Goal: Transaction & Acquisition: Purchase product/service

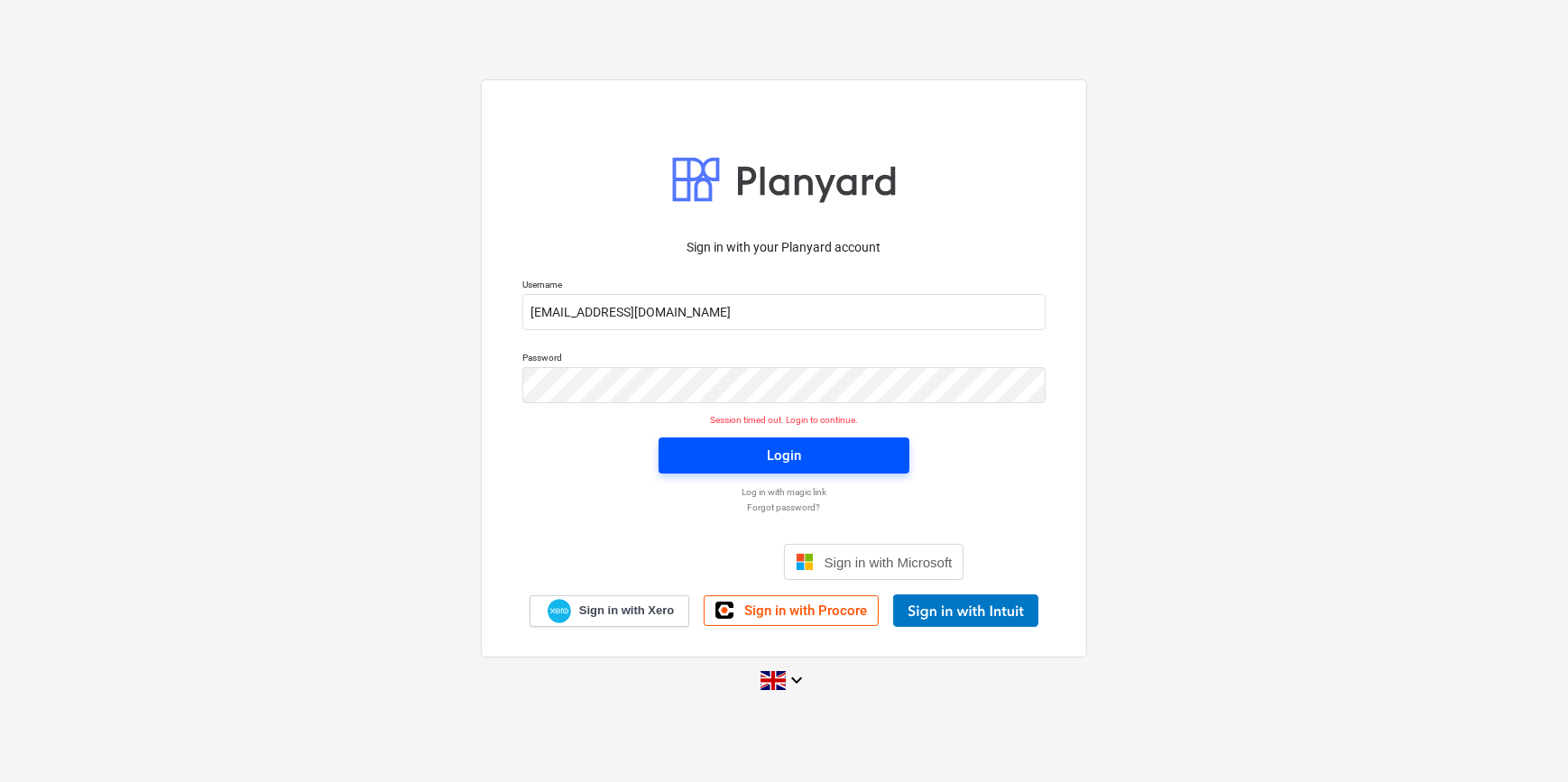
click at [747, 455] on span "Login" at bounding box center [784, 456] width 207 height 24
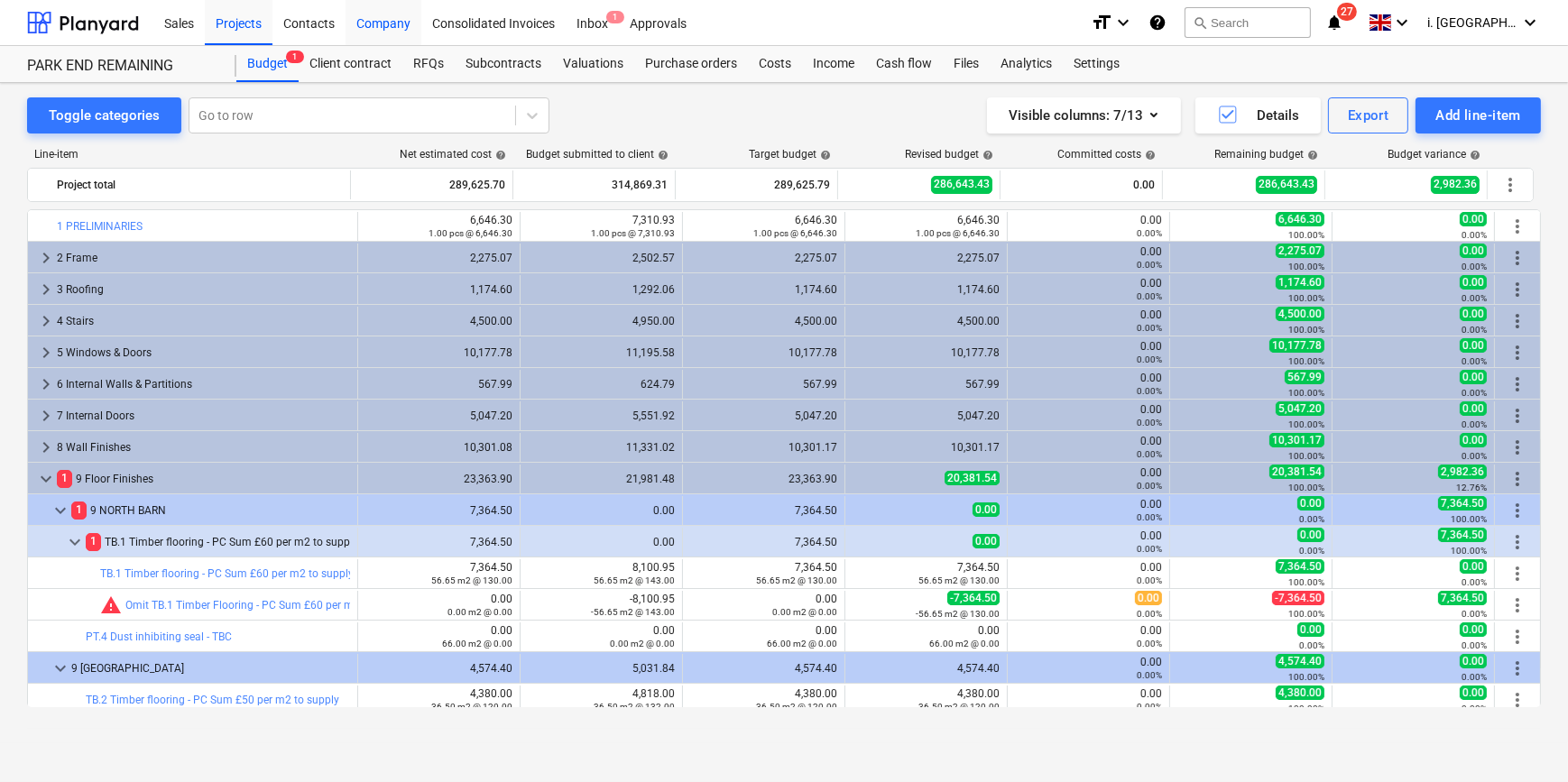
scroll to position [45, 0]
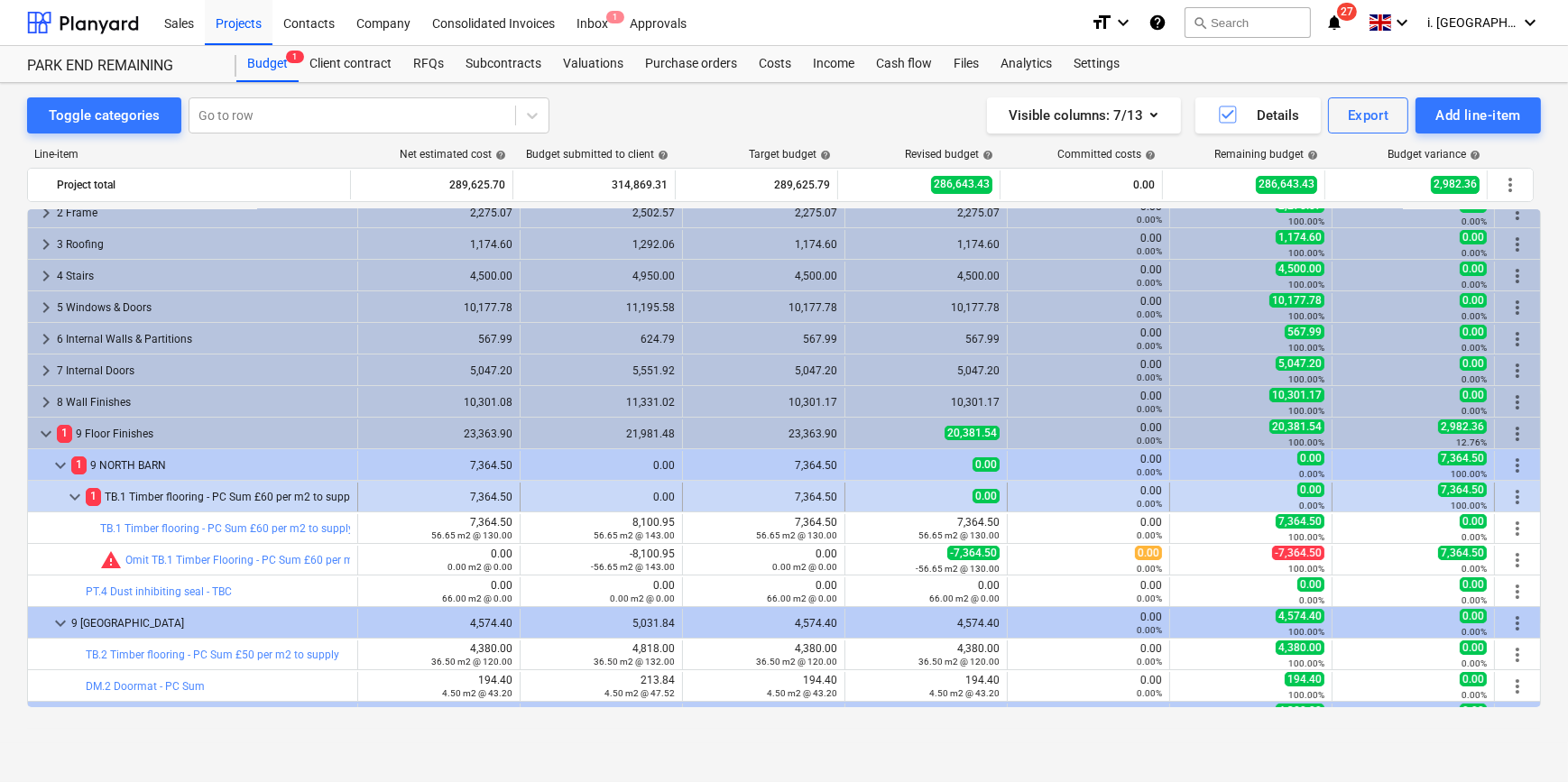
click at [1511, 496] on span "more_vert" at bounding box center [1517, 497] width 22 height 22
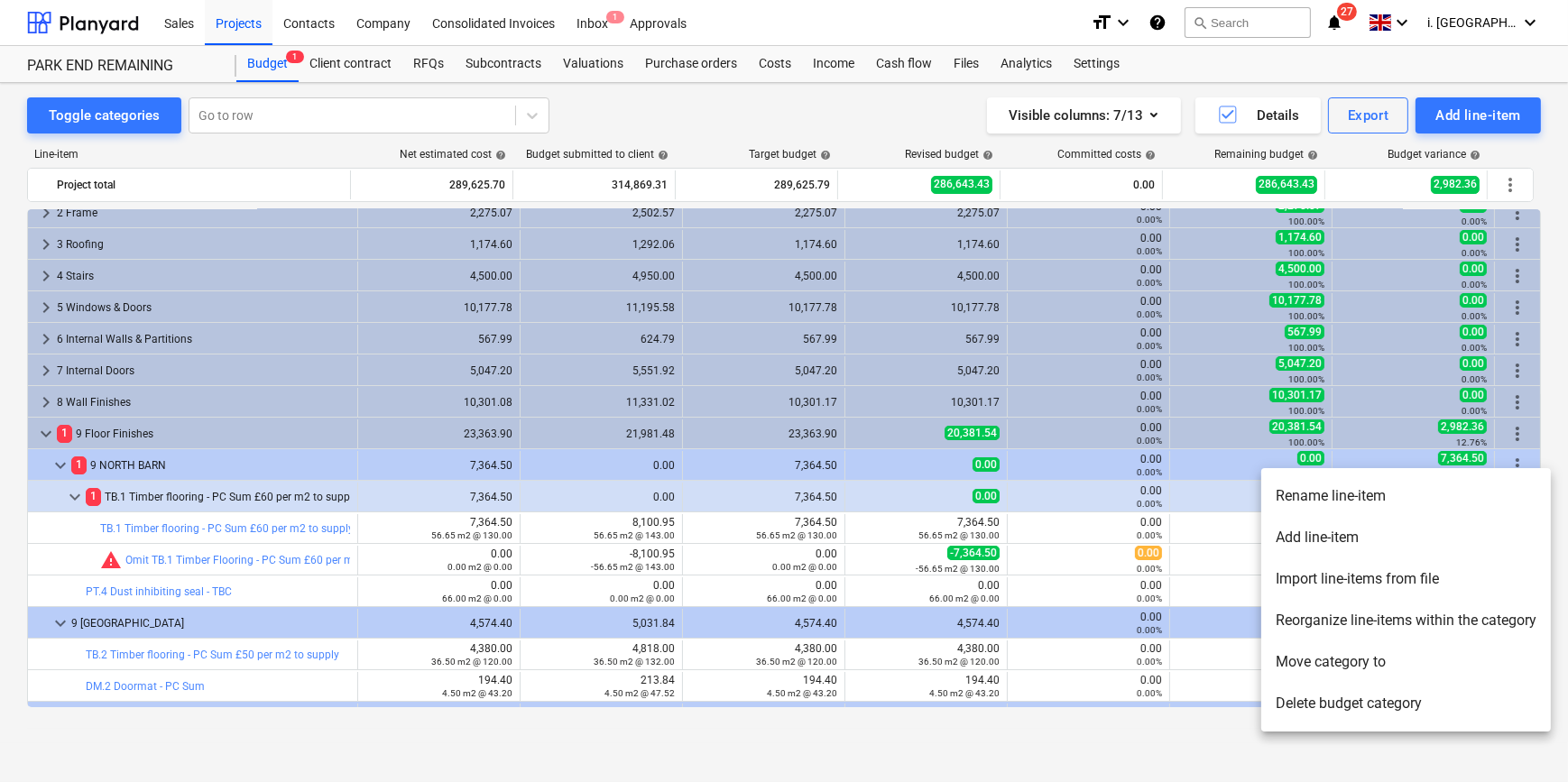
click at [1471, 108] on div at bounding box center [784, 391] width 1568 height 782
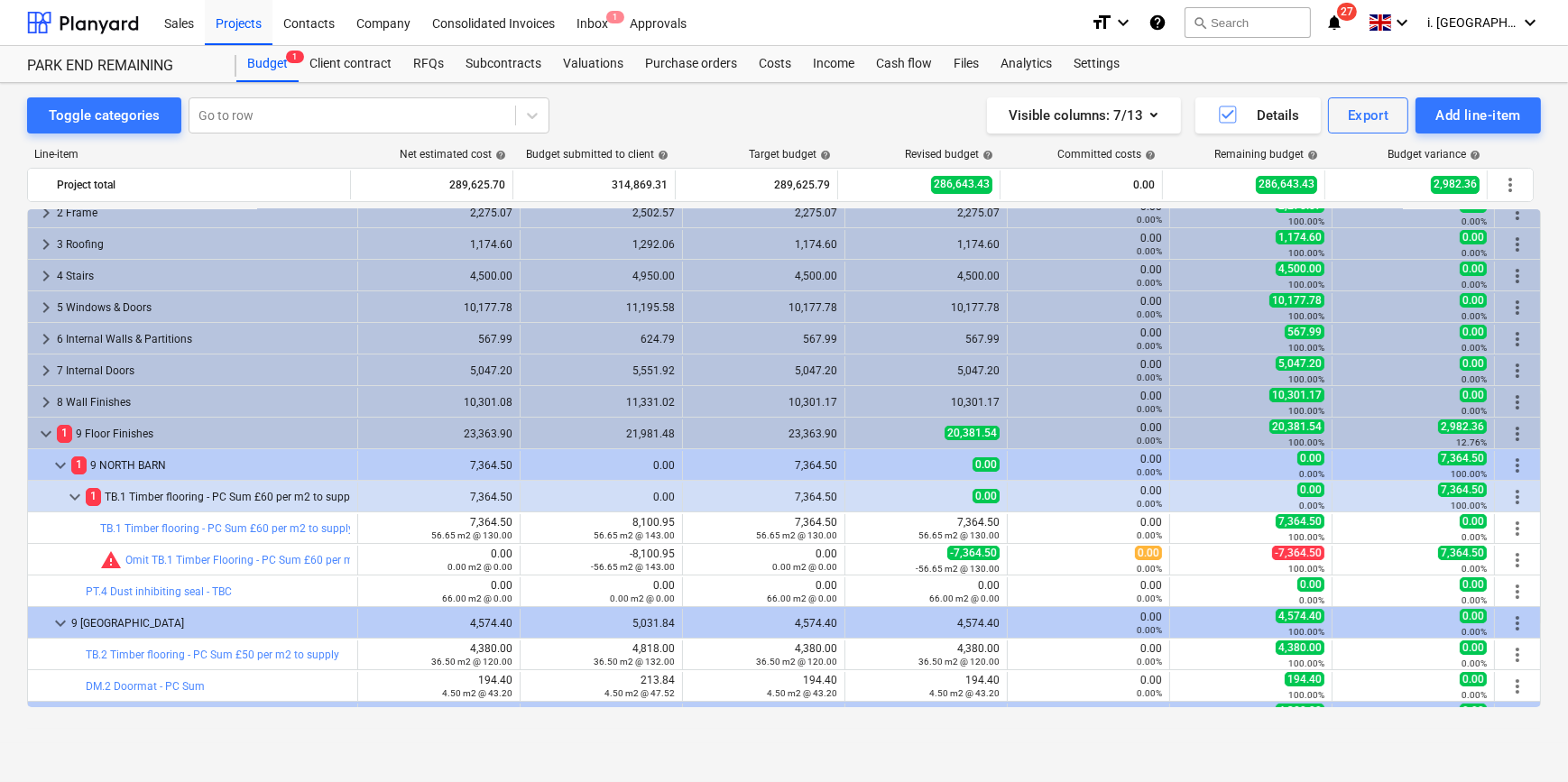
click at [1471, 108] on div "Add line-item" at bounding box center [1478, 116] width 86 height 24
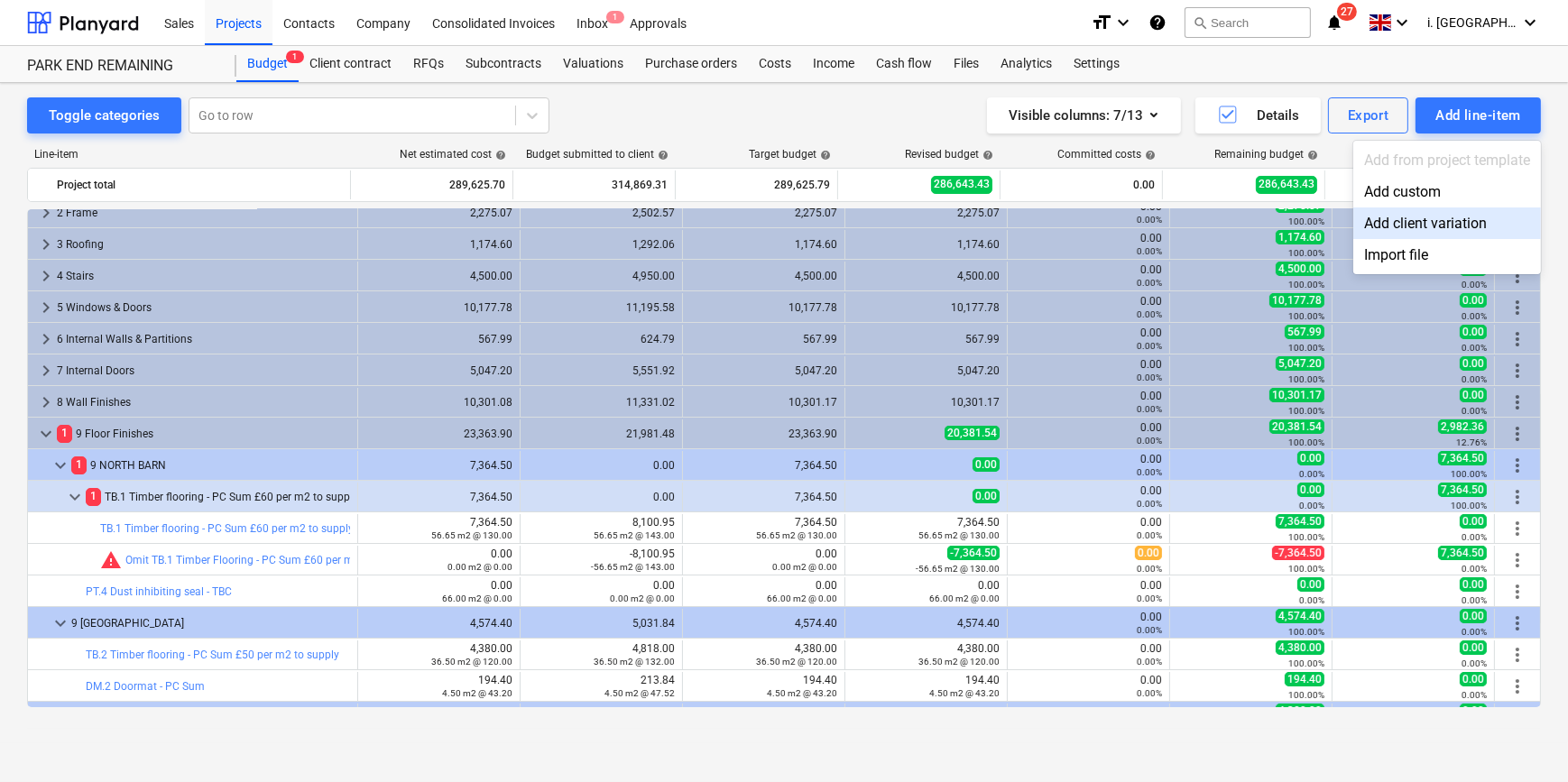
click at [1458, 218] on div "Add client variation" at bounding box center [1447, 223] width 187 height 32
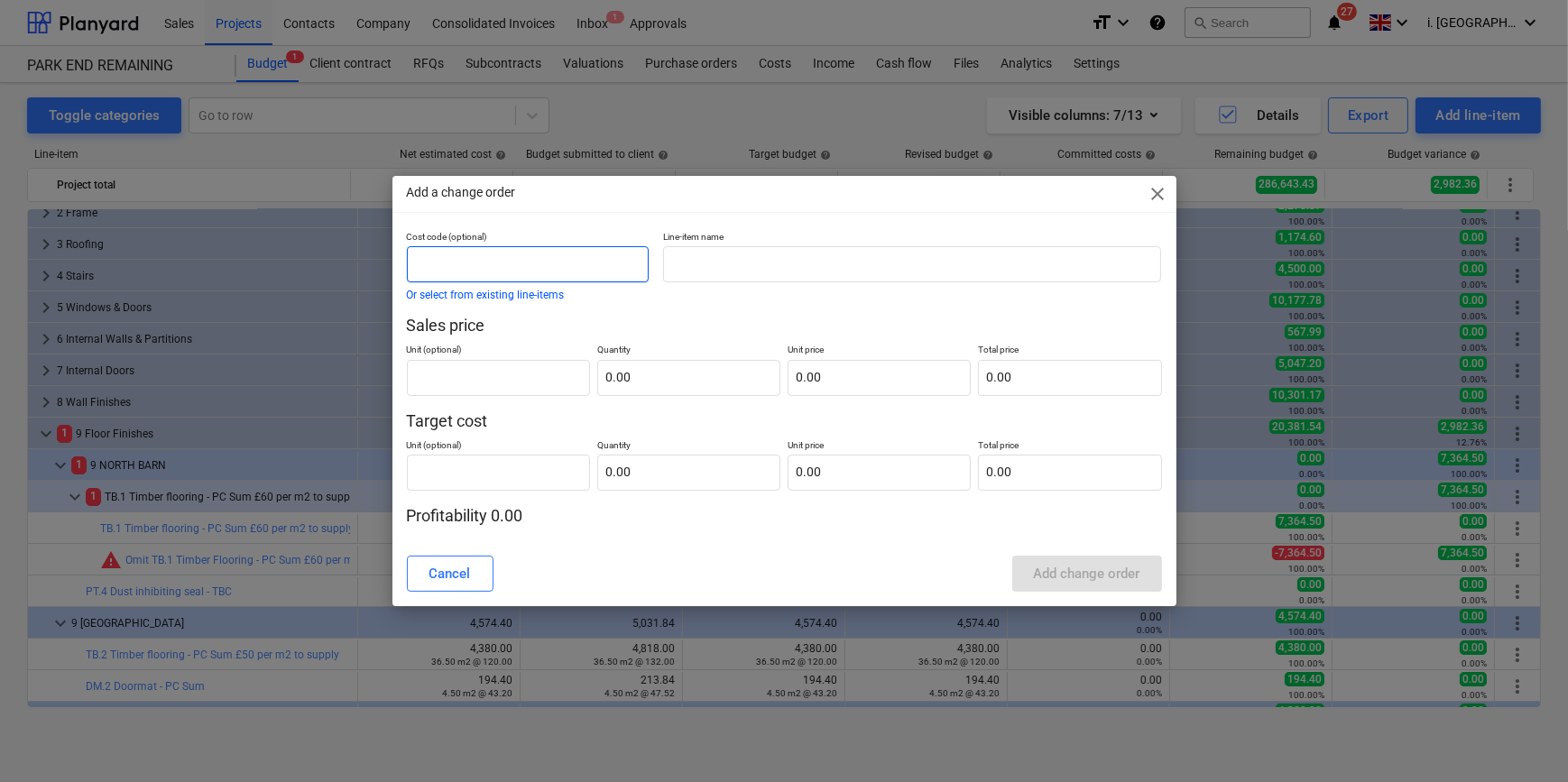
click at [541, 275] on input "text" at bounding box center [527, 264] width 242 height 36
type input "9"
click at [487, 294] on button "Or select from existing line-items" at bounding box center [486, 295] width 157 height 11
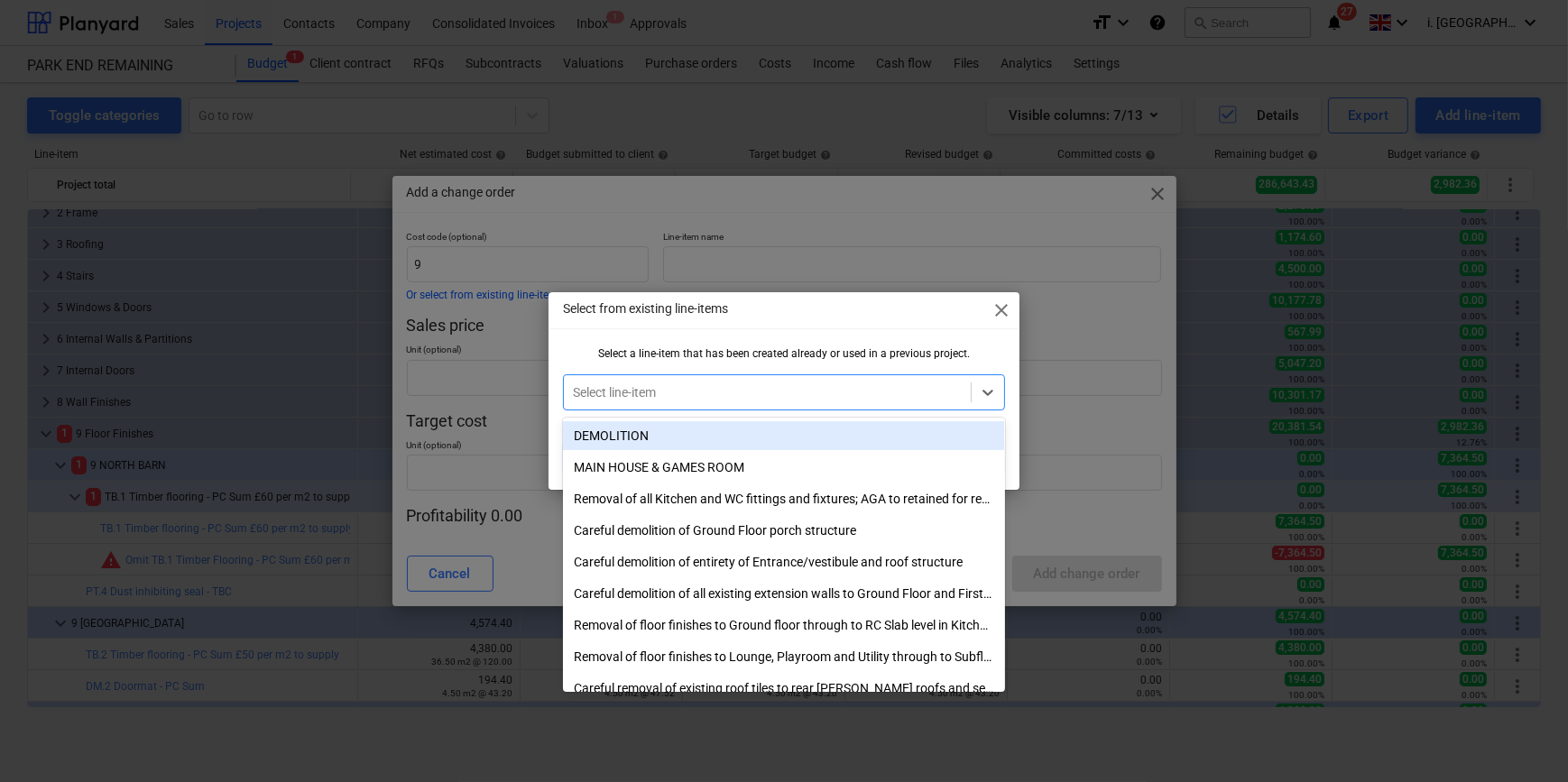
click at [677, 404] on div "Select line-item" at bounding box center [766, 393] width 406 height 25
type input "9"
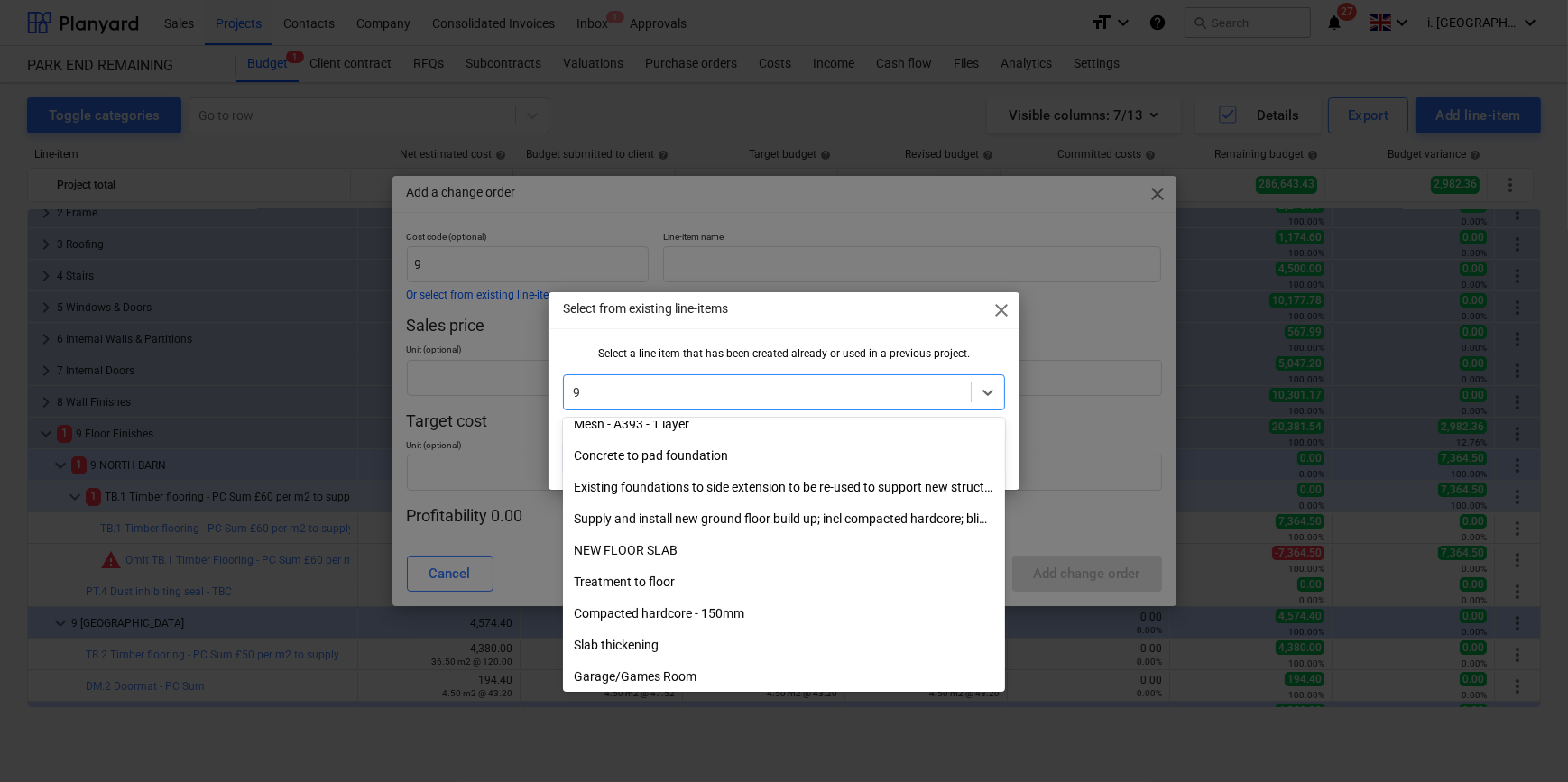
scroll to position [473, 0]
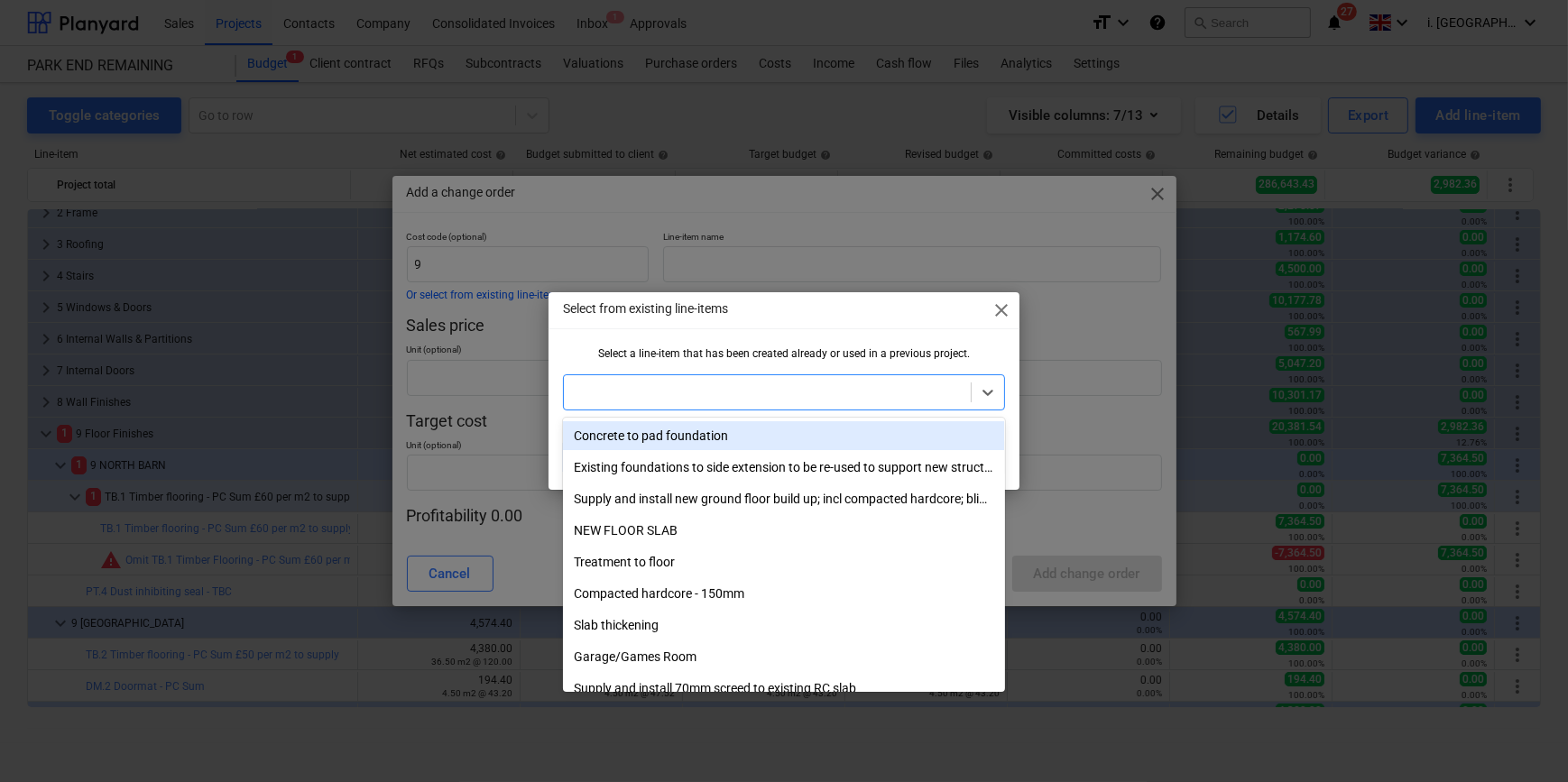
drag, startPoint x: 594, startPoint y: 379, endPoint x: 514, endPoint y: 379, distance: 80.0
click at [514, 379] on div "Select from existing line-items close Select a line-item that has been created …" at bounding box center [784, 391] width 1568 height 782
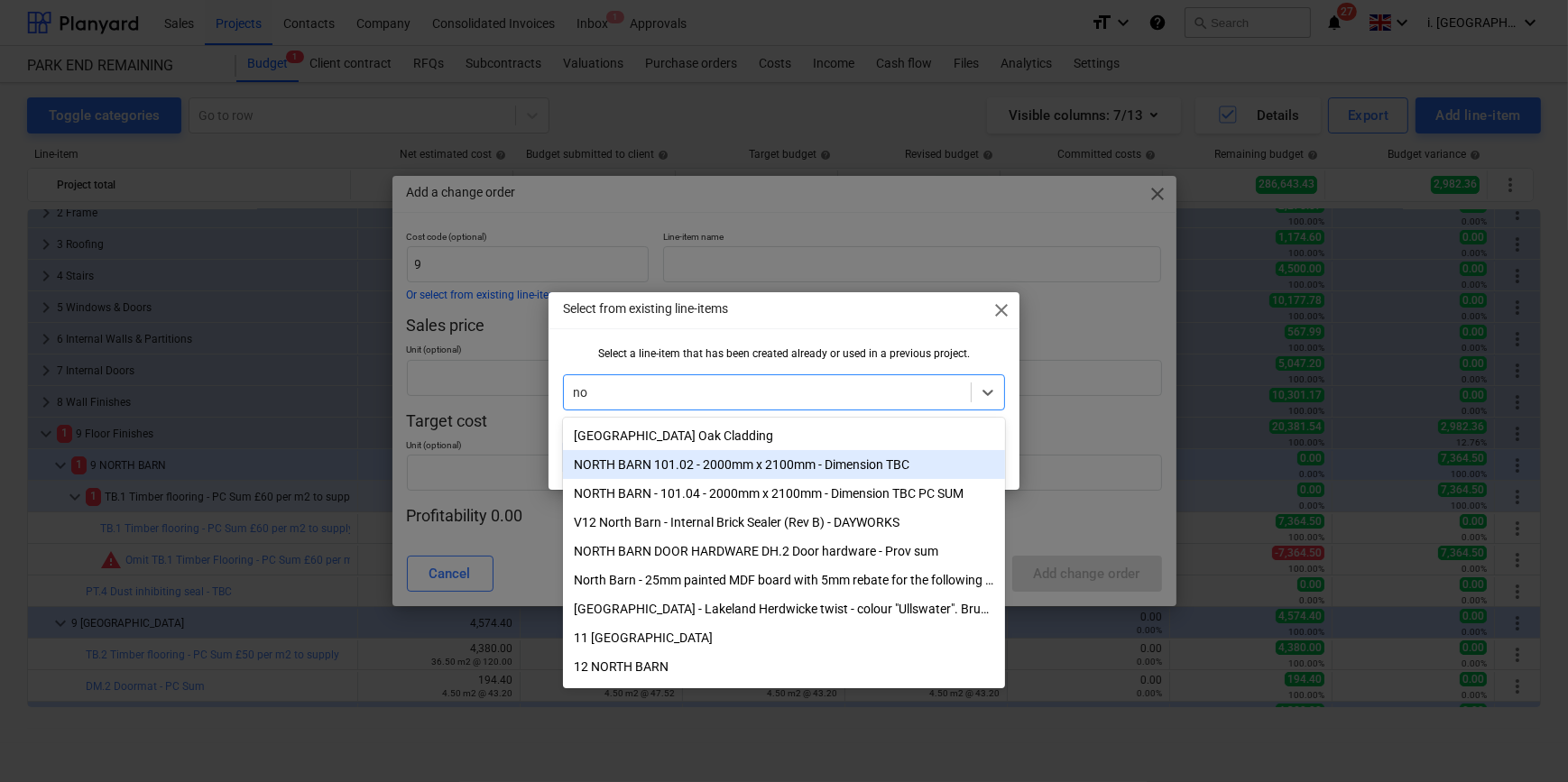
type input "n"
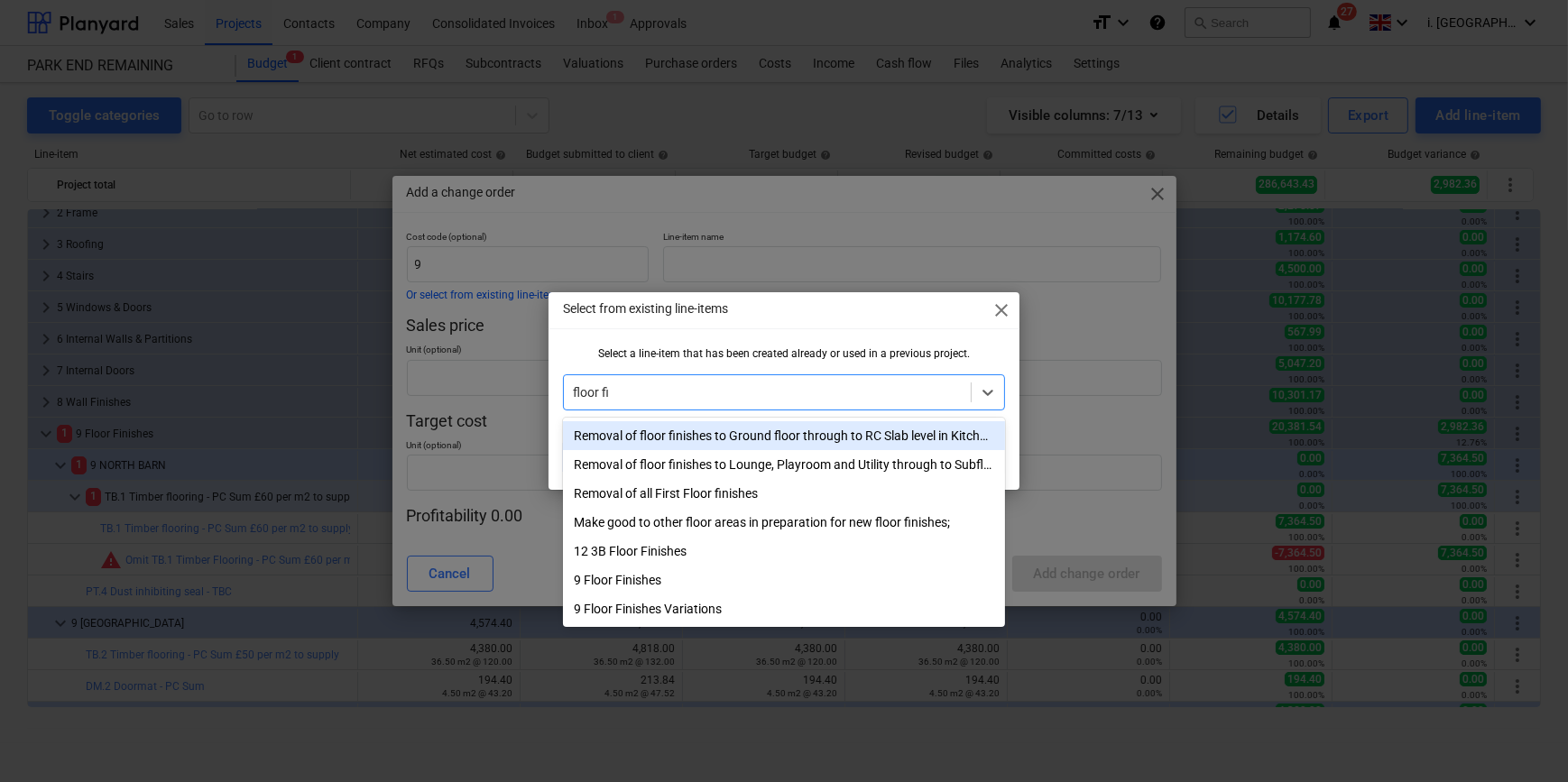
type input "floor fin"
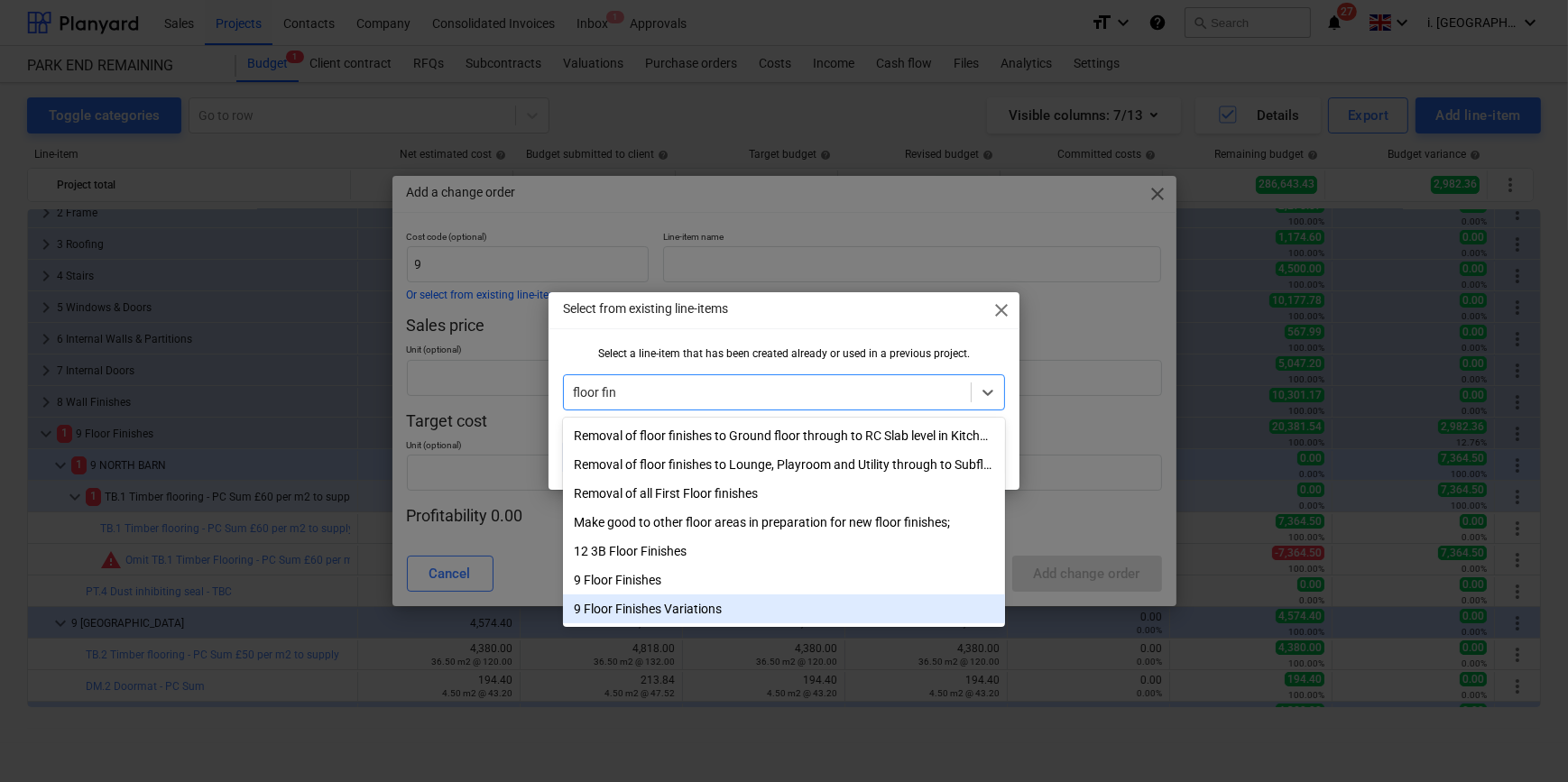
click at [678, 616] on div "9 Floor Finishes Variations" at bounding box center [784, 609] width 442 height 29
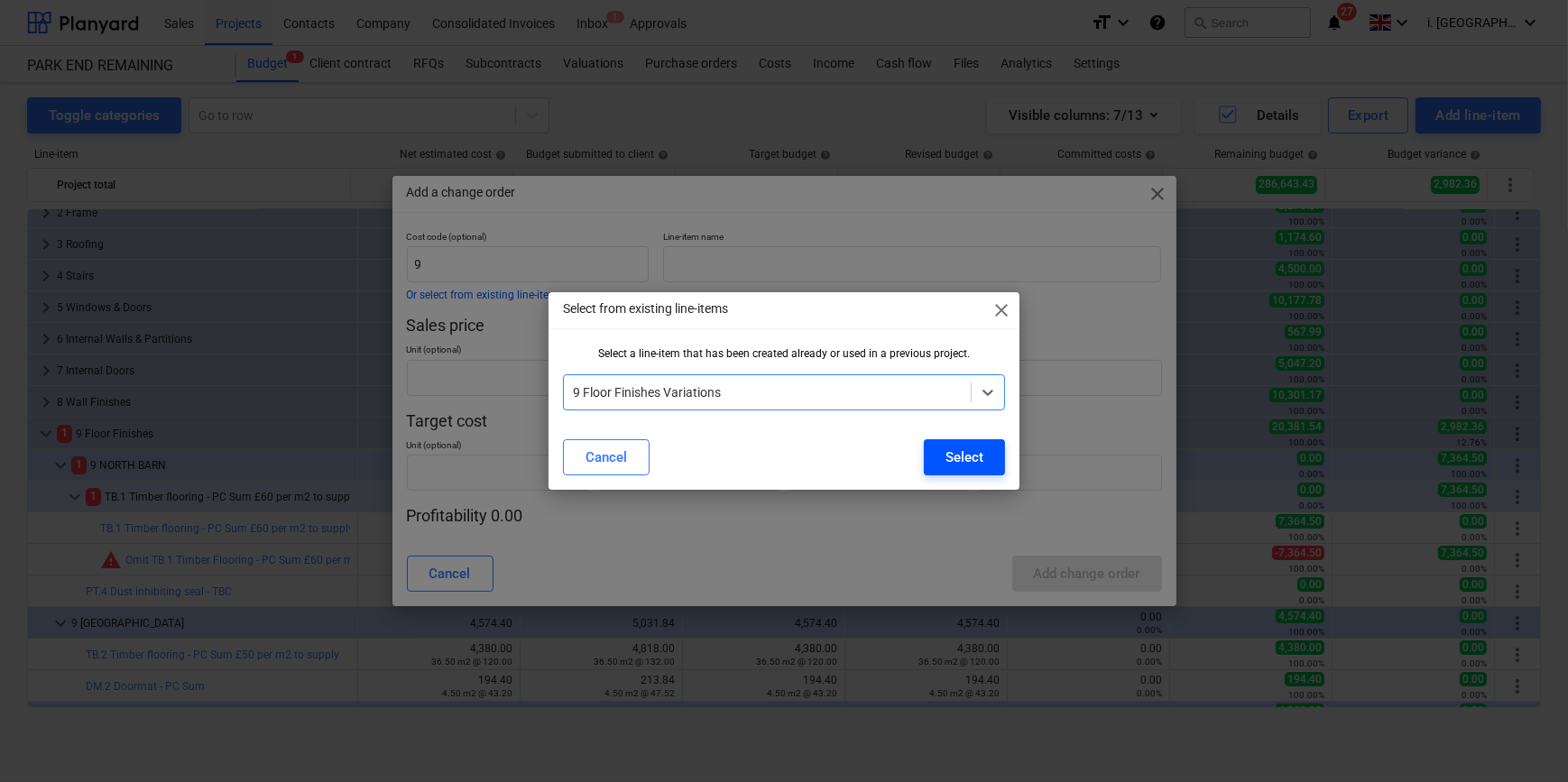
click at [949, 464] on div "Select" at bounding box center [965, 458] width 38 height 24
type input "Floor Finishes Variations"
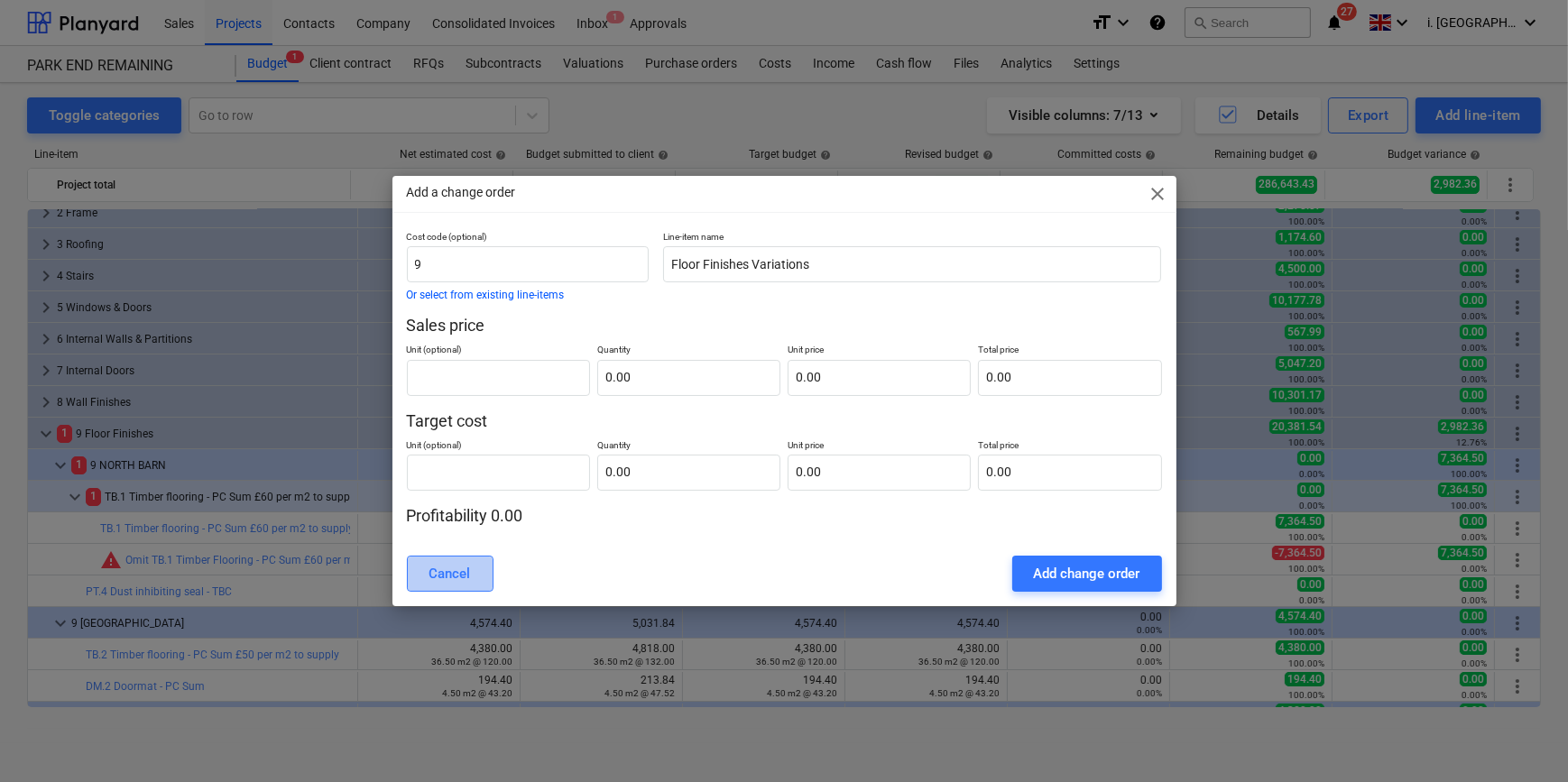
click at [451, 577] on div "Cancel" at bounding box center [451, 574] width 42 height 24
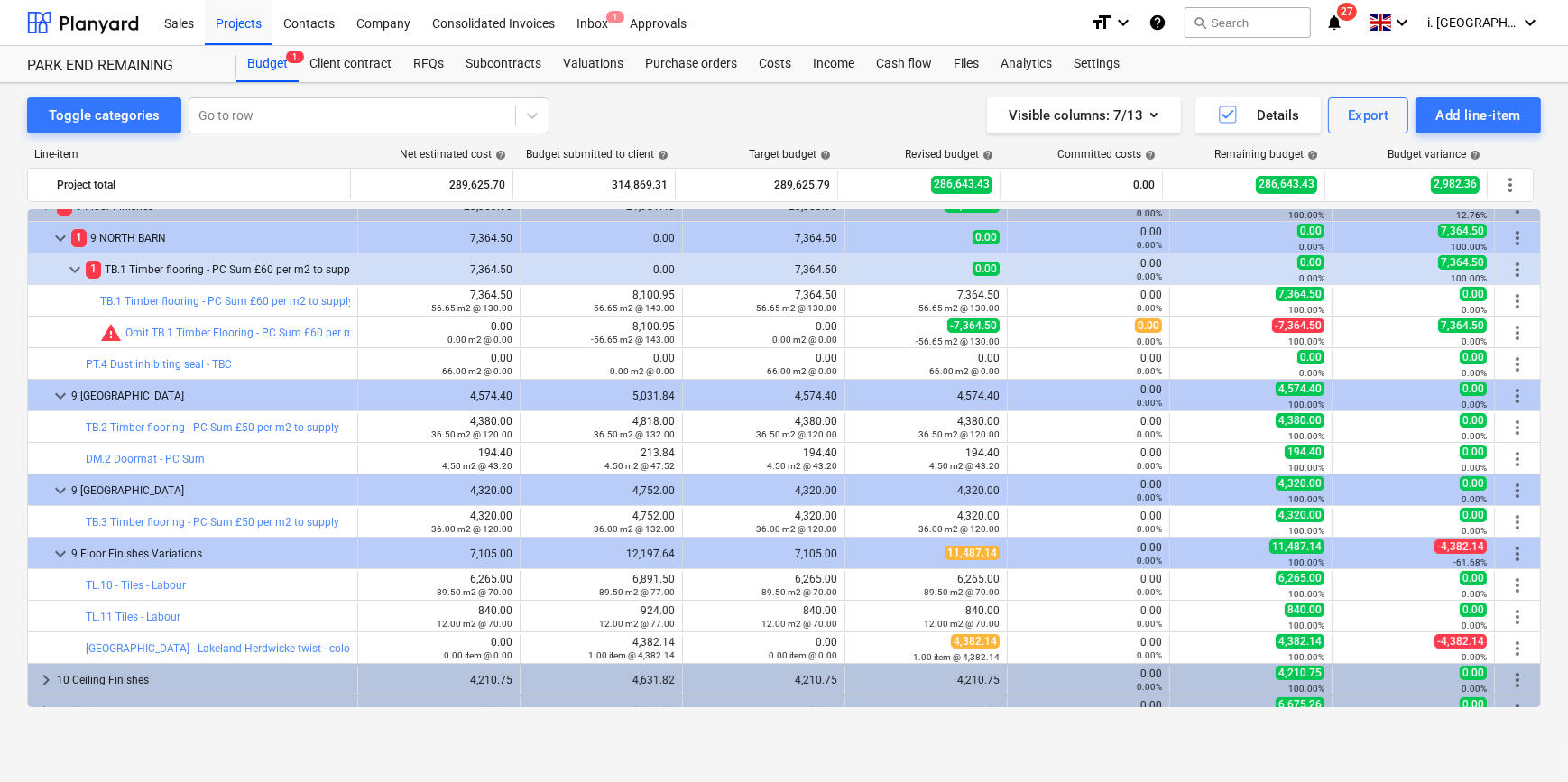
scroll to position [313, 0]
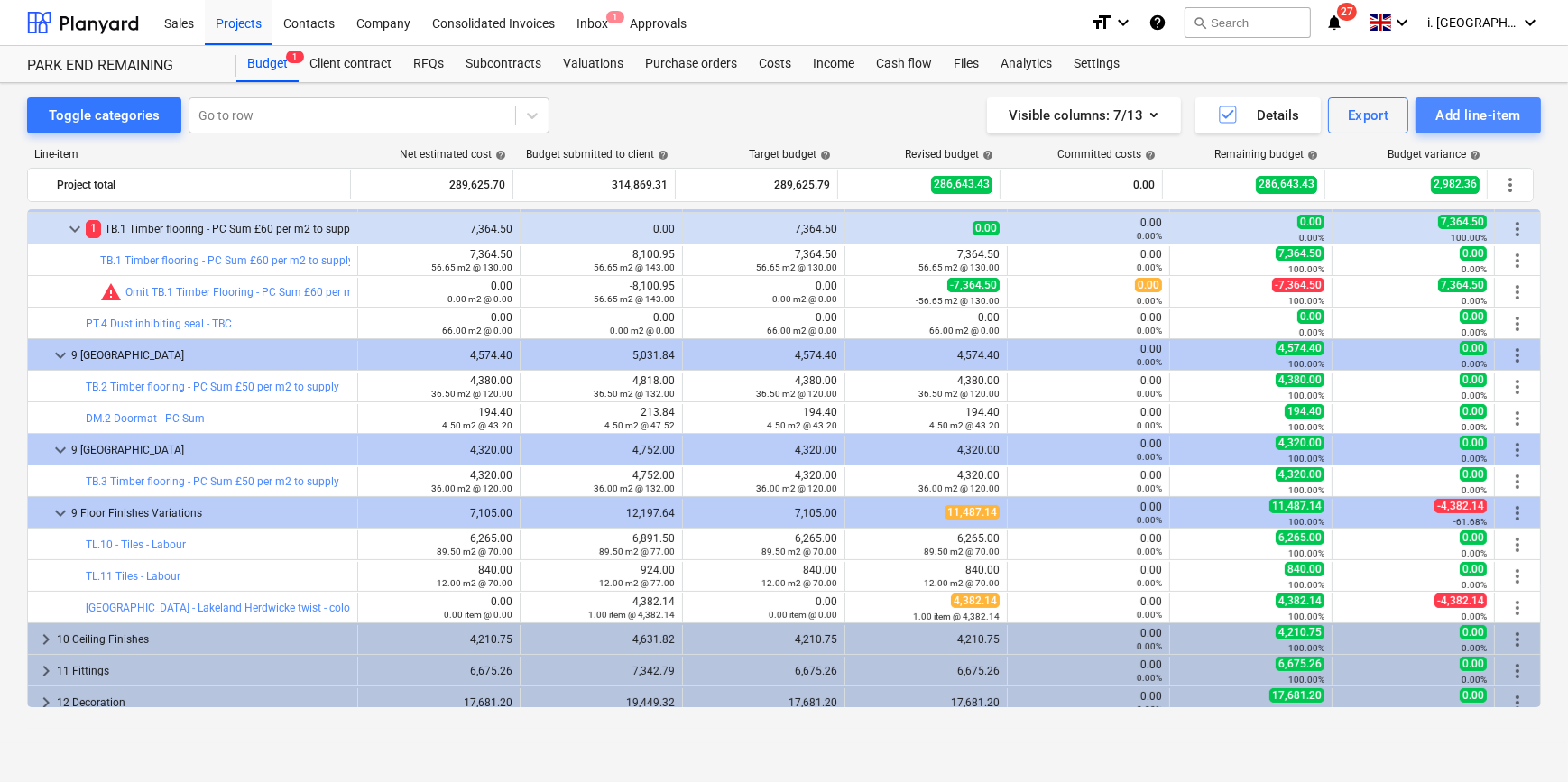
click at [1449, 124] on div "Add line-item" at bounding box center [1478, 116] width 86 height 24
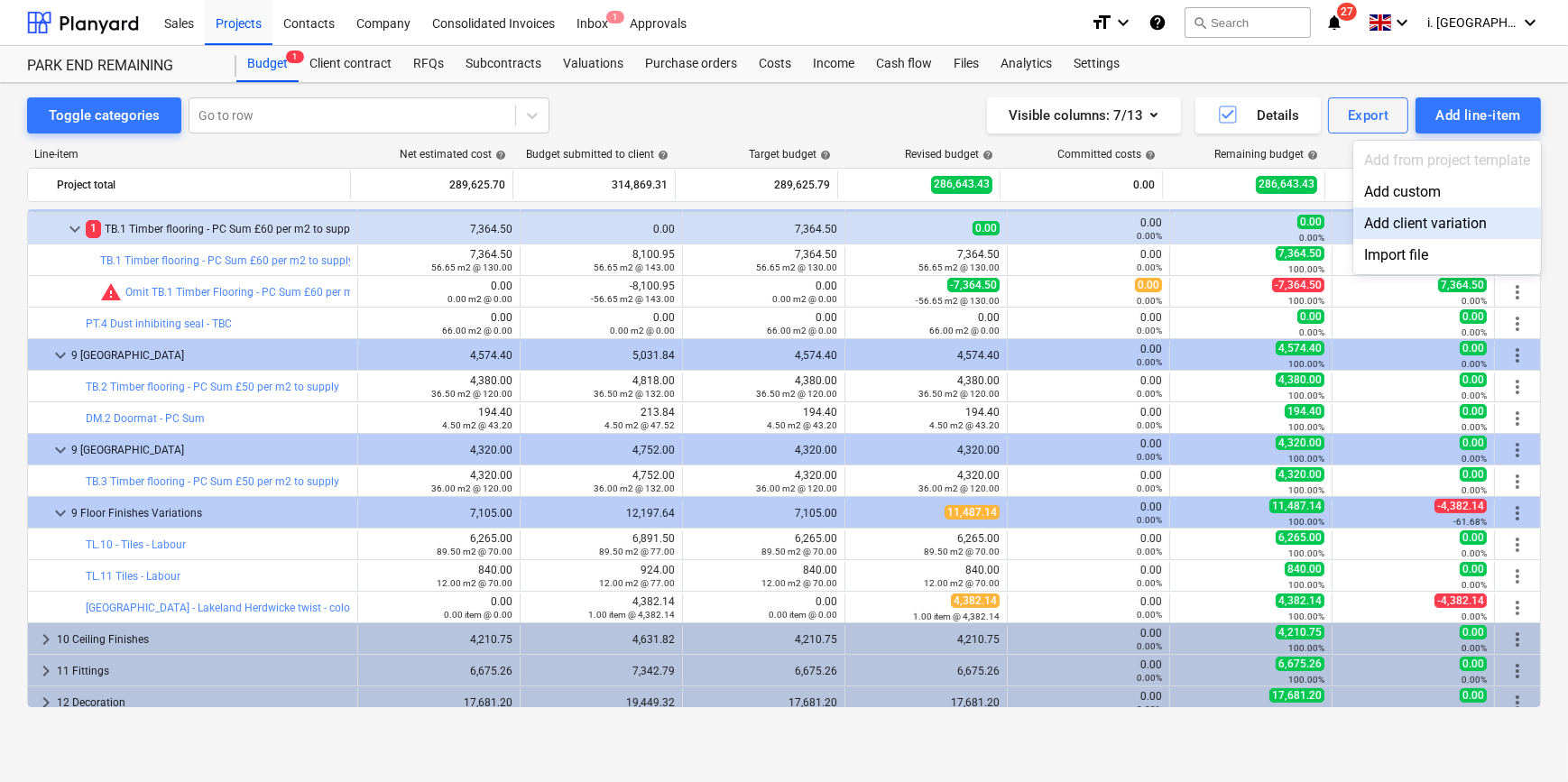
click at [1449, 219] on div "Add client variation" at bounding box center [1447, 223] width 187 height 32
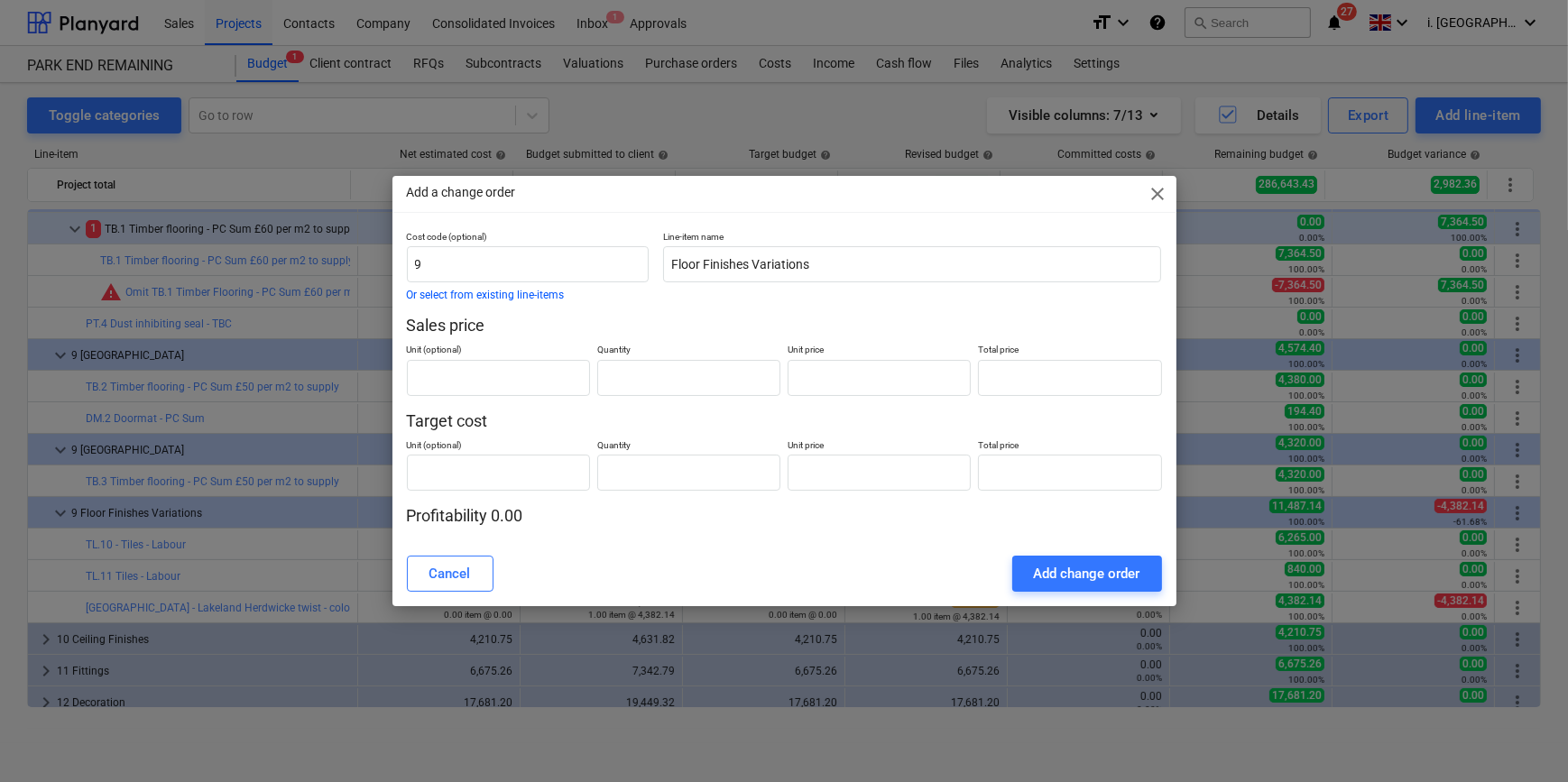
type input "0.00"
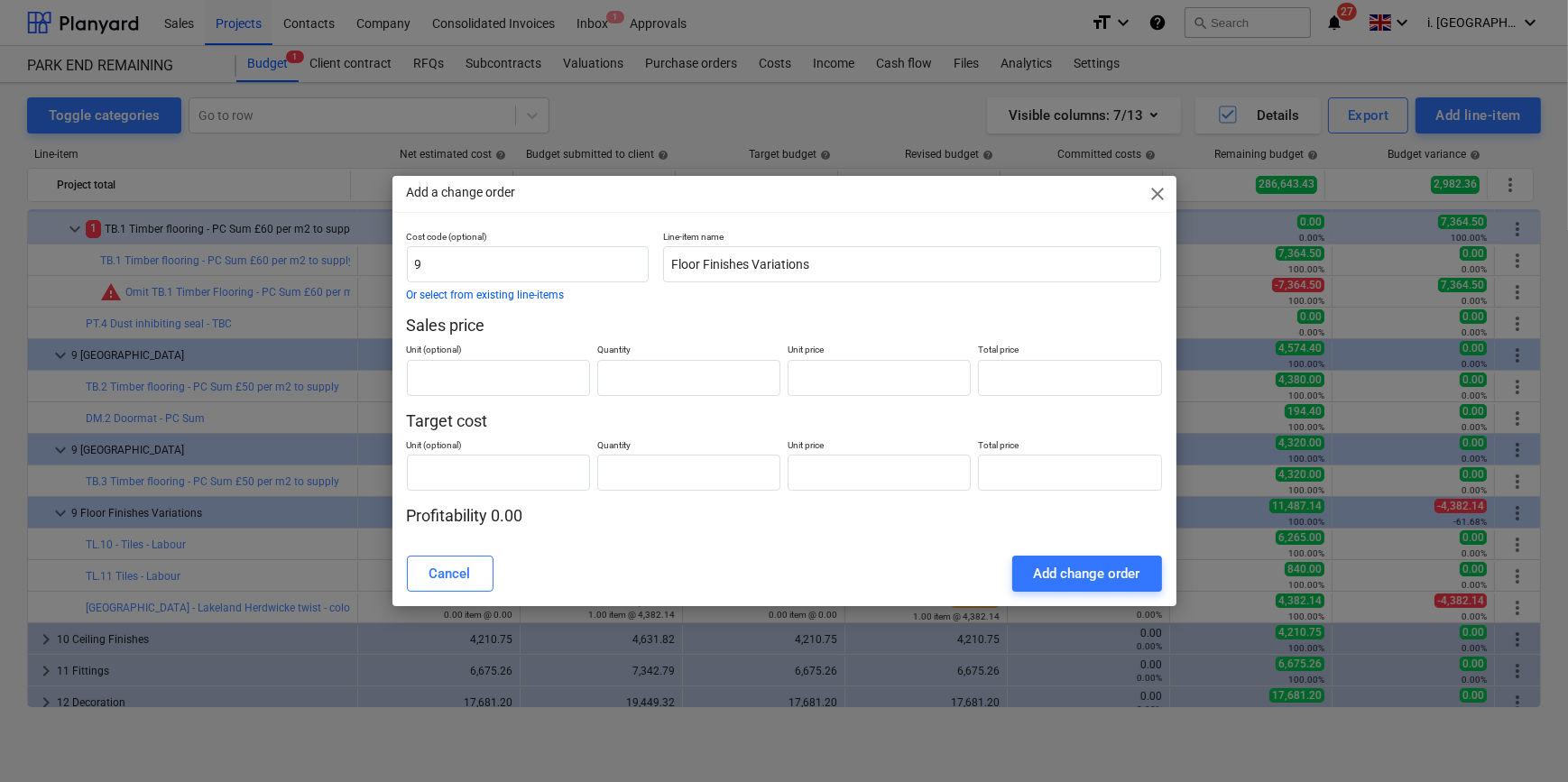
type input "0.00"
click at [506, 361] on input "text" at bounding box center [499, 378] width 183 height 36
drag, startPoint x: 755, startPoint y: 202, endPoint x: 772, endPoint y: 224, distance: 27.8
click at [772, 224] on div "Add a change order close Cost code (optional) 9 Or select from existing line-it…" at bounding box center [784, 391] width 784 height 431
click at [572, 370] on input "text" at bounding box center [499, 378] width 183 height 36
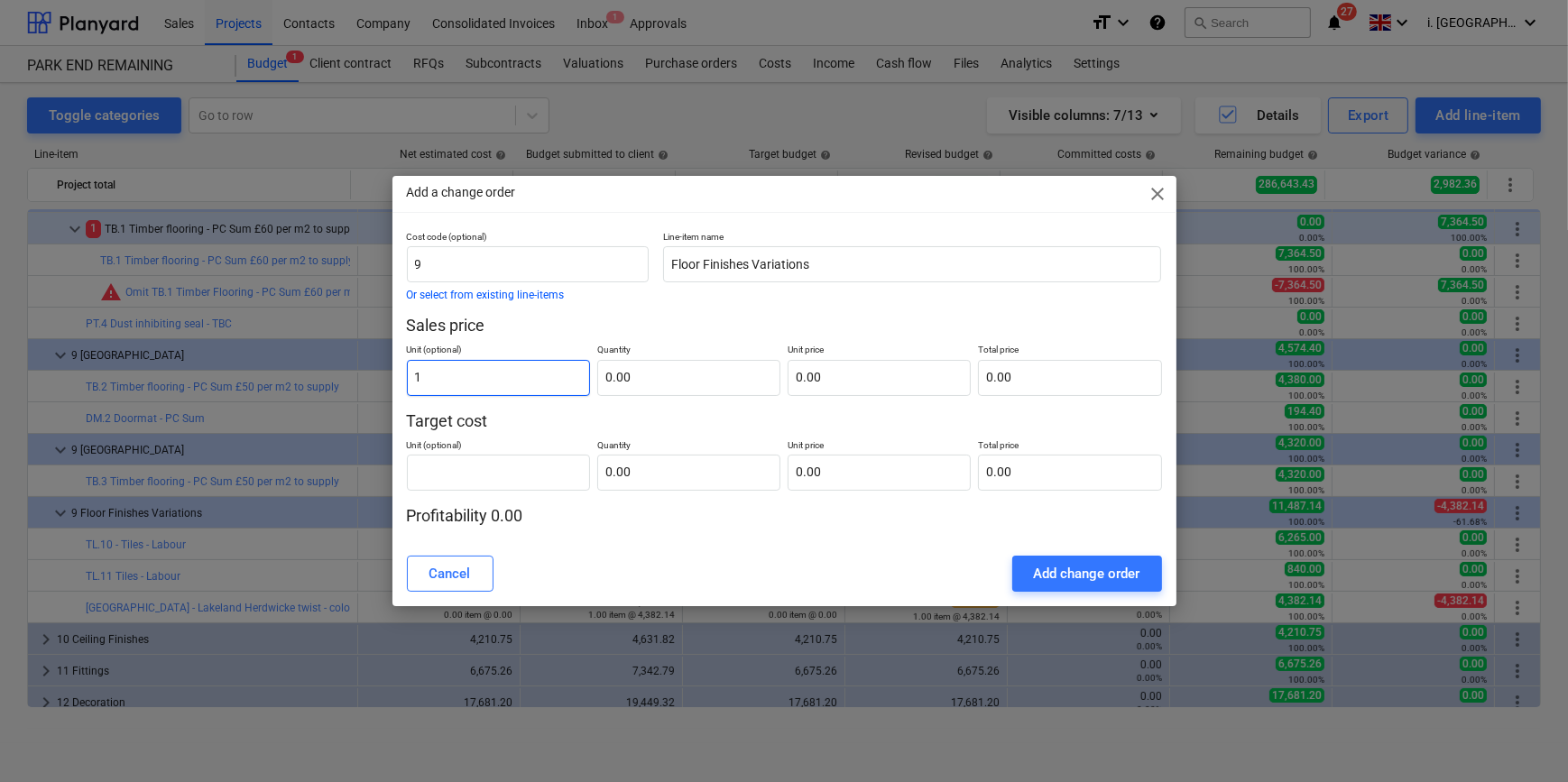
type input "1"
type input "0.00"
click at [1155, 196] on span "close" at bounding box center [1158, 194] width 22 height 22
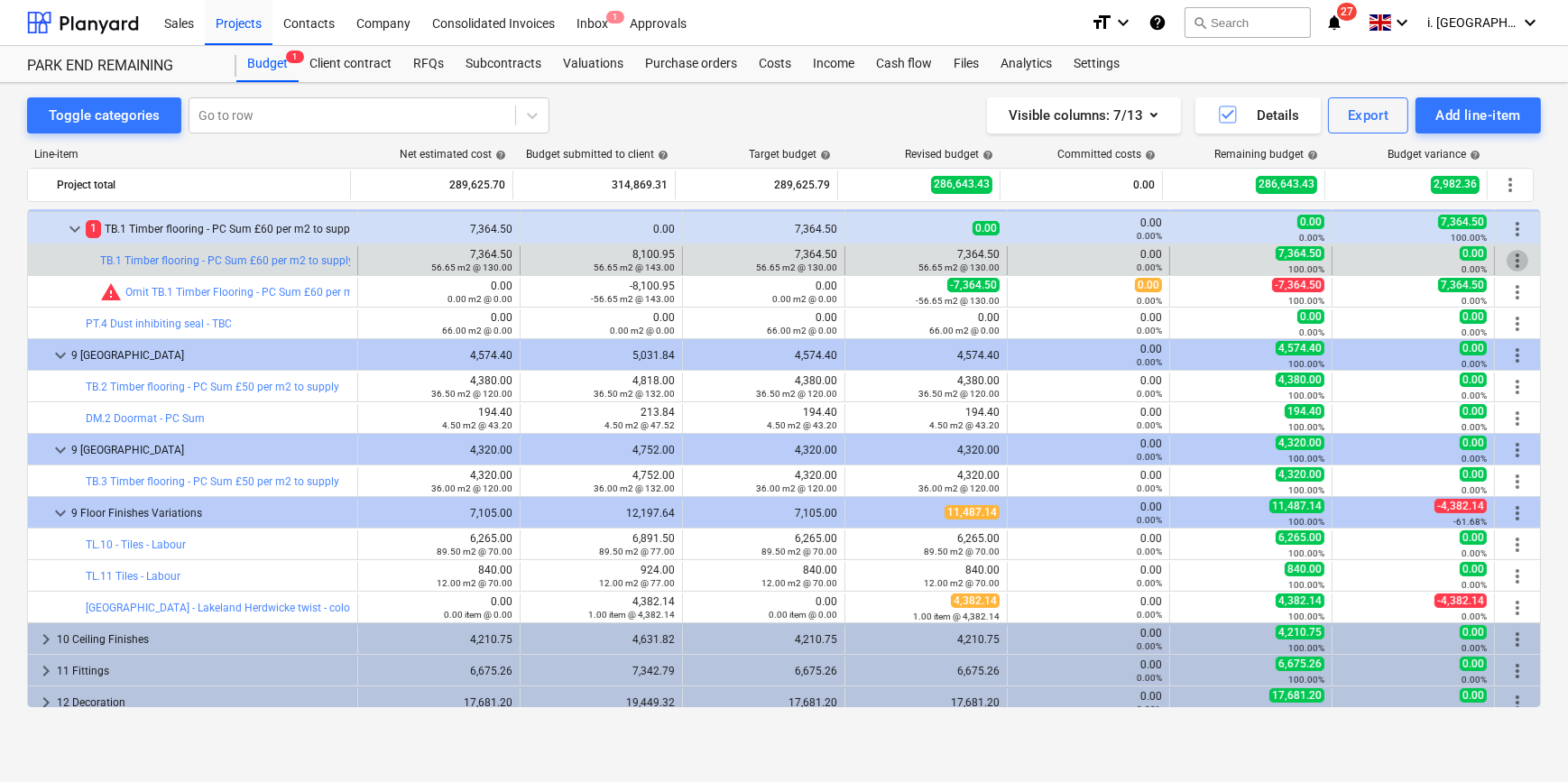
click at [1513, 261] on span "more_vert" at bounding box center [1517, 261] width 22 height 22
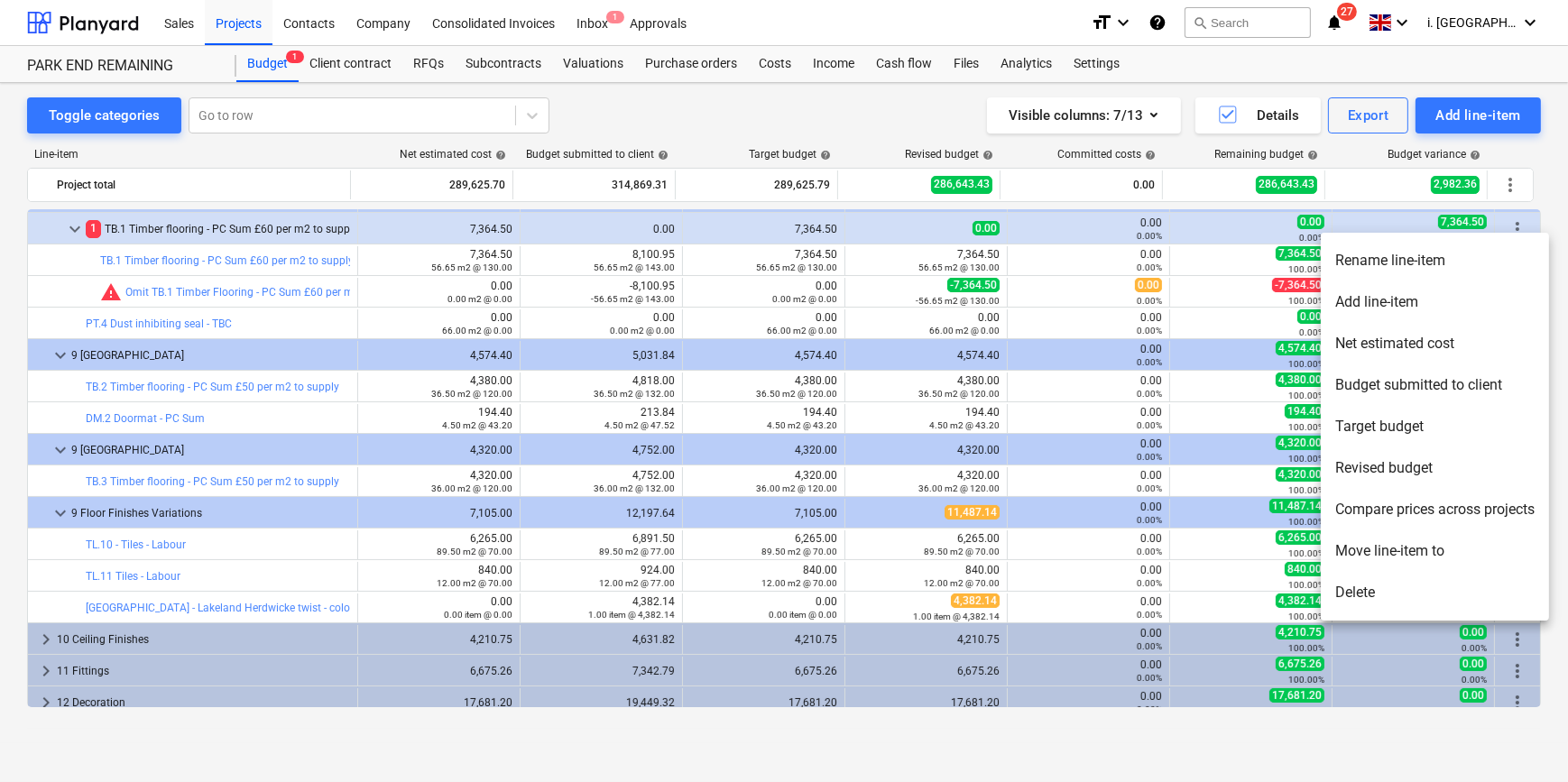
click at [898, 297] on div at bounding box center [784, 391] width 1568 height 782
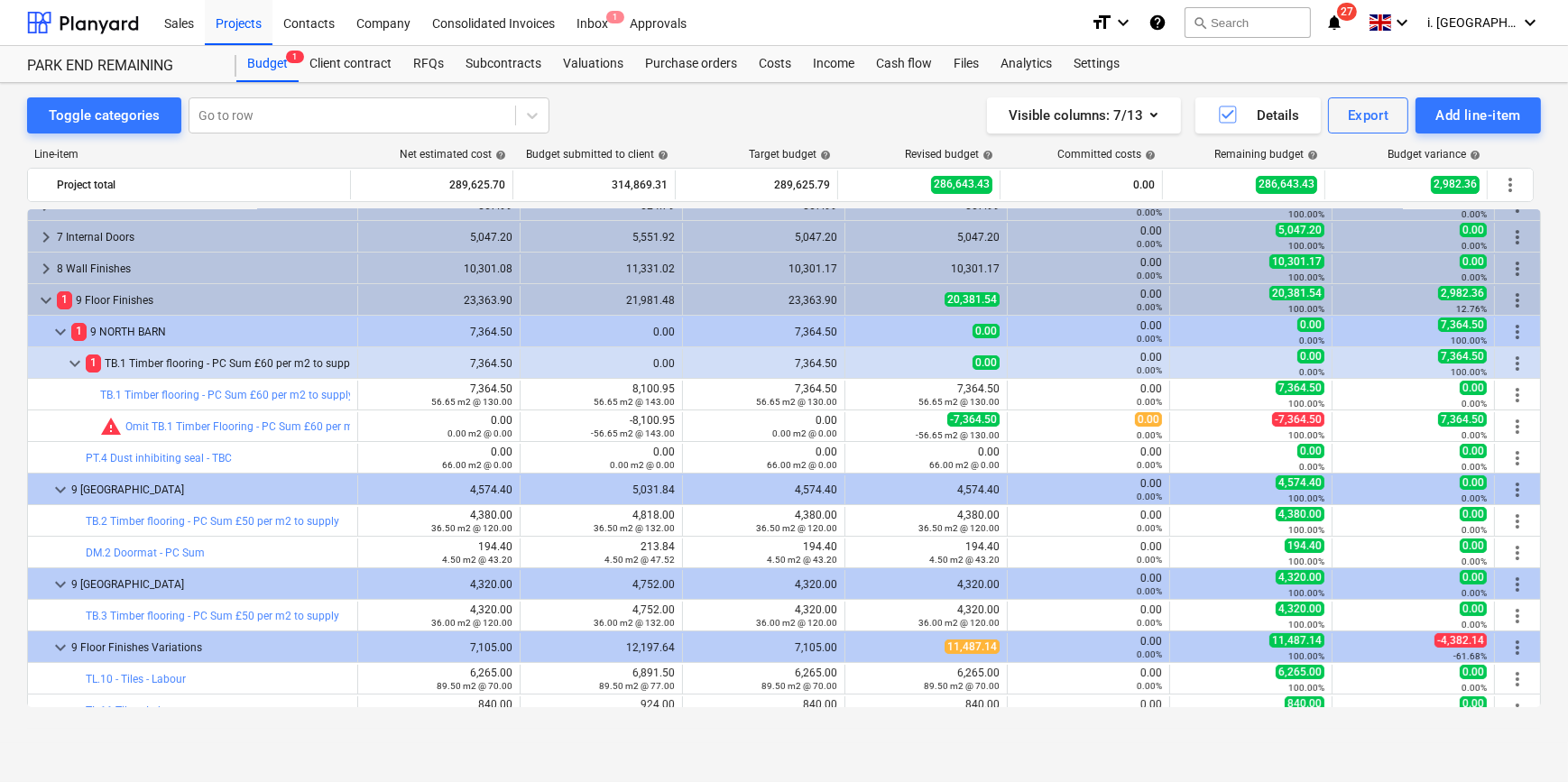
scroll to position [115, 0]
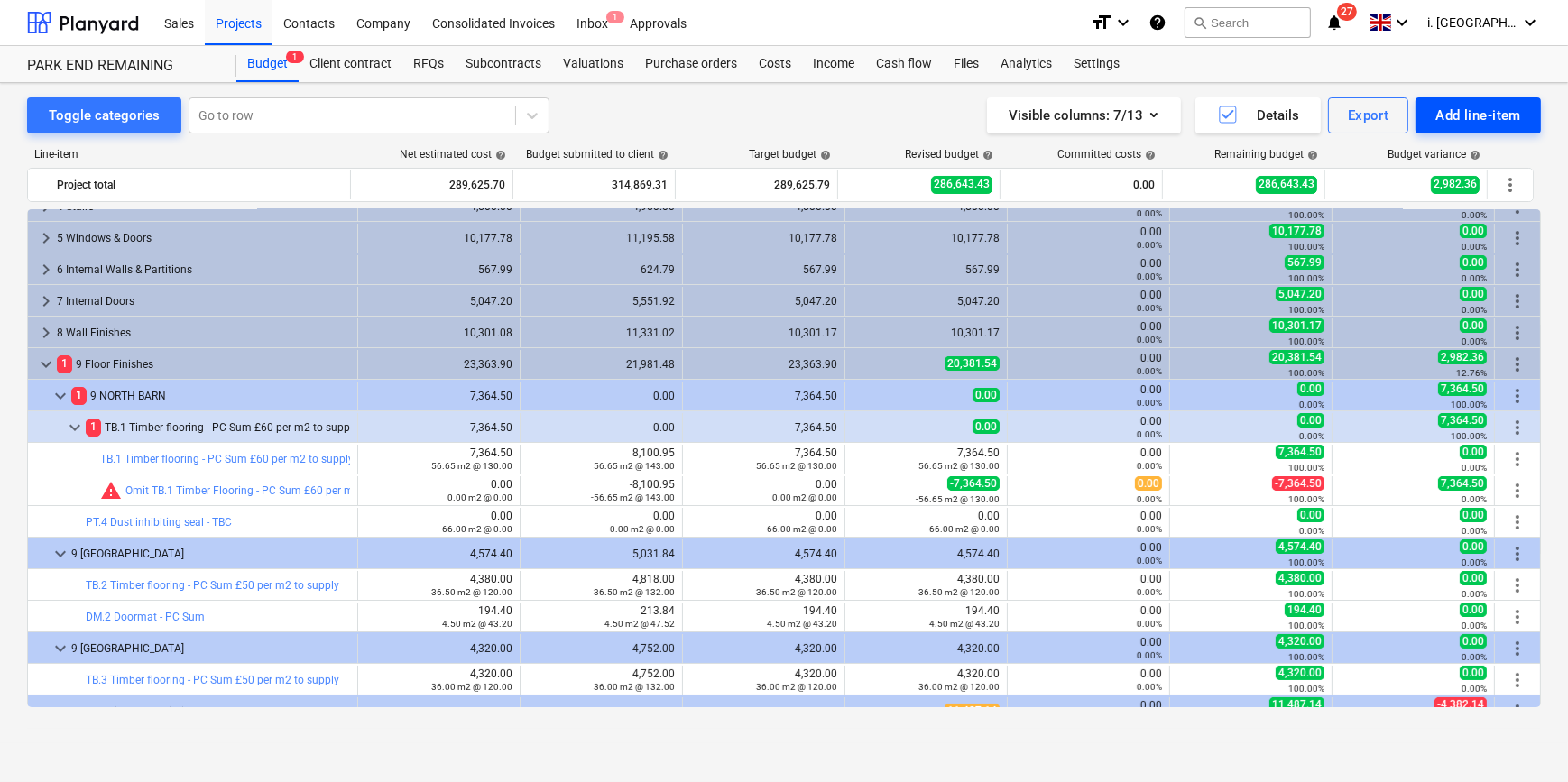
click at [1463, 117] on div "Add line-item" at bounding box center [1478, 116] width 86 height 24
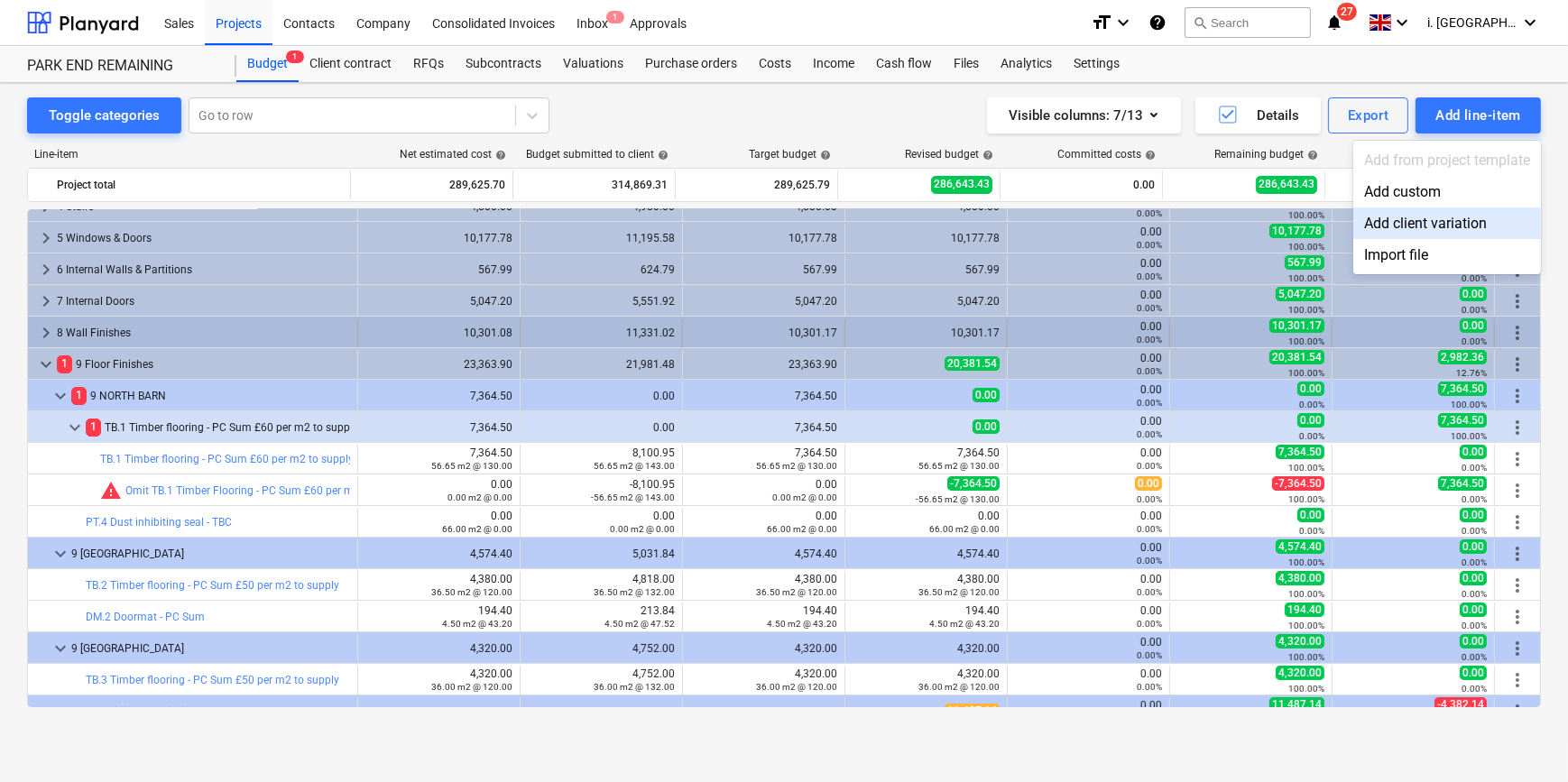
drag, startPoint x: 1539, startPoint y: 396, endPoint x: 1526, endPoint y: 334, distance: 63.3
click at [1526, 334] on div at bounding box center [784, 391] width 1568 height 782
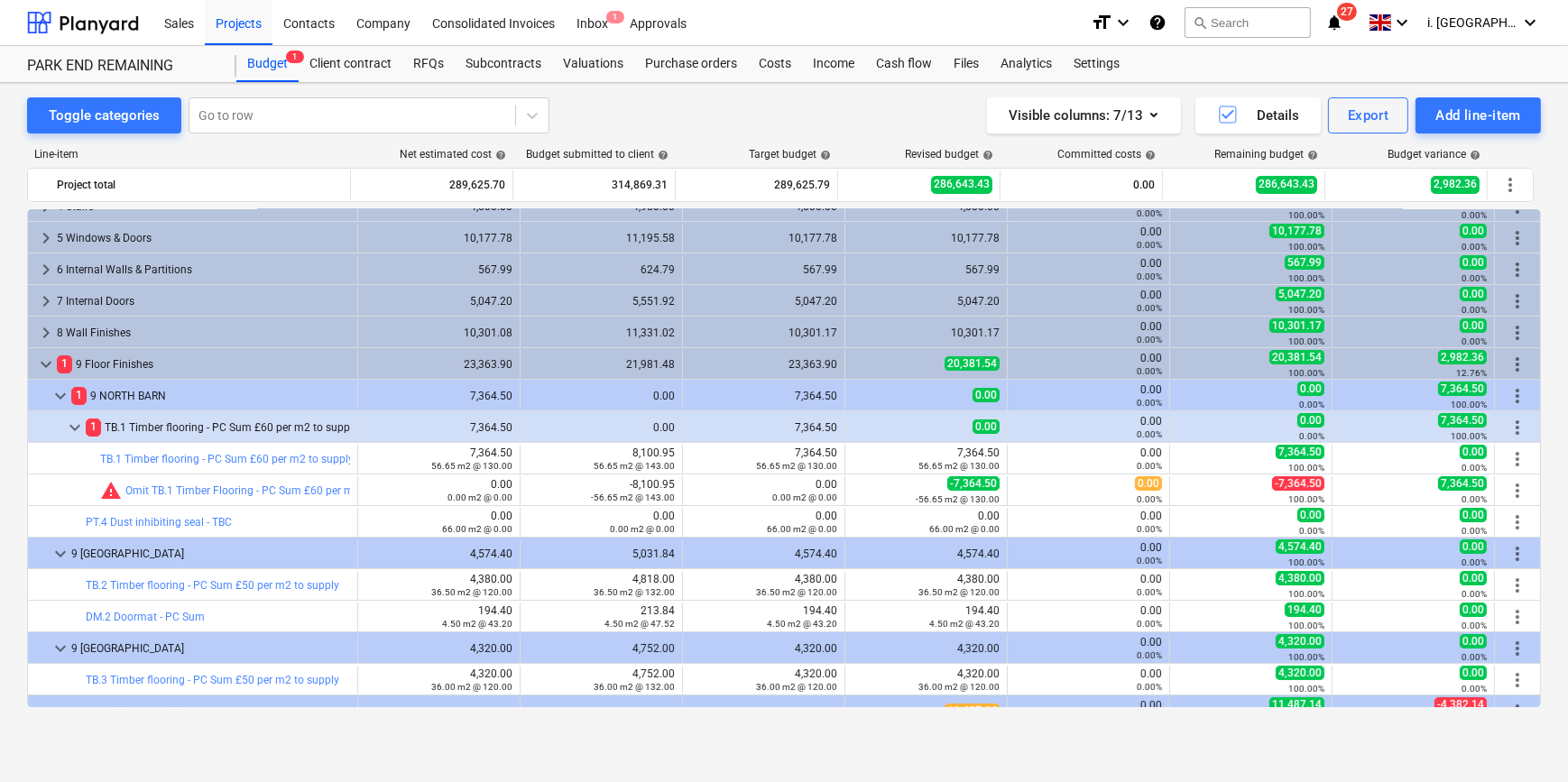
click at [1529, 348] on div "keyboard_arrow_down 1 9 Floor Finishes 23,363.90 21,981.48 23,363.90 20,381.54 …" at bounding box center [784, 363] width 1514 height 32
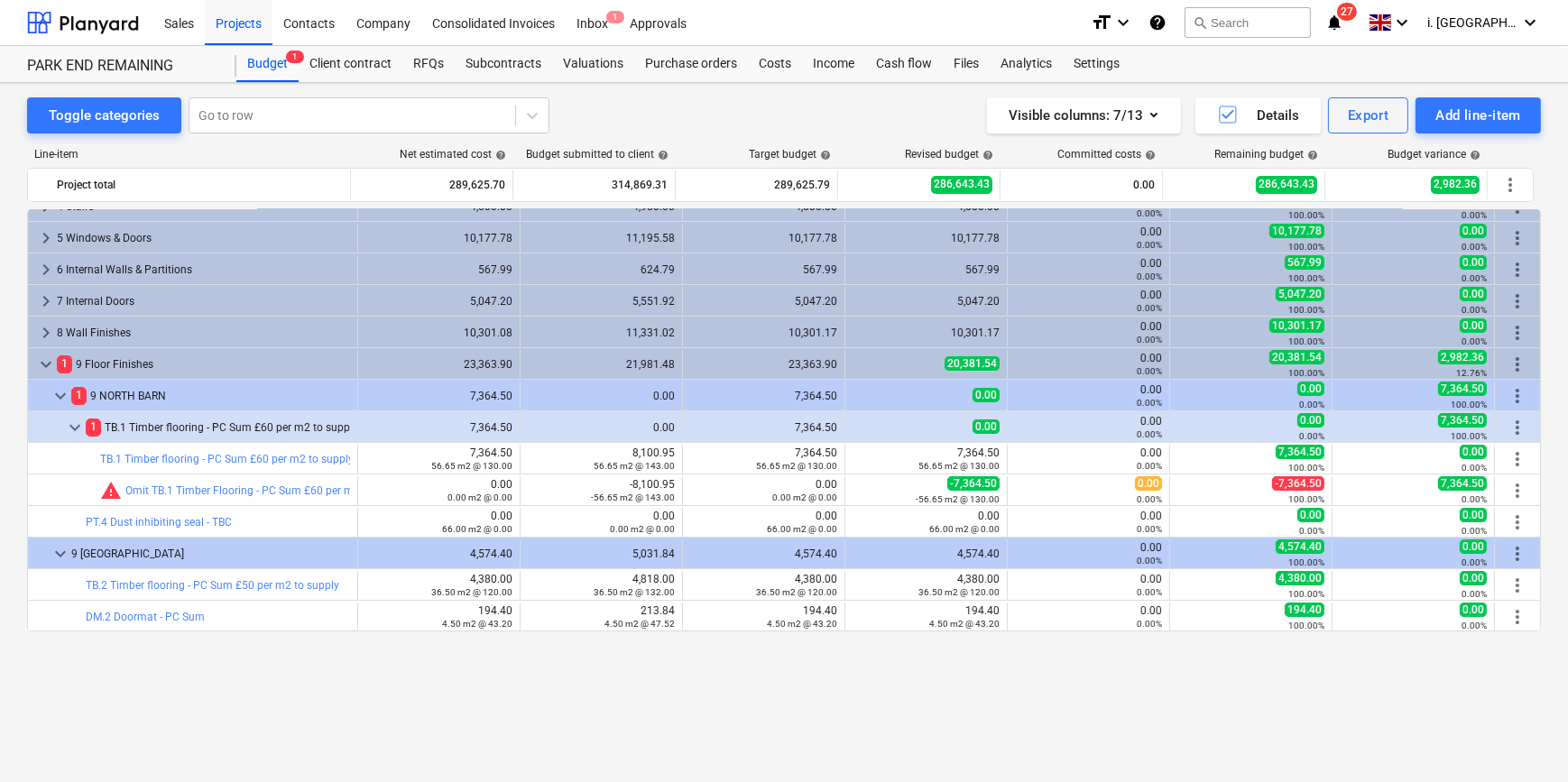
scroll to position [0, 0]
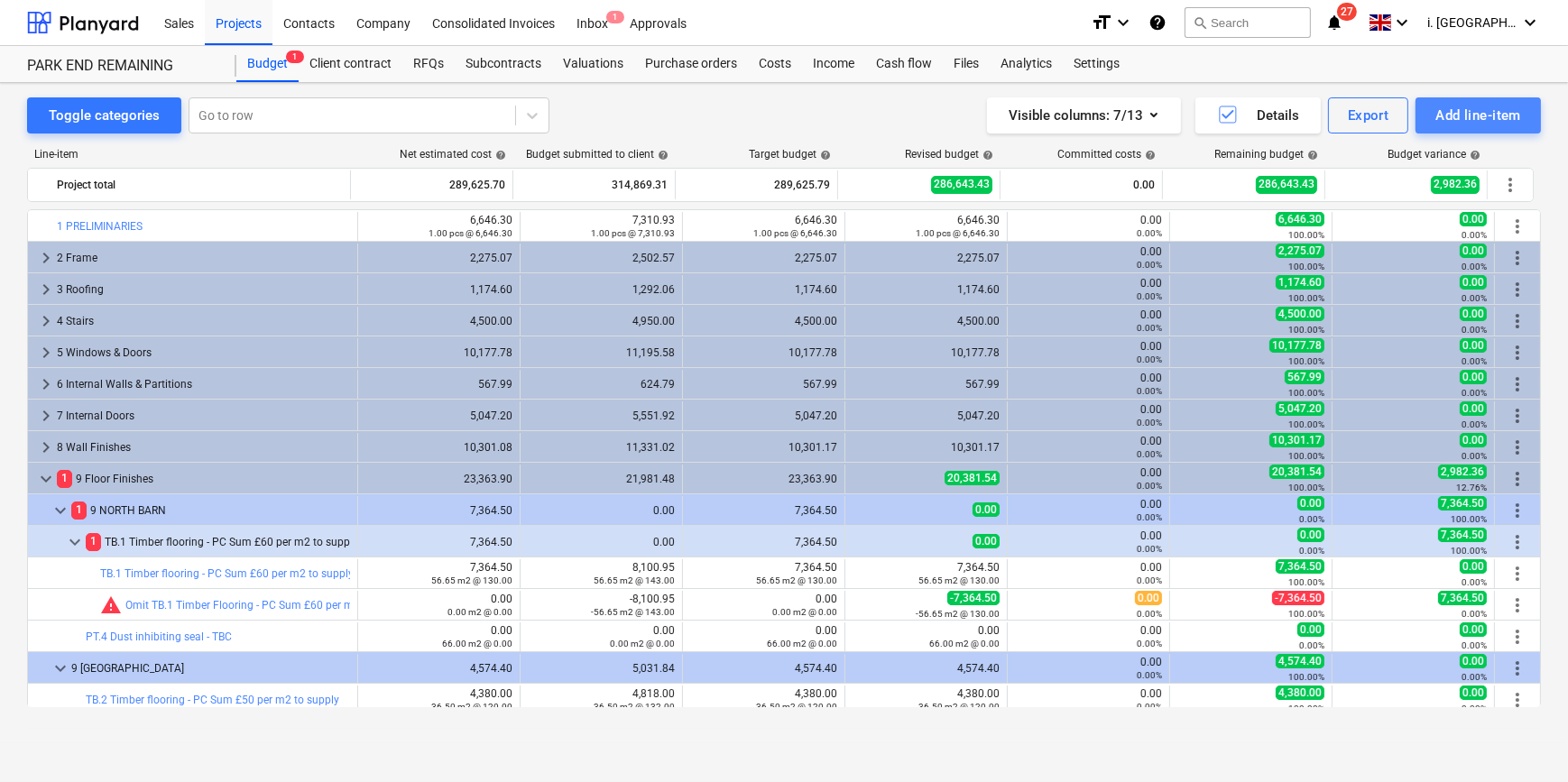
click at [1467, 117] on div "Add line-item" at bounding box center [1478, 116] width 86 height 24
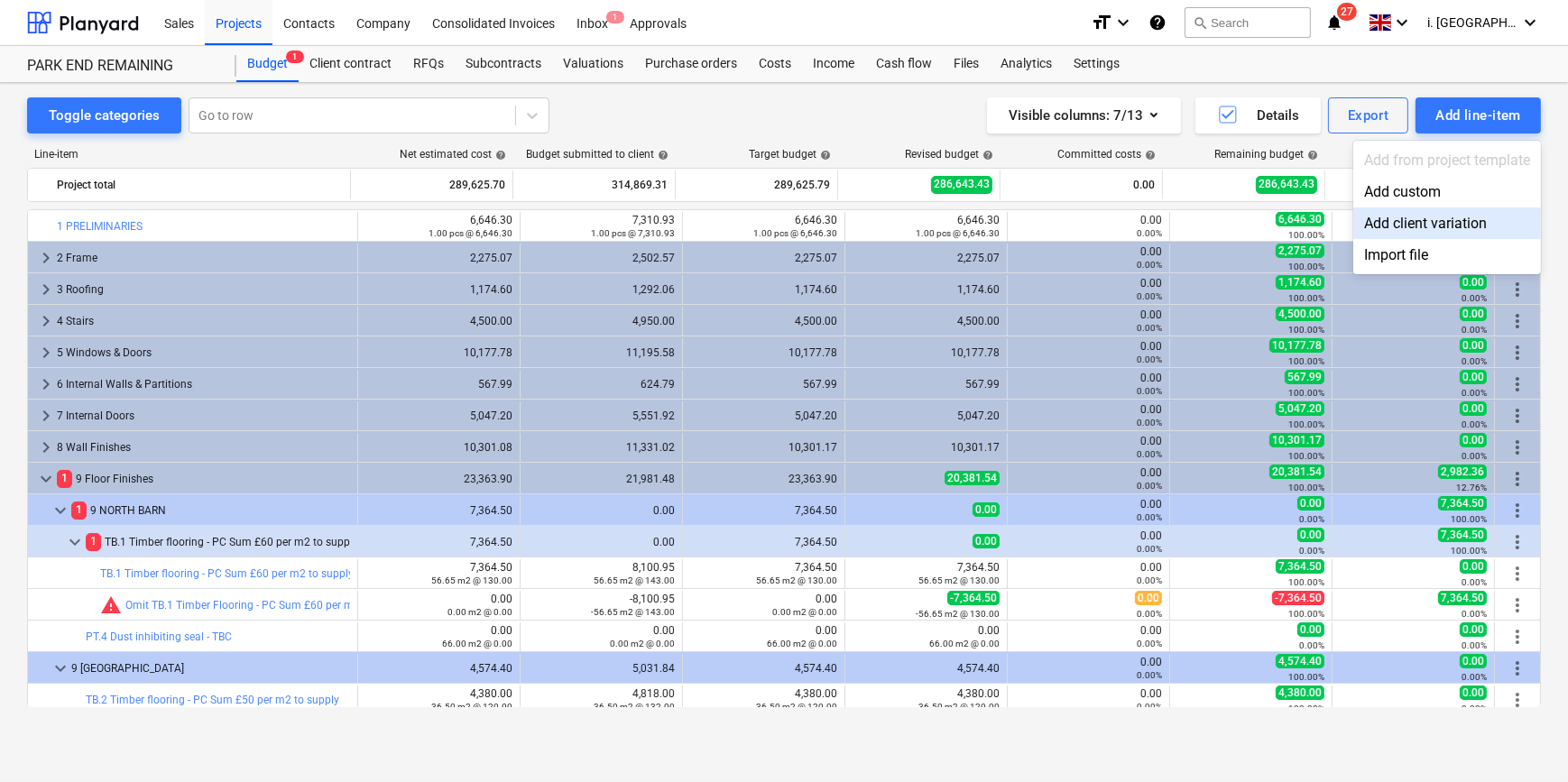
click at [1446, 219] on div "Add client variation" at bounding box center [1447, 223] width 187 height 32
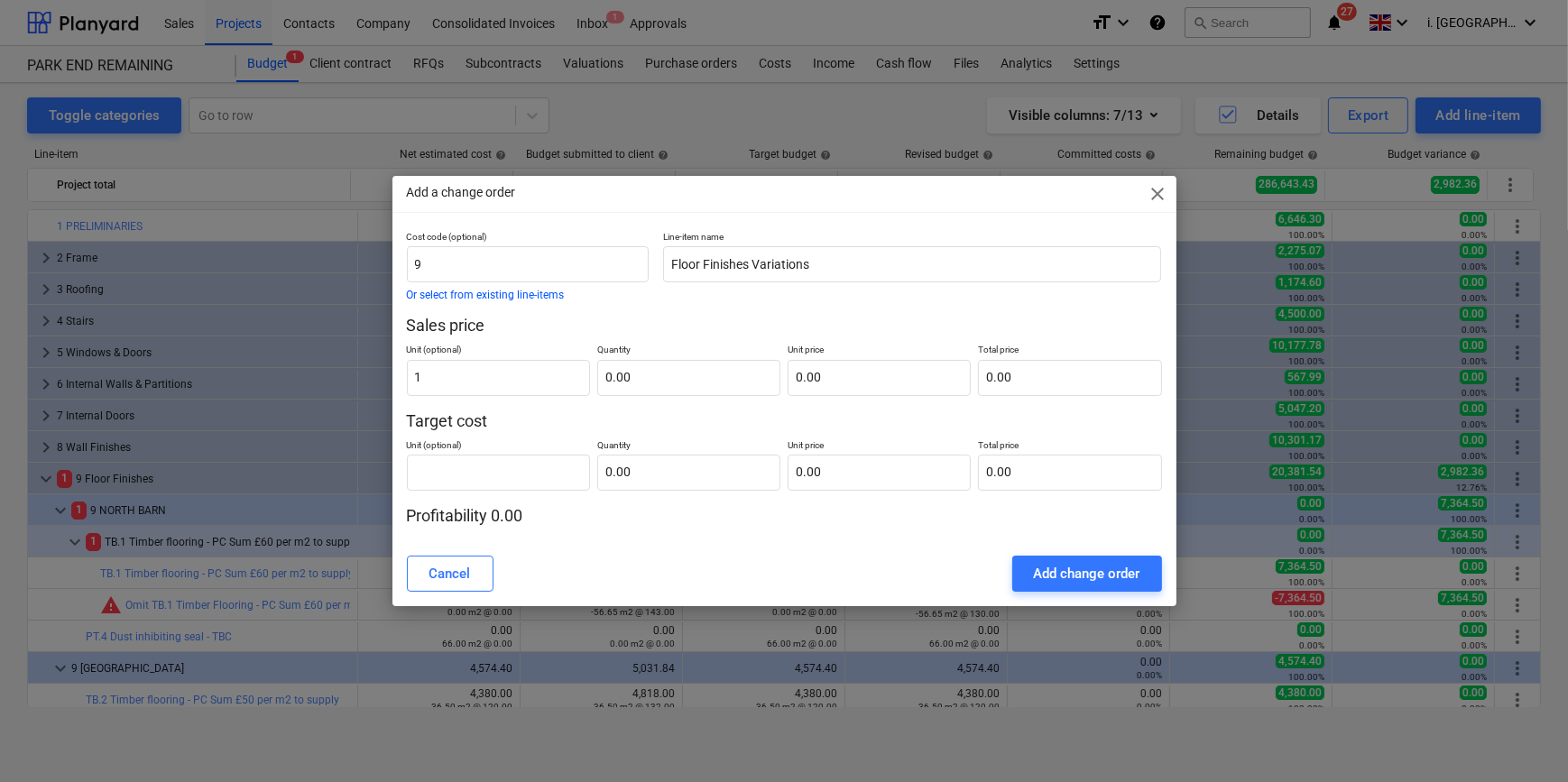
drag, startPoint x: 677, startPoint y: 196, endPoint x: 536, endPoint y: 203, distance: 141.2
click at [640, 173] on div "Add a change order close Cost code (optional) 9 Or select from existing line-it…" at bounding box center [784, 391] width 1568 height 782
click at [634, 382] on input "text" at bounding box center [689, 378] width 183 height 36
type input "0.00"
click at [559, 487] on input "text" at bounding box center [499, 473] width 183 height 36
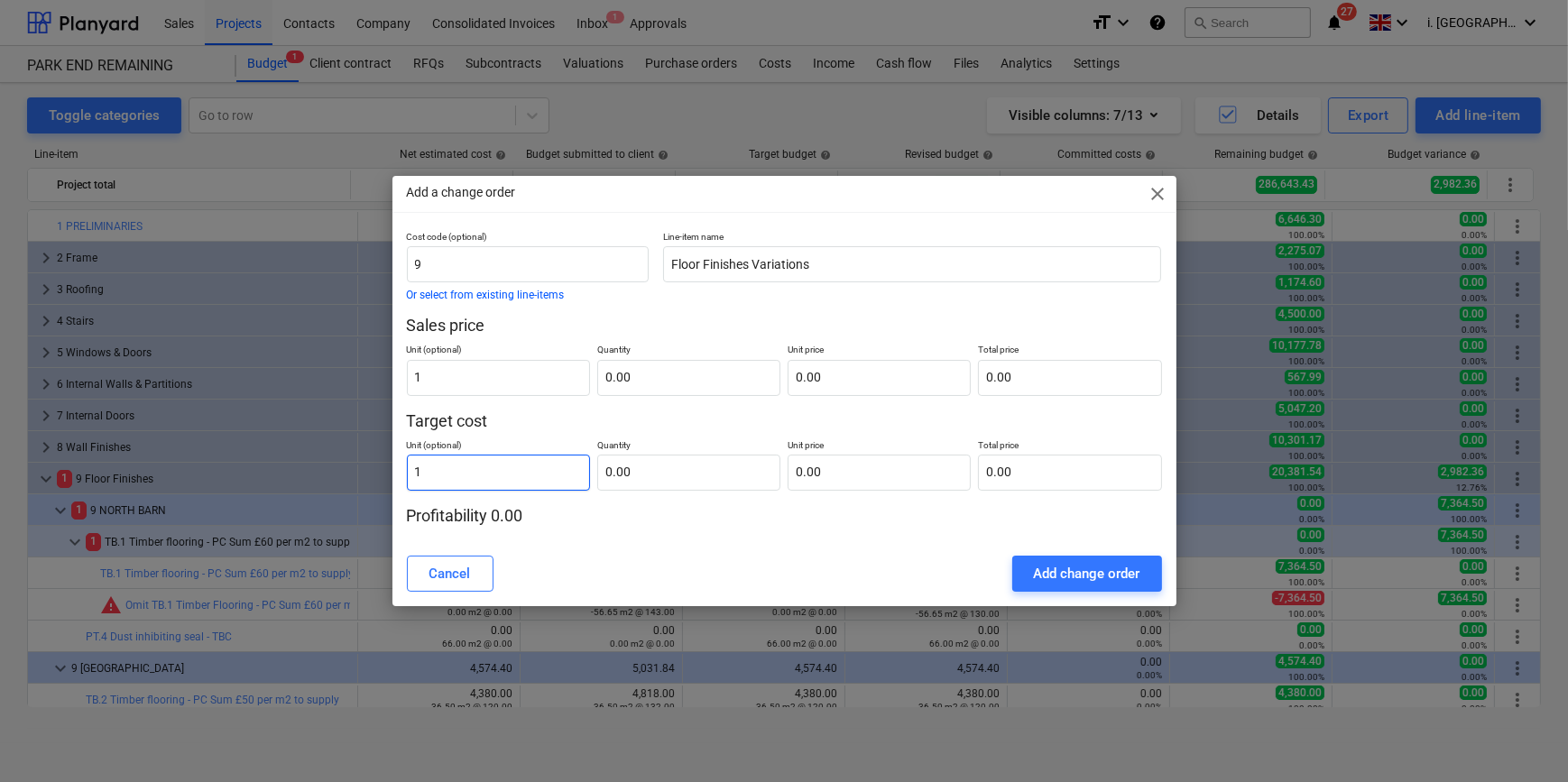
type input "1"
drag, startPoint x: 562, startPoint y: 484, endPoint x: 486, endPoint y: 481, distance: 76.1
click at [487, 482] on div "Unit (optional) 1 Quantity 1583.33 Unit price 0.00 Total price 0.00" at bounding box center [784, 462] width 755 height 59
type input "1,583.33"
click at [857, 465] on input "text" at bounding box center [879, 473] width 183 height 36
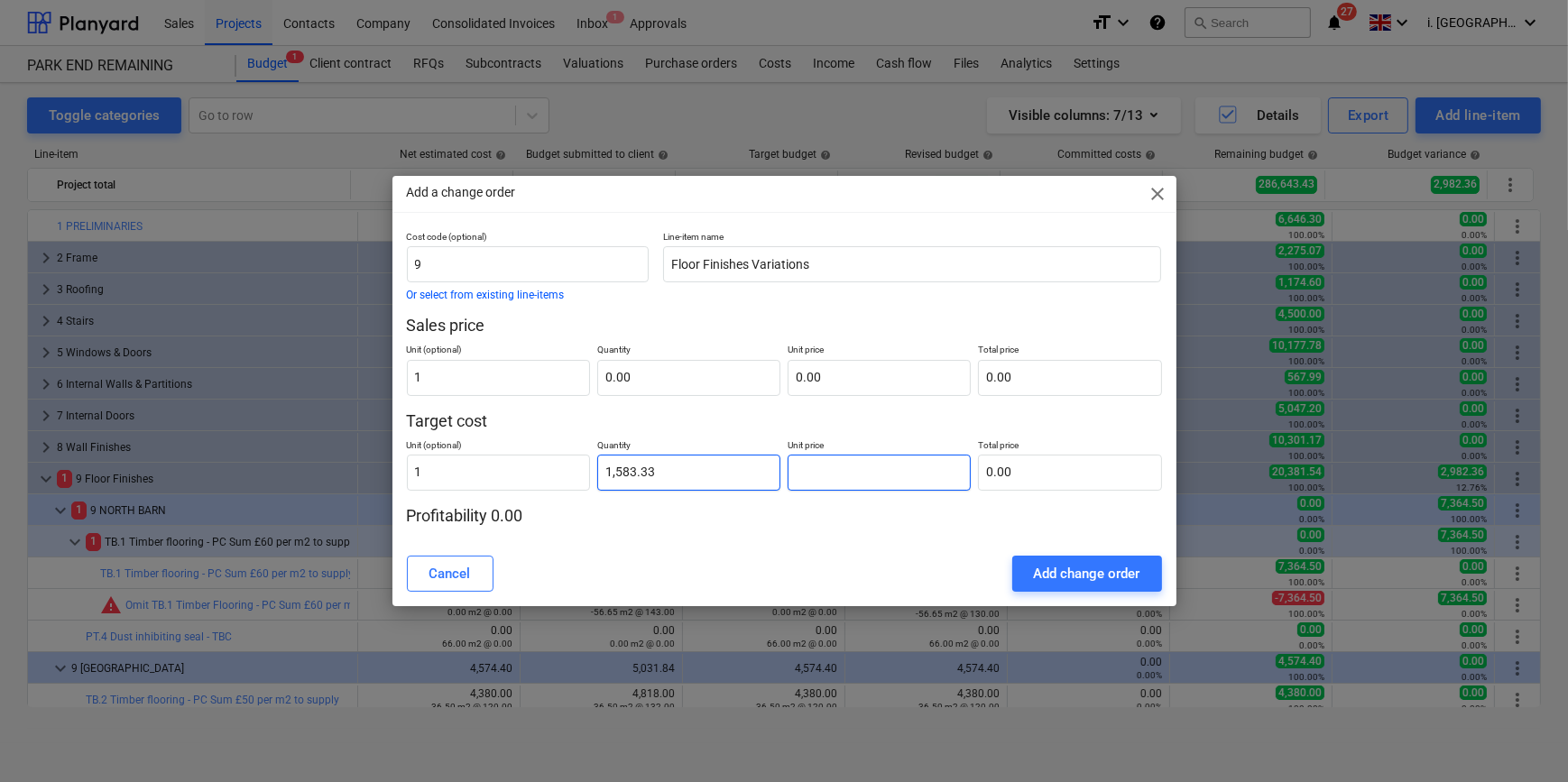
paste input "1583.33"
type input "1583.33"
type input "2,506,933.89"
type input "1,583.33"
click at [524, 475] on input "1" at bounding box center [499, 473] width 183 height 36
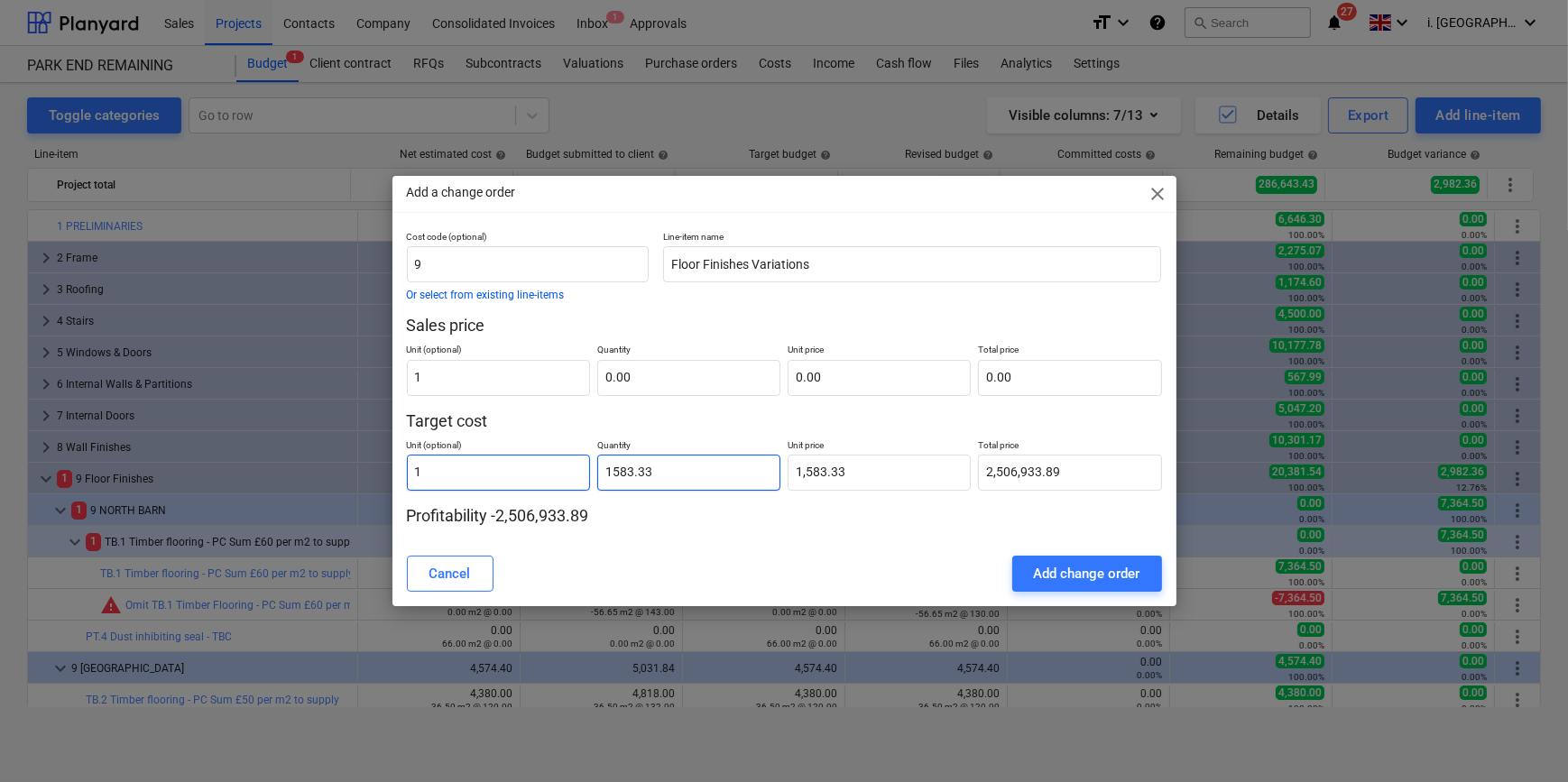
drag, startPoint x: 660, startPoint y: 467, endPoint x: 514, endPoint y: 479, distance: 146.5
click at [414, 468] on div "Unit (optional) 1 Quantity 1583.33 Unit price 1,583.33 Total price 2,506,933.89" at bounding box center [784, 462] width 755 height 59
type input "1"
type input "1,583.33"
type input "1.00"
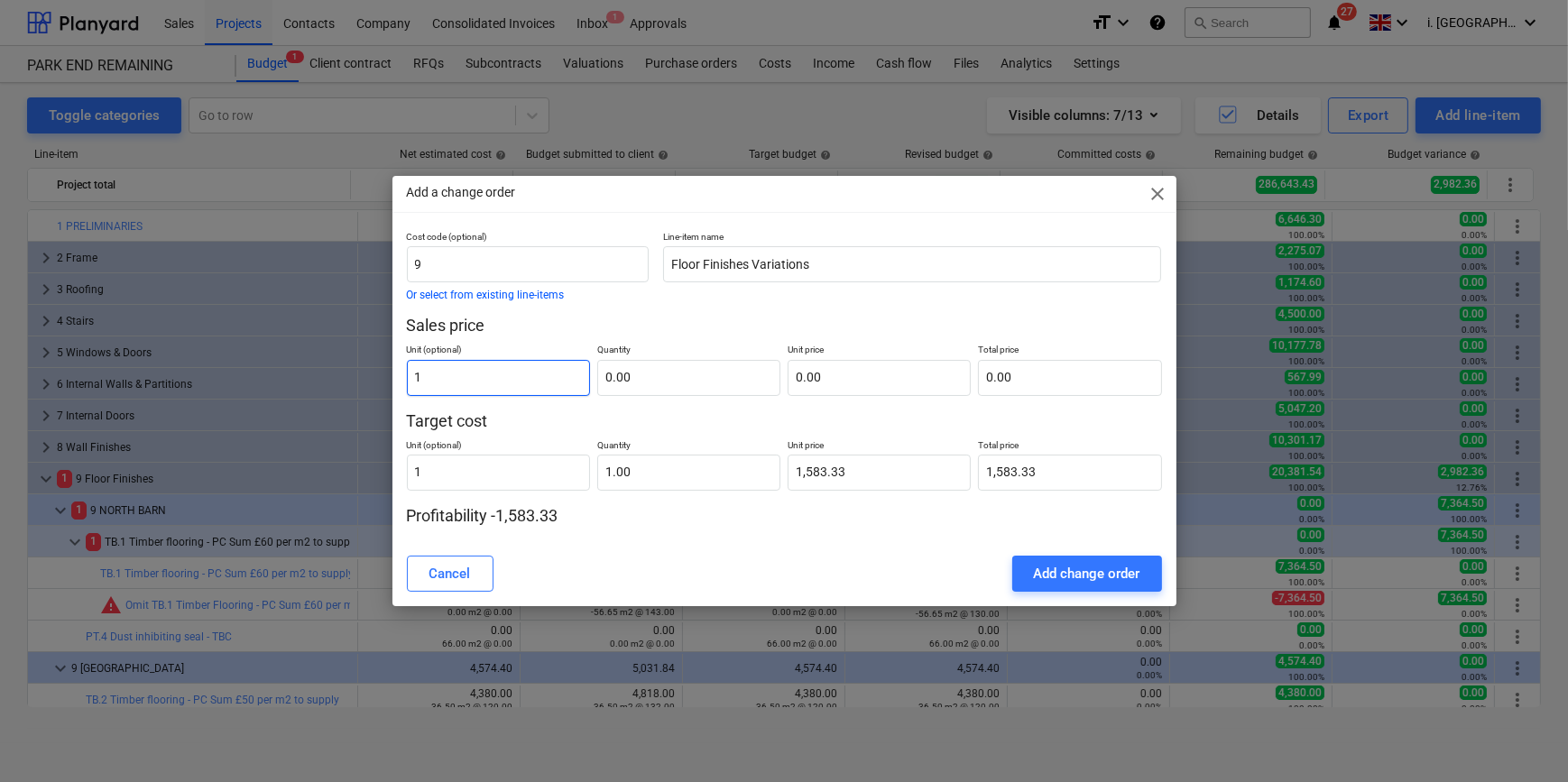
click at [521, 367] on input "1" at bounding box center [499, 378] width 183 height 36
click at [641, 385] on input "text" at bounding box center [689, 378] width 183 height 36
type input "0.00"
click at [715, 386] on input "0.00" at bounding box center [689, 378] width 183 height 36
type input "2"
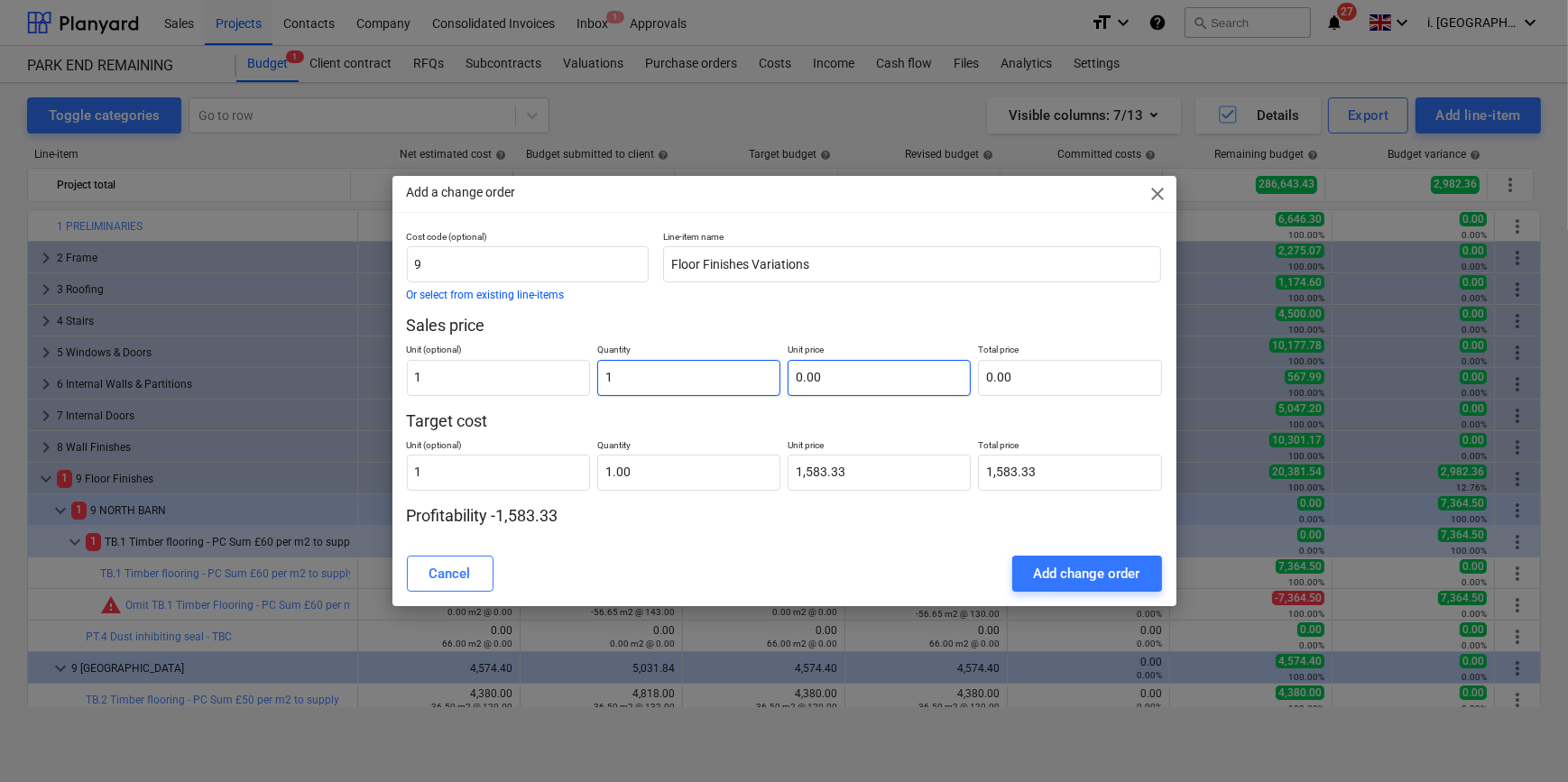
type input "1.00"
type input "2"
type input "2.00"
type input "24"
type input "24.00"
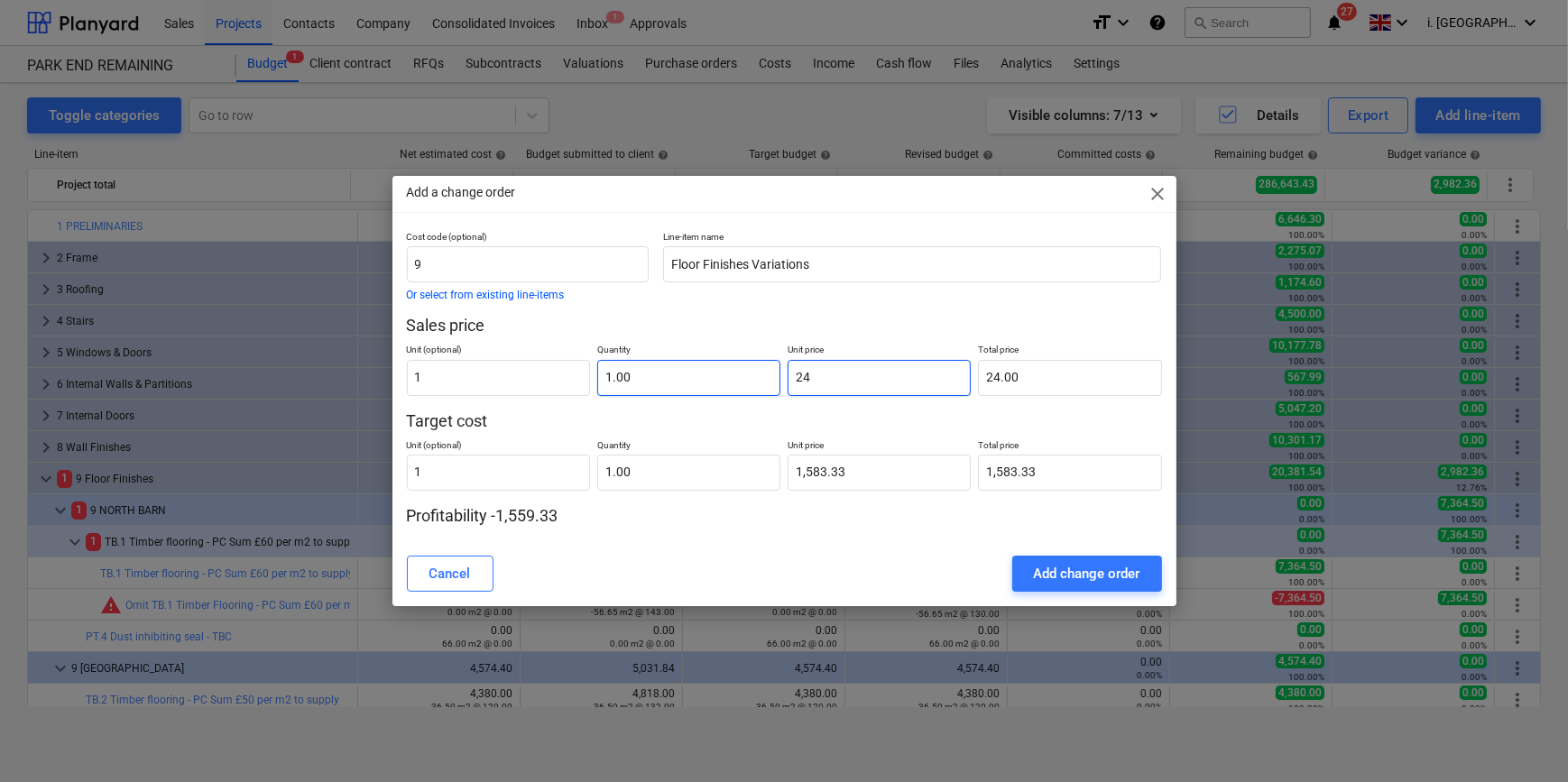
type input "248"
type input "248.00"
type input "2488"
type input "2,488.00"
type input "24883"
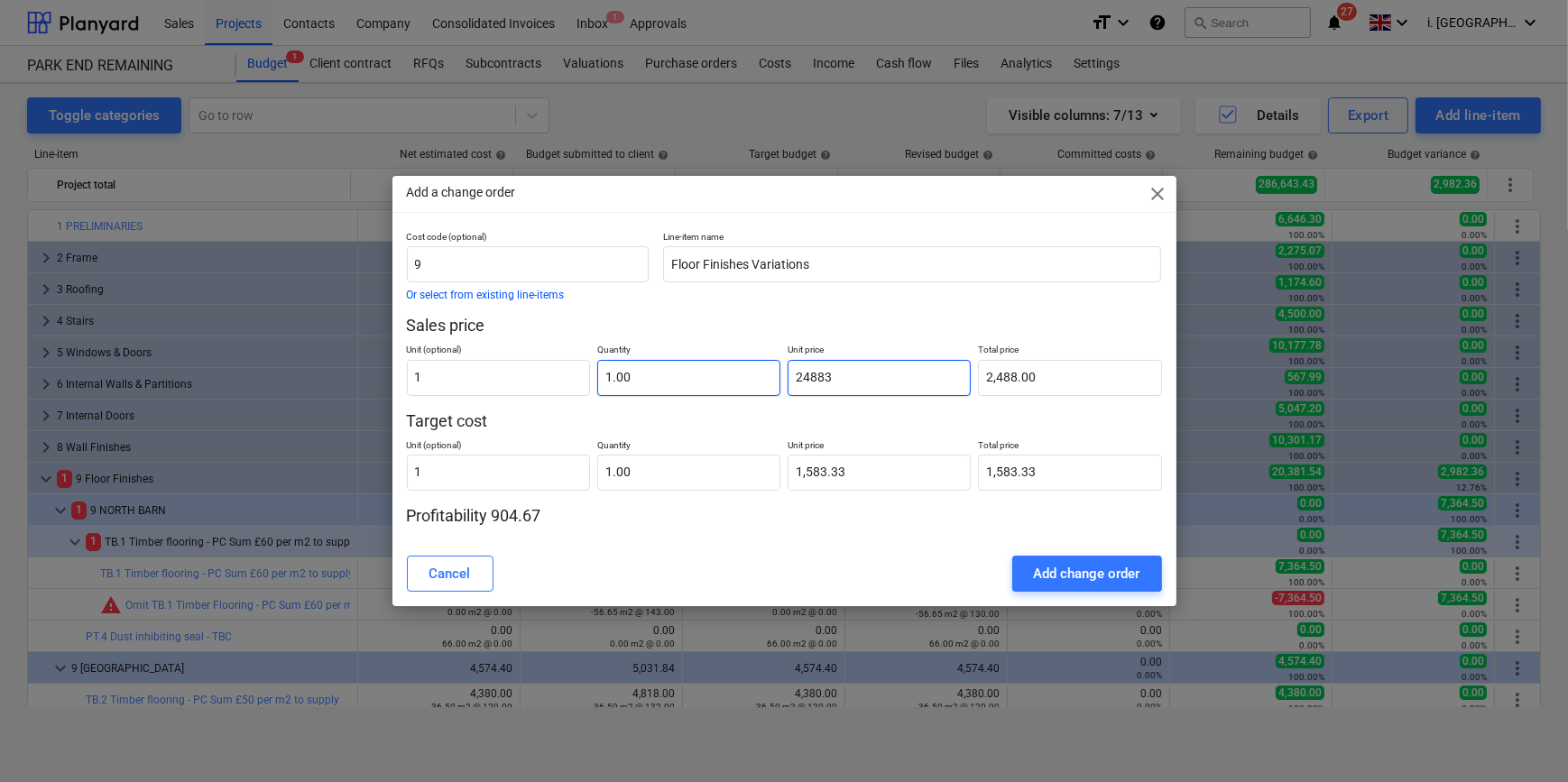
type input "24,883.00"
type input "248836"
type input "248,836.00"
type input "2488363"
type input "2,488,363.00"
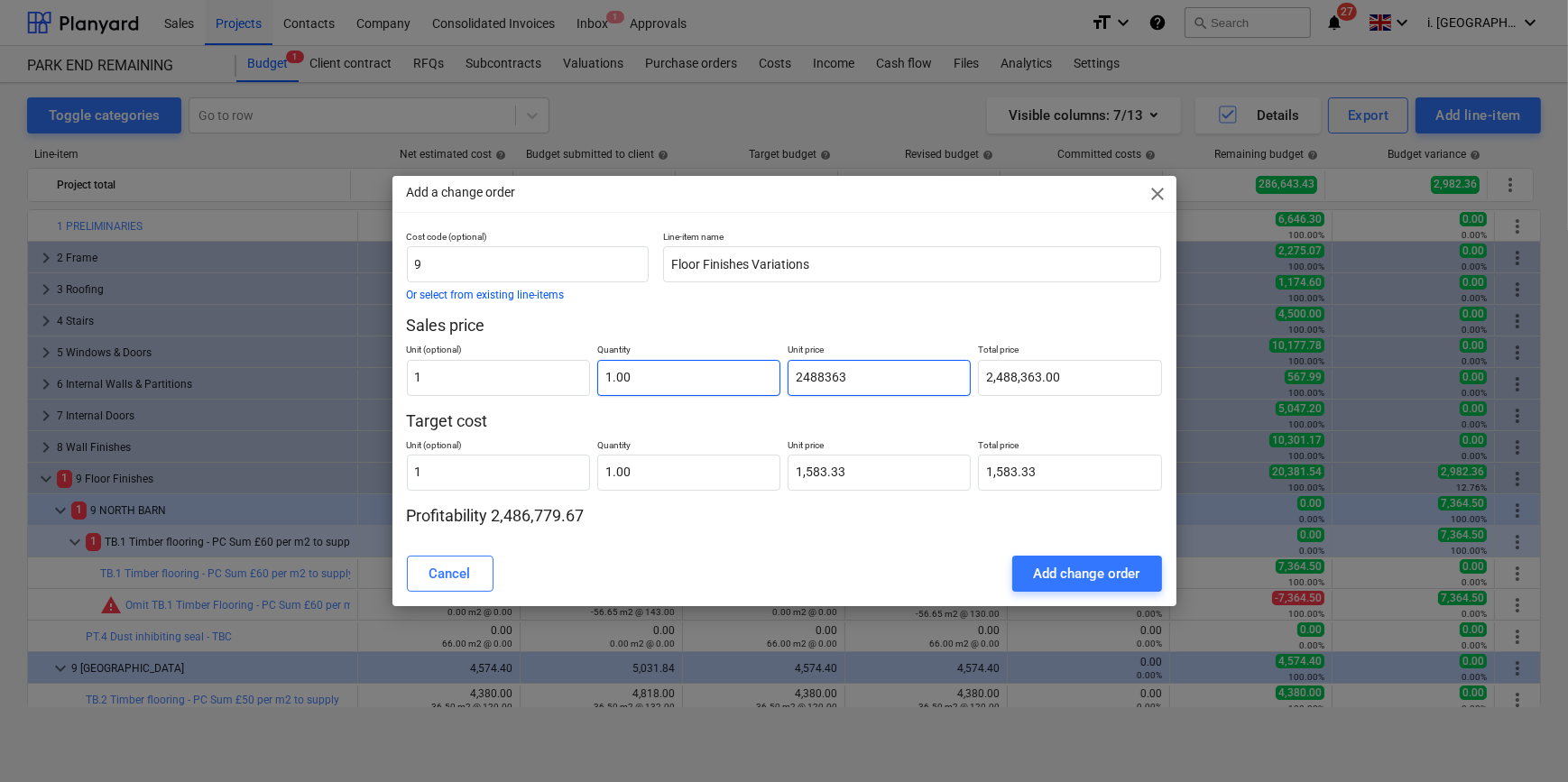
type input "248836"
type input "248,836.00"
type input "24883"
type input "24,883.00"
type input "2488"
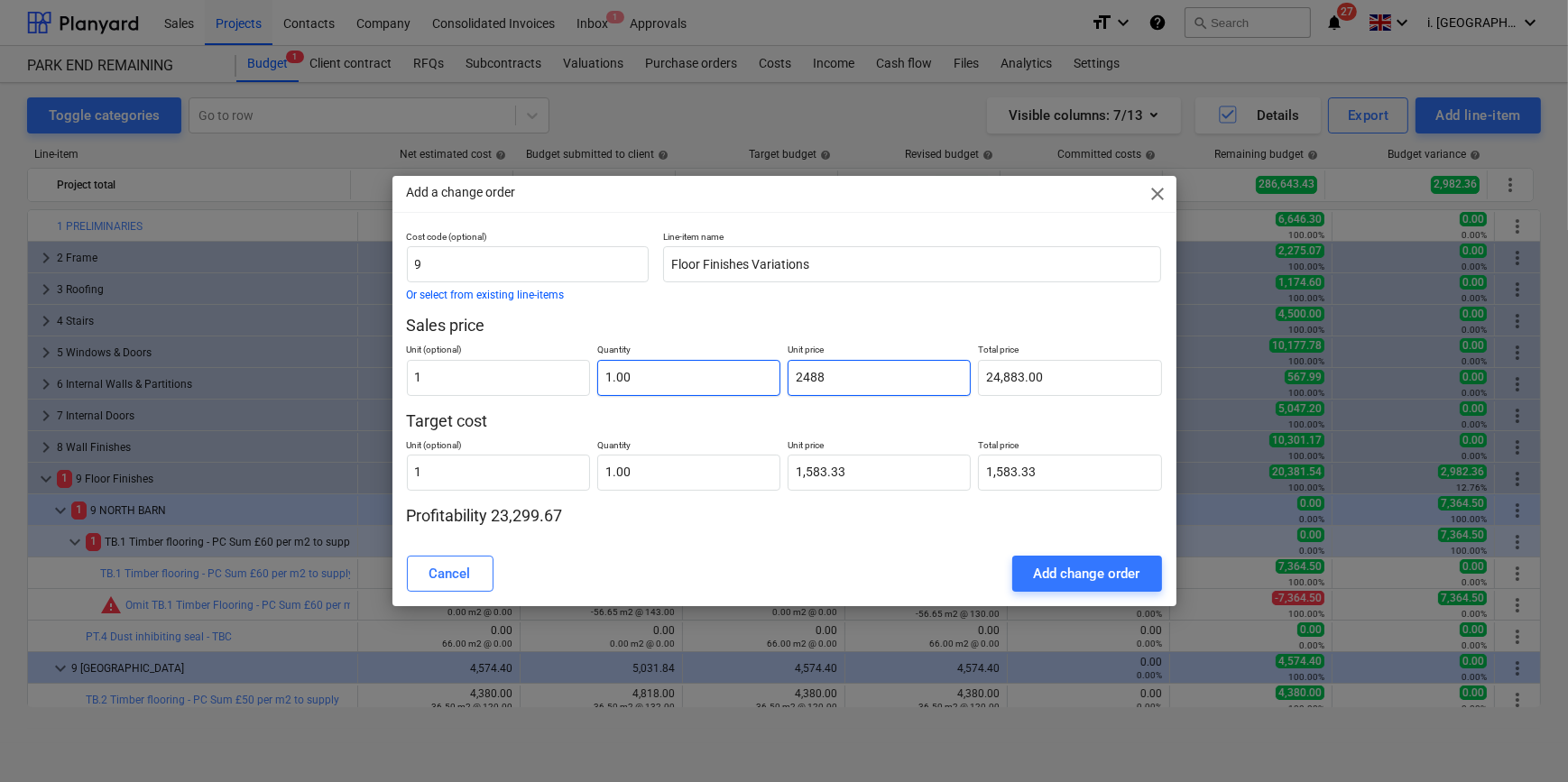
type input "2,488.00"
type input "2488.6"
type input "2,488.60"
type input "2488.63"
type input "2,488.63"
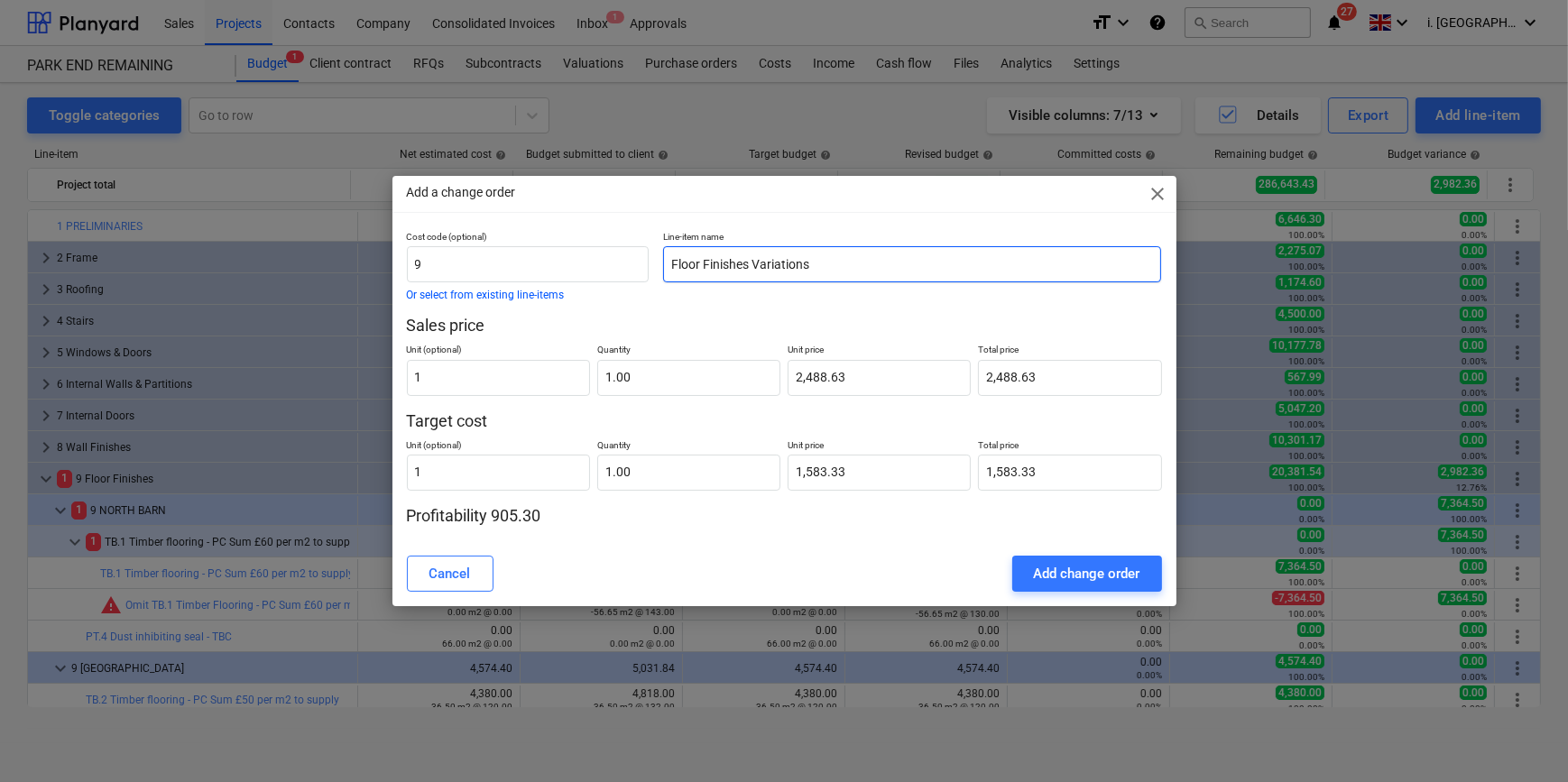
click at [856, 249] on input "Floor Finishes Variations" at bounding box center [912, 264] width 499 height 36
type input "2,488.63"
paste input "Engineered wood - Materials only"
drag, startPoint x: 807, startPoint y: 259, endPoint x: 822, endPoint y: 260, distance: 15.0
click at [810, 259] on input "Floor Finishes Variations Engineered wood - Materials only" at bounding box center [912, 264] width 499 height 36
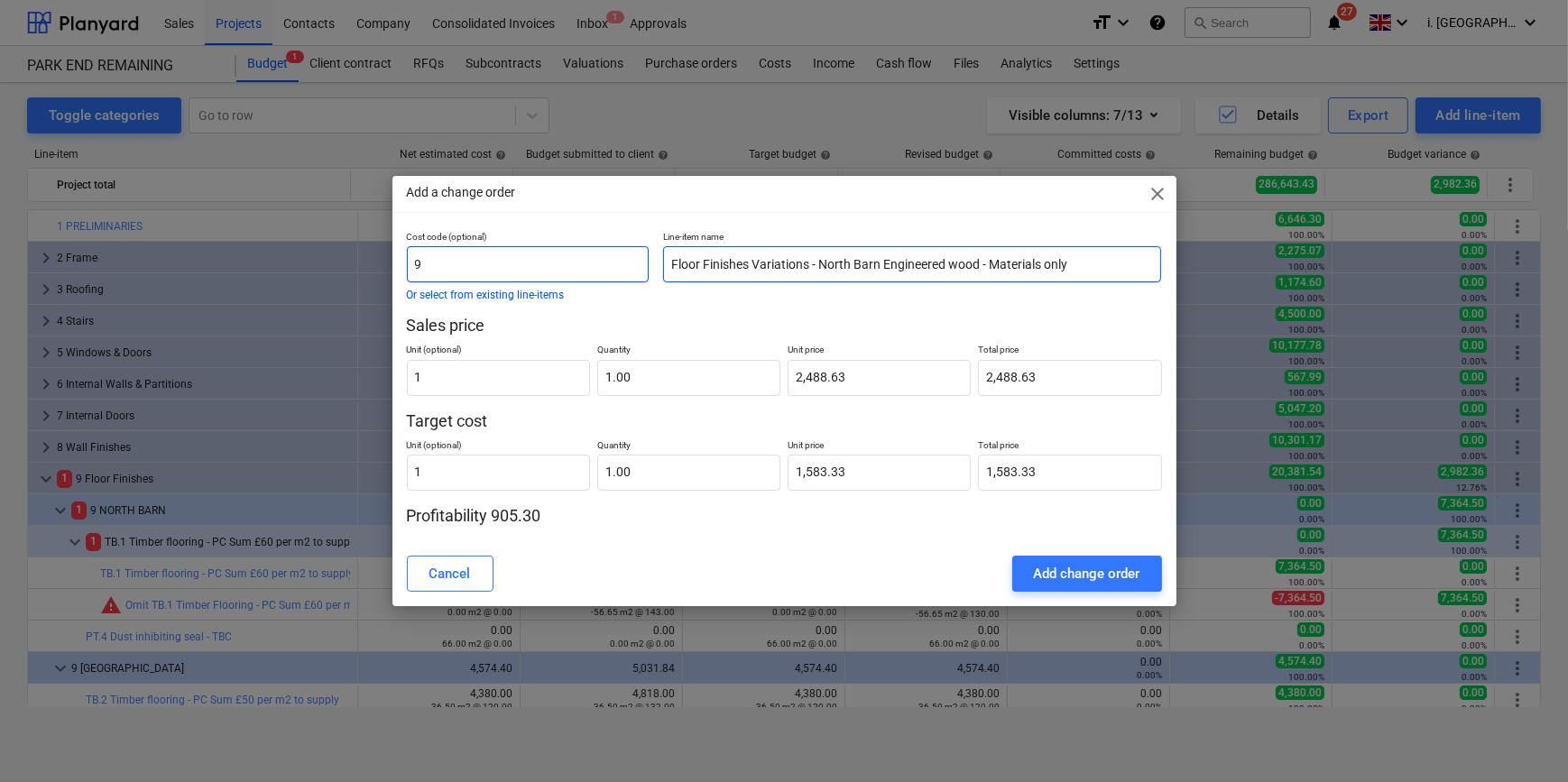
type input "Floor Finishes Variations - North Barn Engineered wood - Materials only"
drag, startPoint x: 442, startPoint y: 267, endPoint x: 333, endPoint y: 258, distance: 109.4
click at [334, 259] on div "Add a change order close Cost code (optional) 9 Or select from existing line-it…" at bounding box center [784, 391] width 1568 height 782
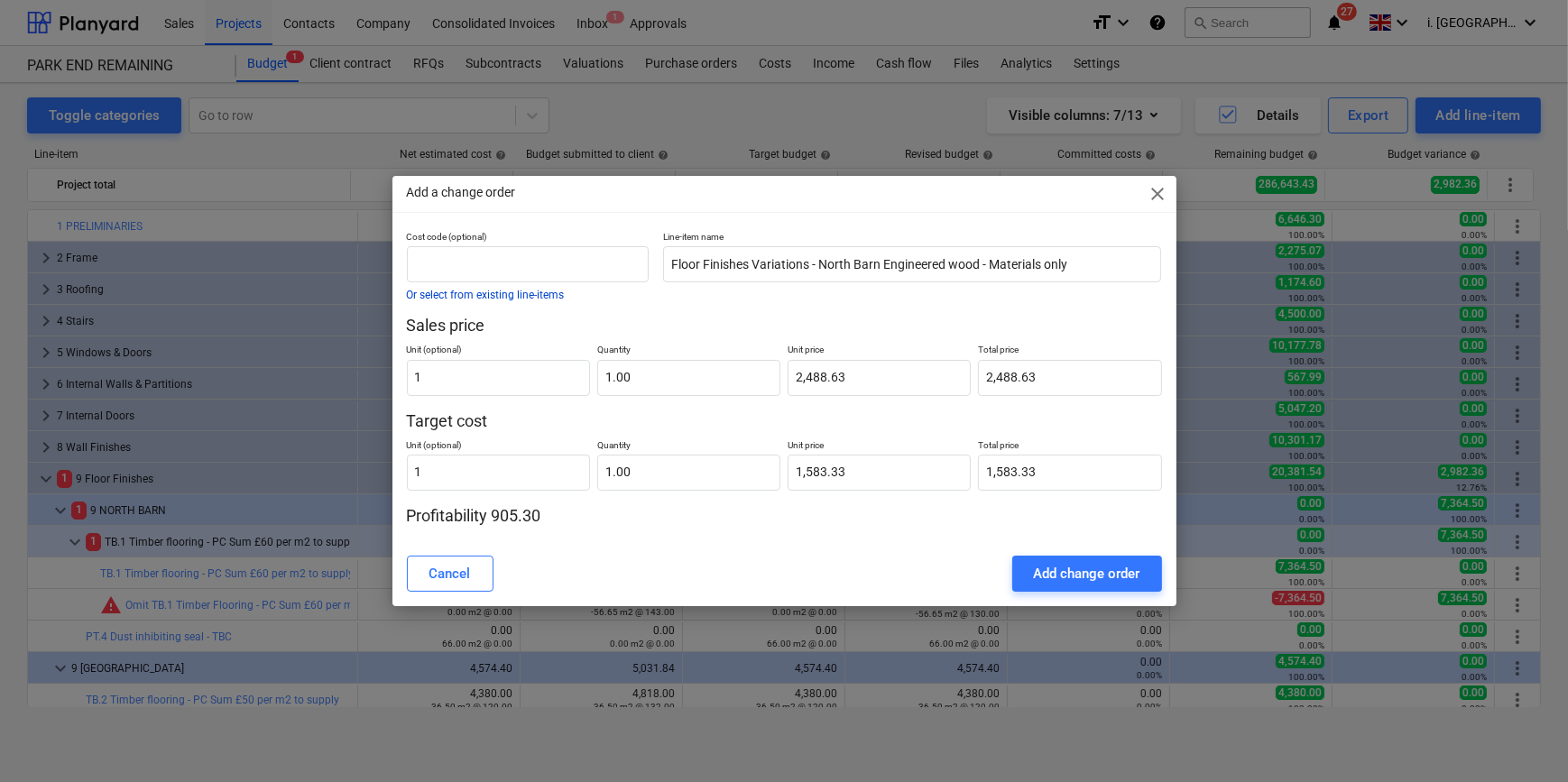
click at [550, 295] on button "Or select from existing line-items" at bounding box center [486, 295] width 157 height 11
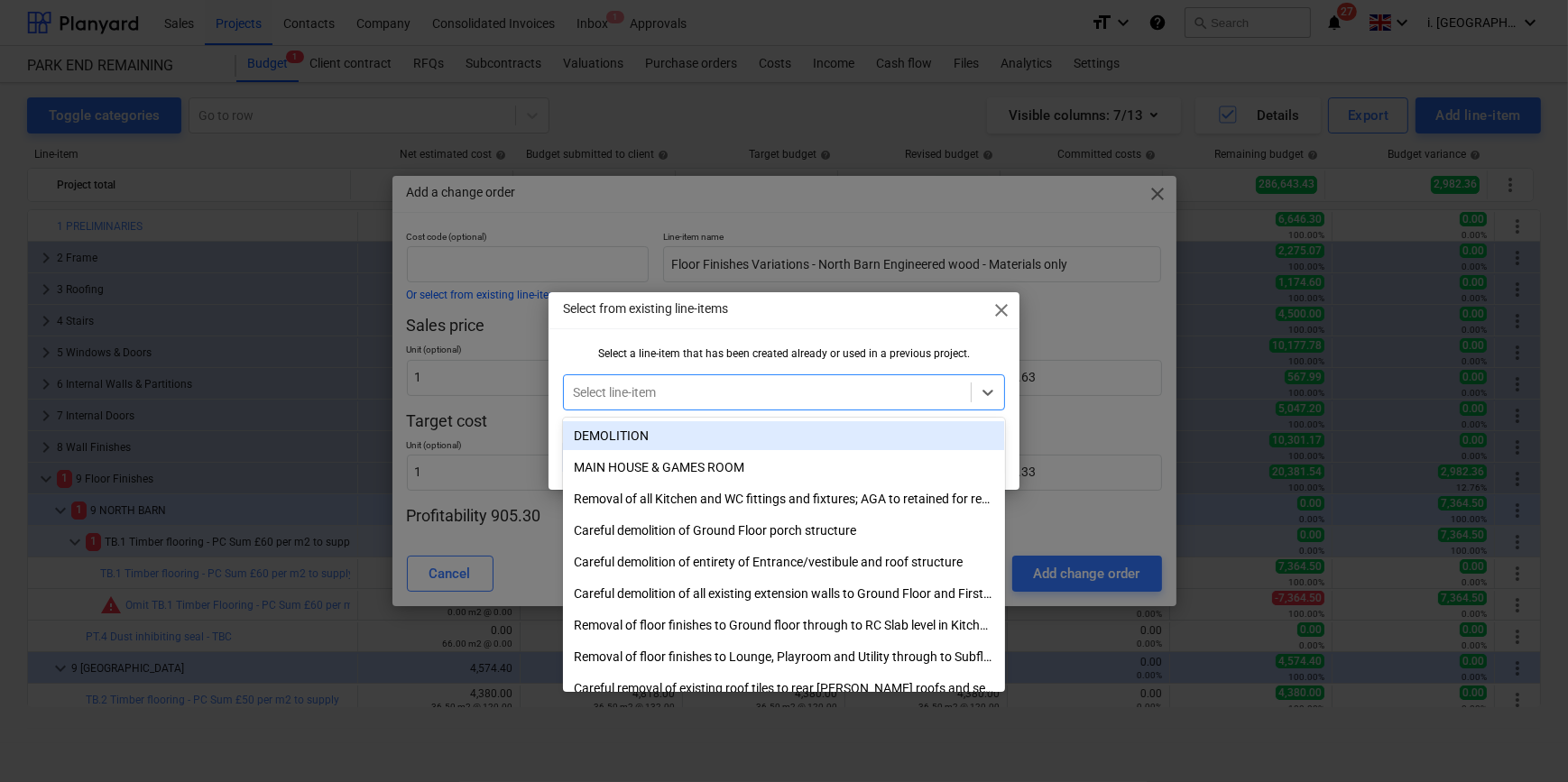
click at [692, 392] on div at bounding box center [766, 393] width 388 height 18
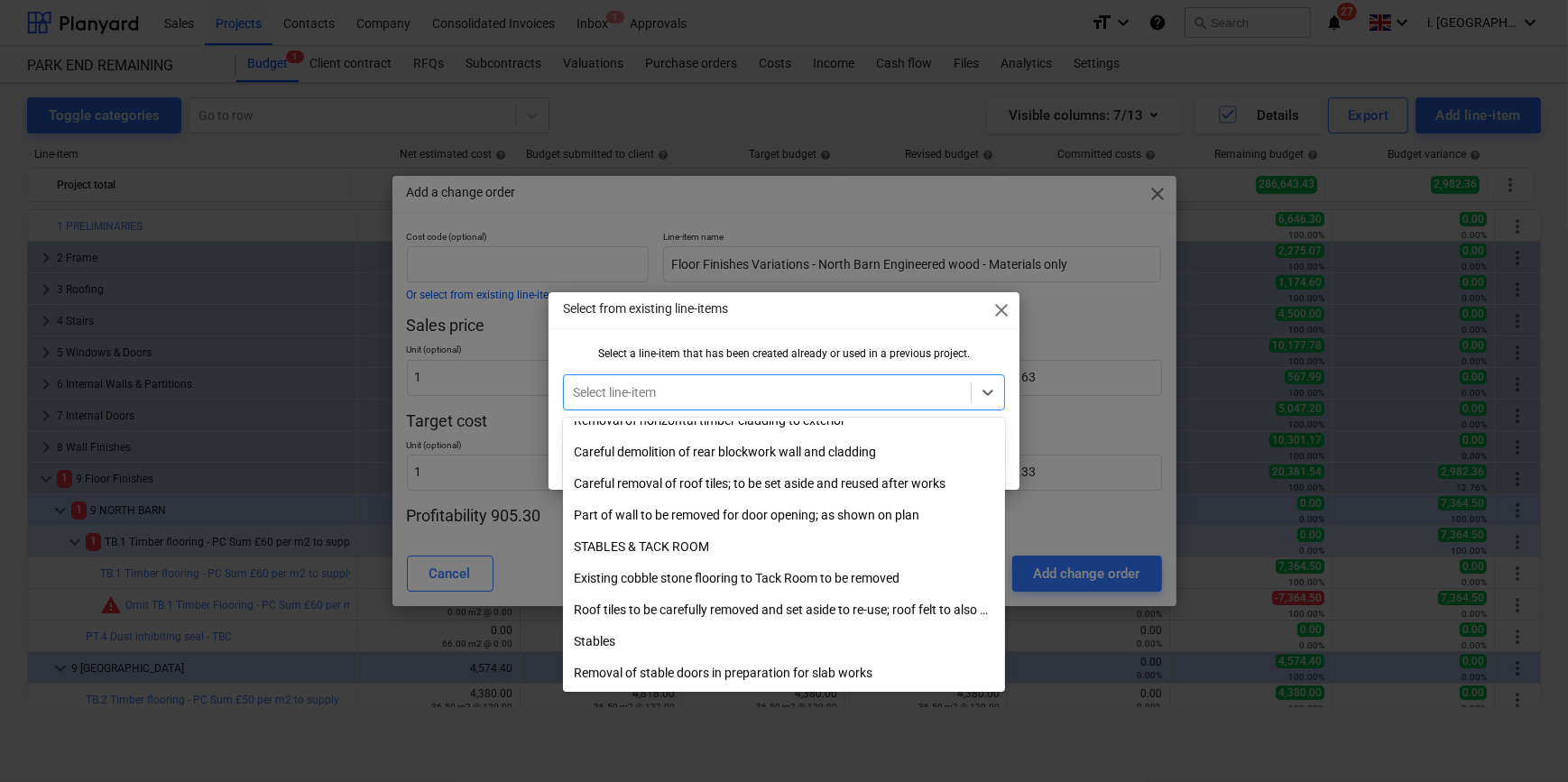
scroll to position [948, 0]
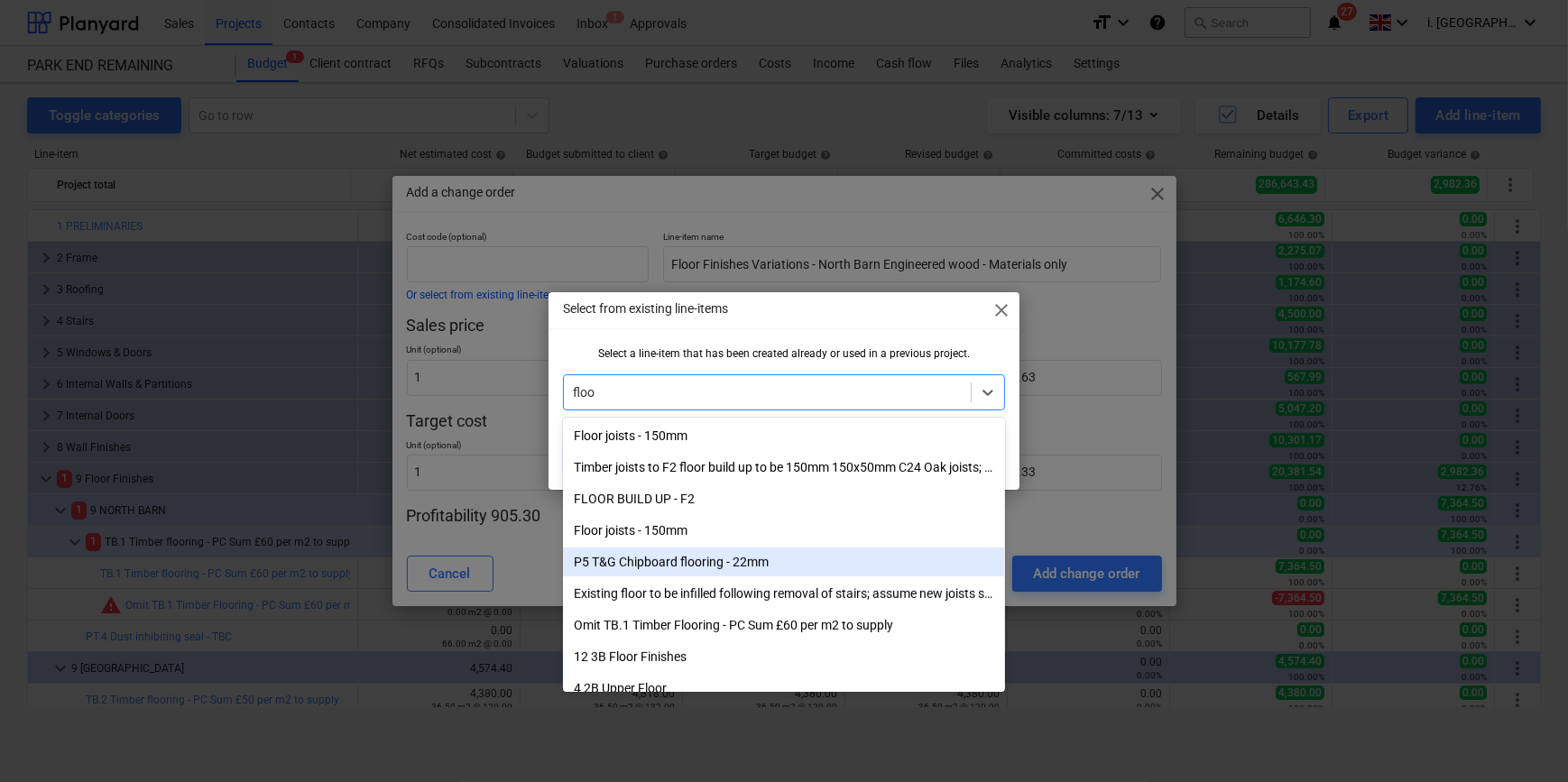
type input "floor"
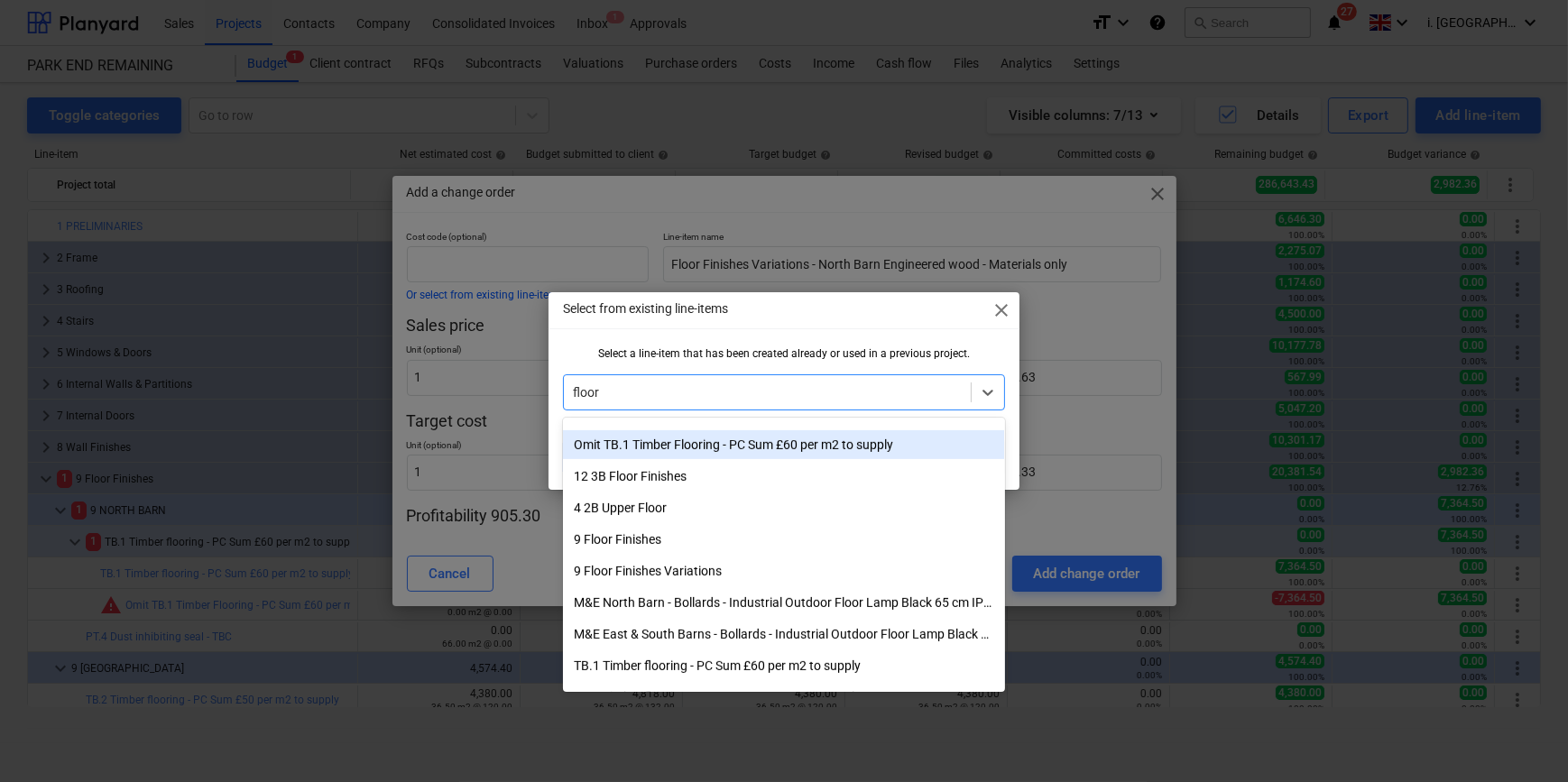
scroll to position [1182, 0]
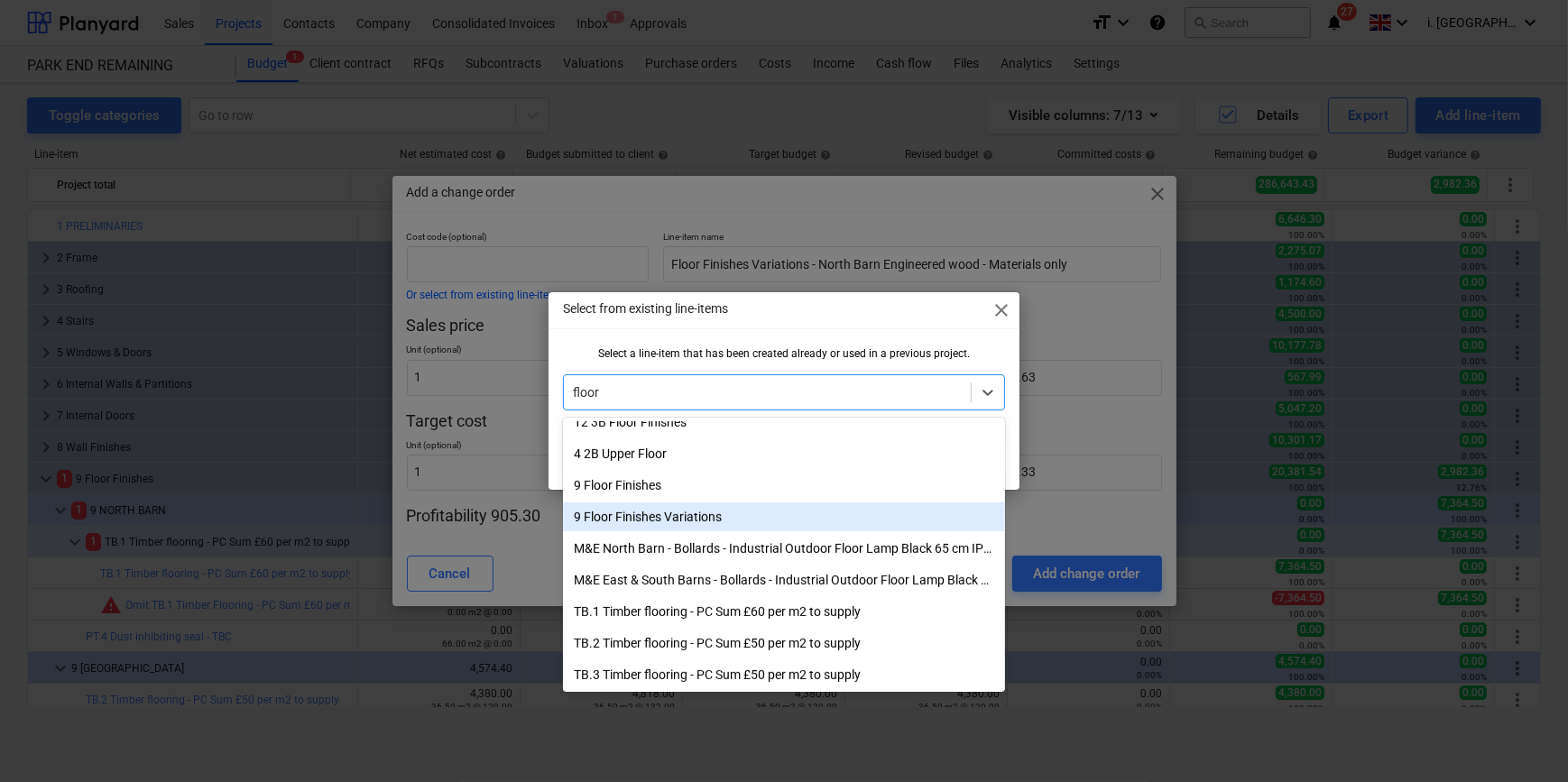
click at [724, 524] on div "9 Floor Finishes Variations" at bounding box center [784, 517] width 442 height 29
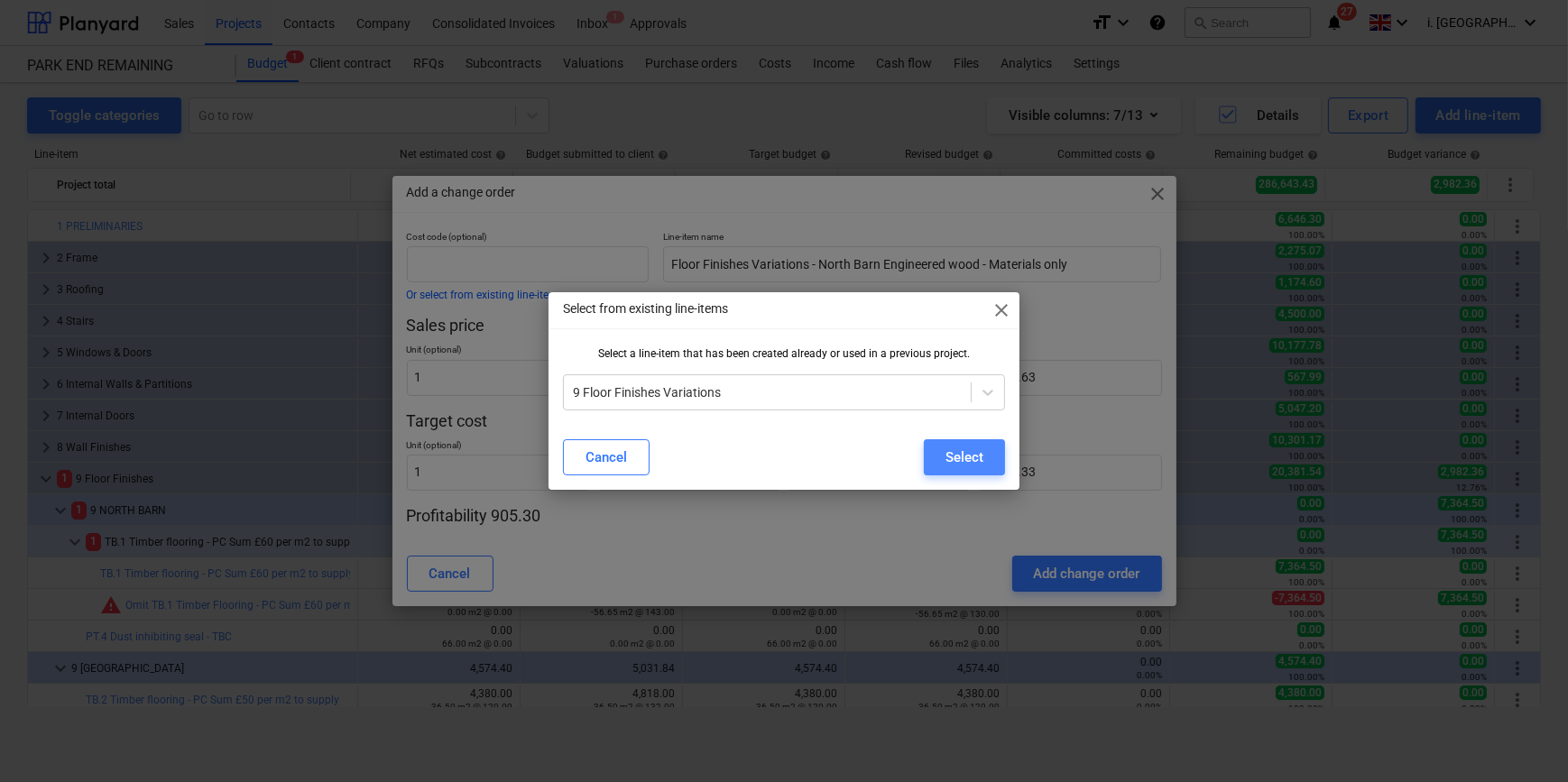
click at [967, 459] on div "Select" at bounding box center [965, 458] width 38 height 24
type input "9"
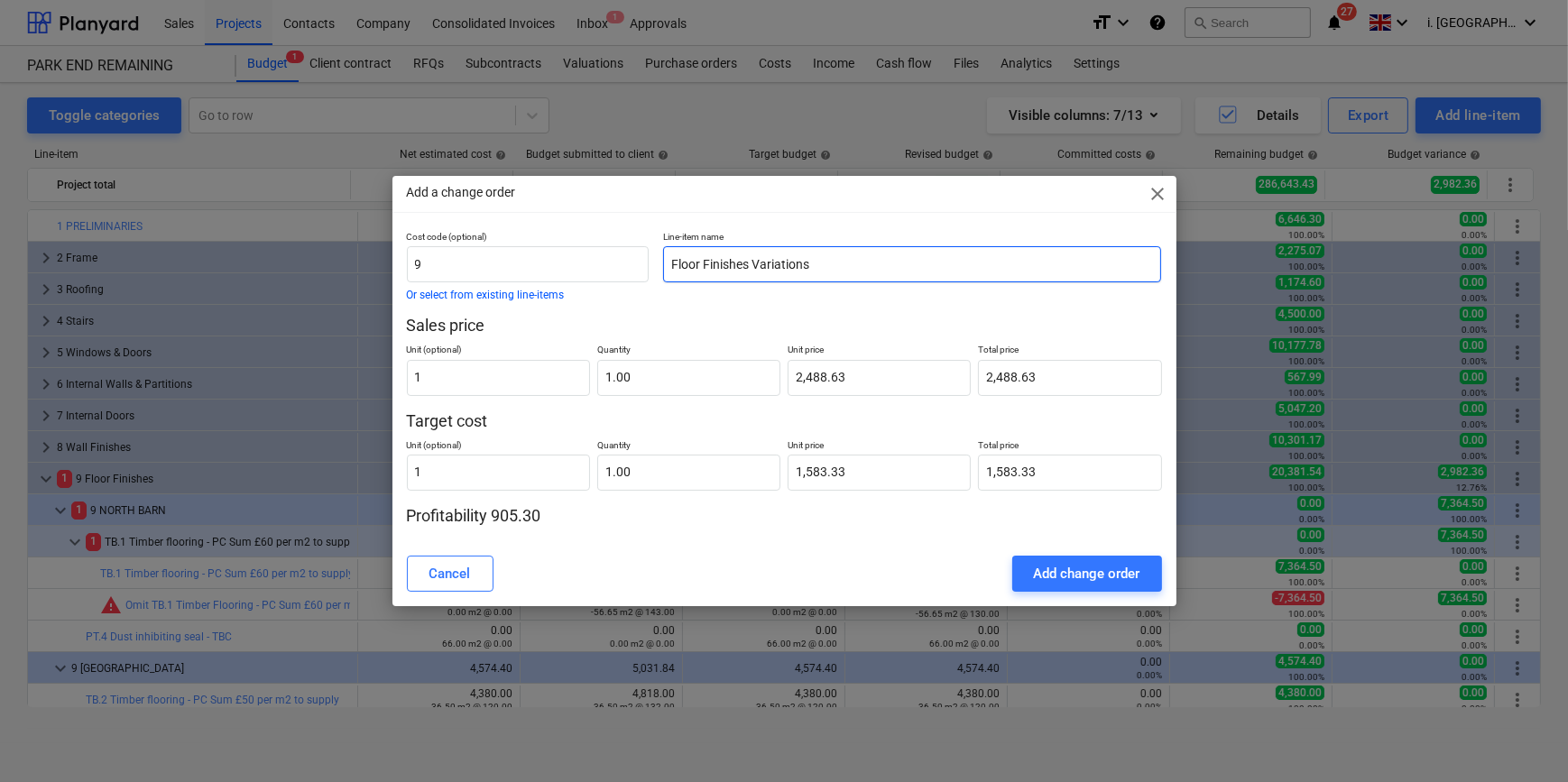
click at [924, 266] on input "Floor Finishes Variations" at bounding box center [912, 264] width 499 height 36
drag, startPoint x: 928, startPoint y: 273, endPoint x: 400, endPoint y: 262, distance: 528.1
click at [400, 262] on div "Cost code (optional) 9 Or select from existing line-items Line-item name Floor …" at bounding box center [784, 265] width 770 height 84
click at [842, 261] on input "Floor Finishes Variations" at bounding box center [912, 264] width 499 height 36
paste input "Engineered wood - Materials only"
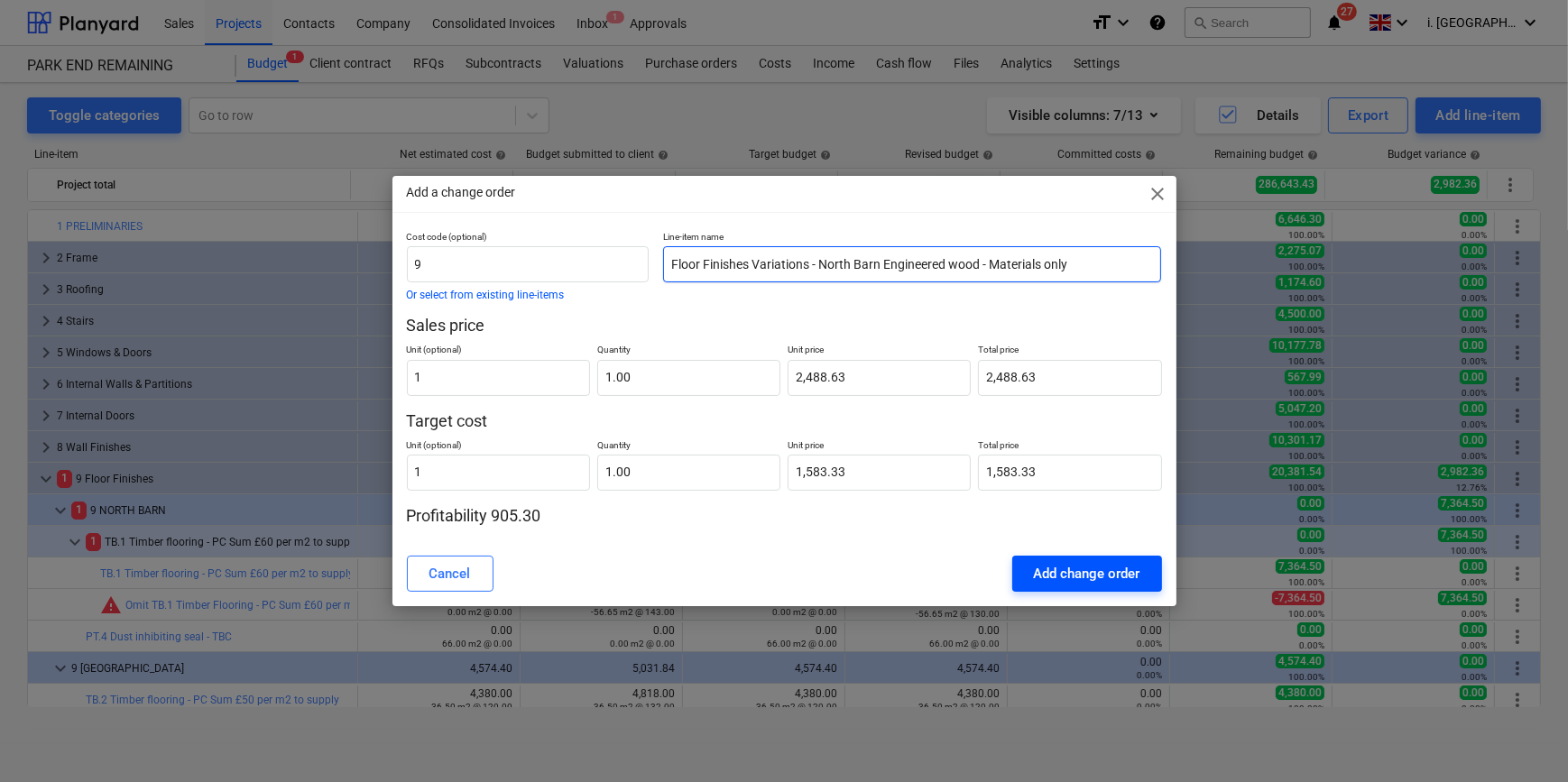
type input "Floor Finishes Variations - North Barn Engineered wood - Materials only"
click at [1083, 572] on div "Add change order" at bounding box center [1088, 574] width 107 height 24
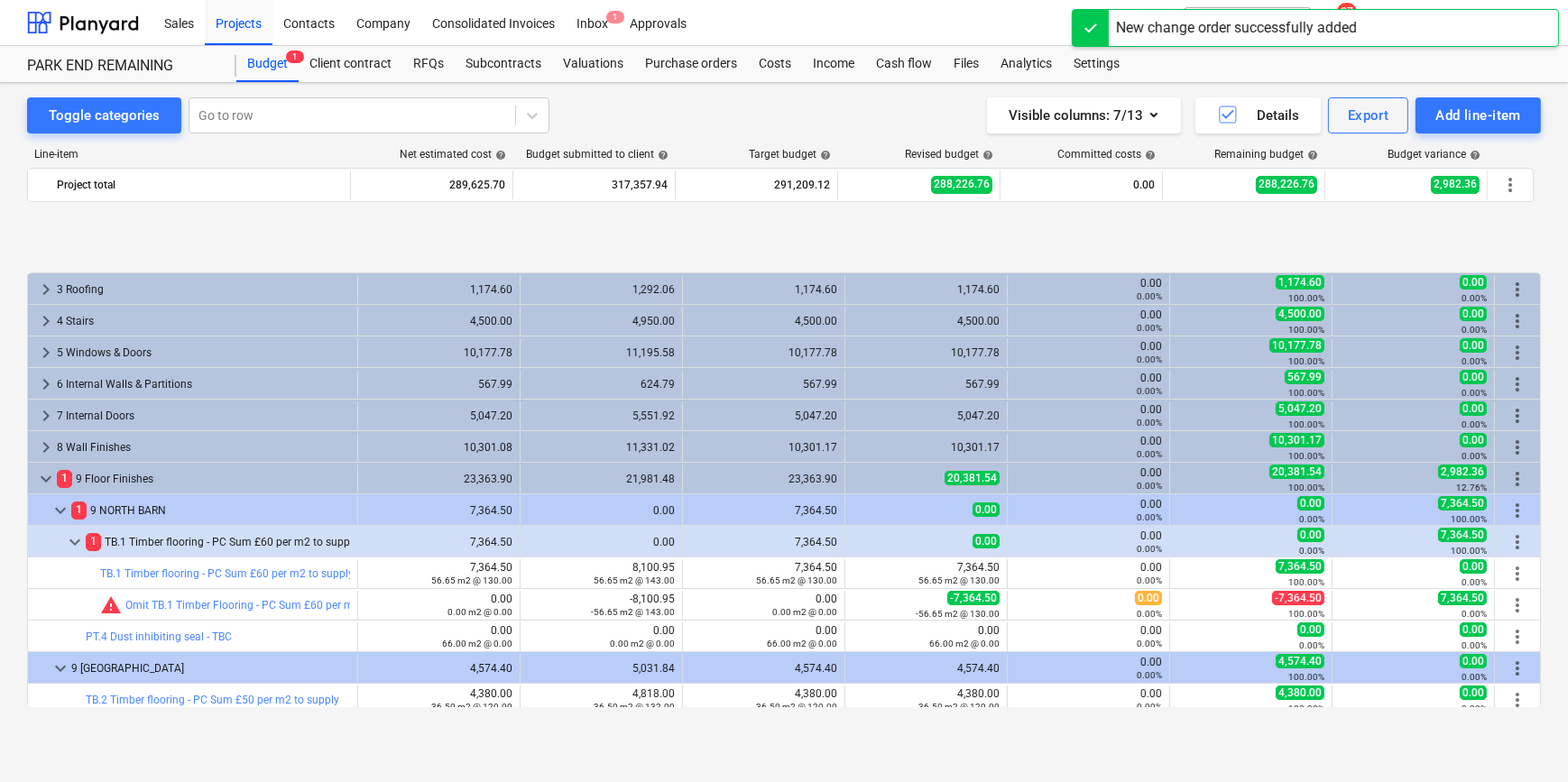
scroll to position [435, 0]
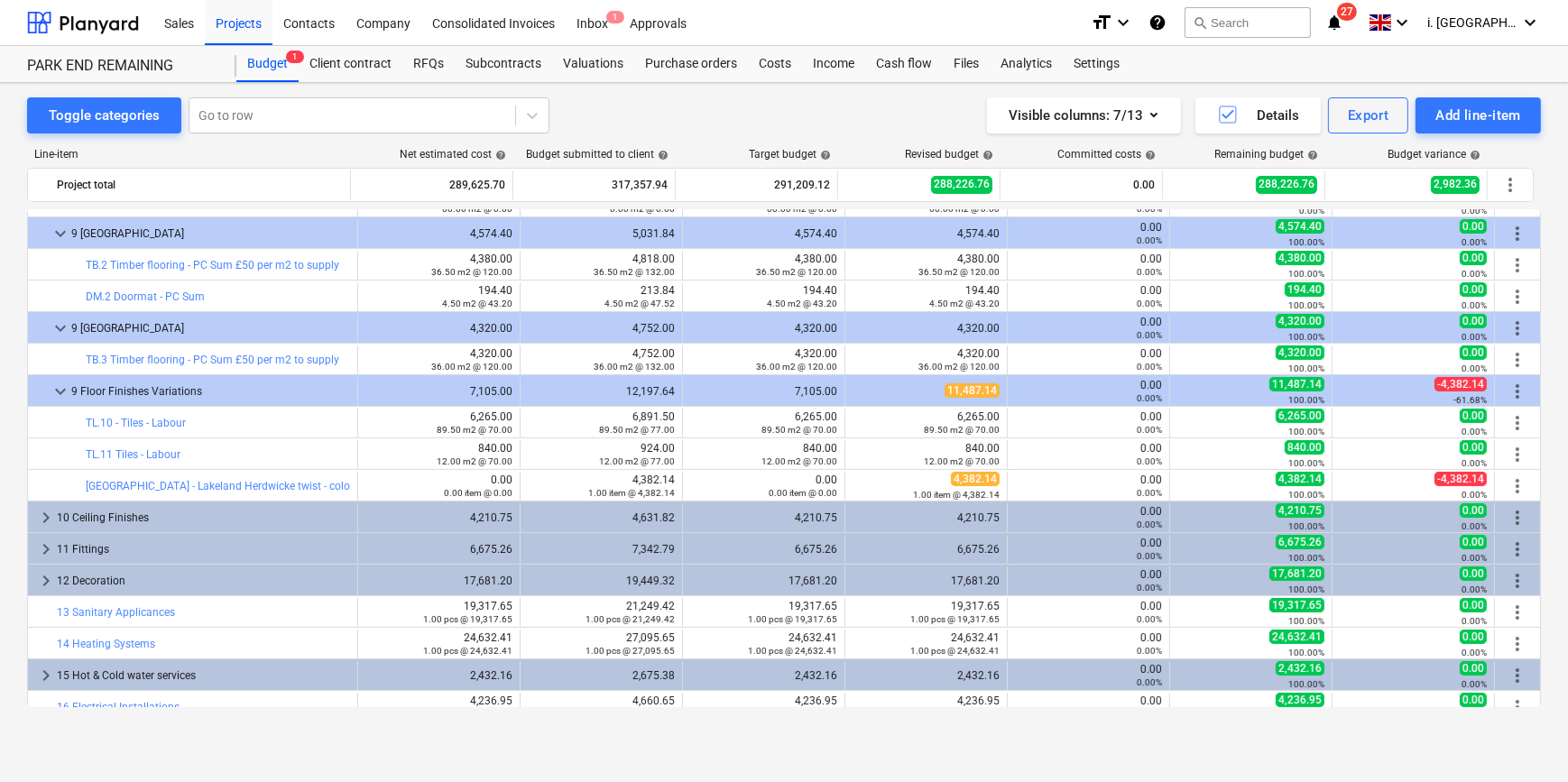
click at [1539, 484] on div "Toggle categories Go to row Visible columns : 7/13 Details Export Add line-item…" at bounding box center [784, 414] width 1568 height 661
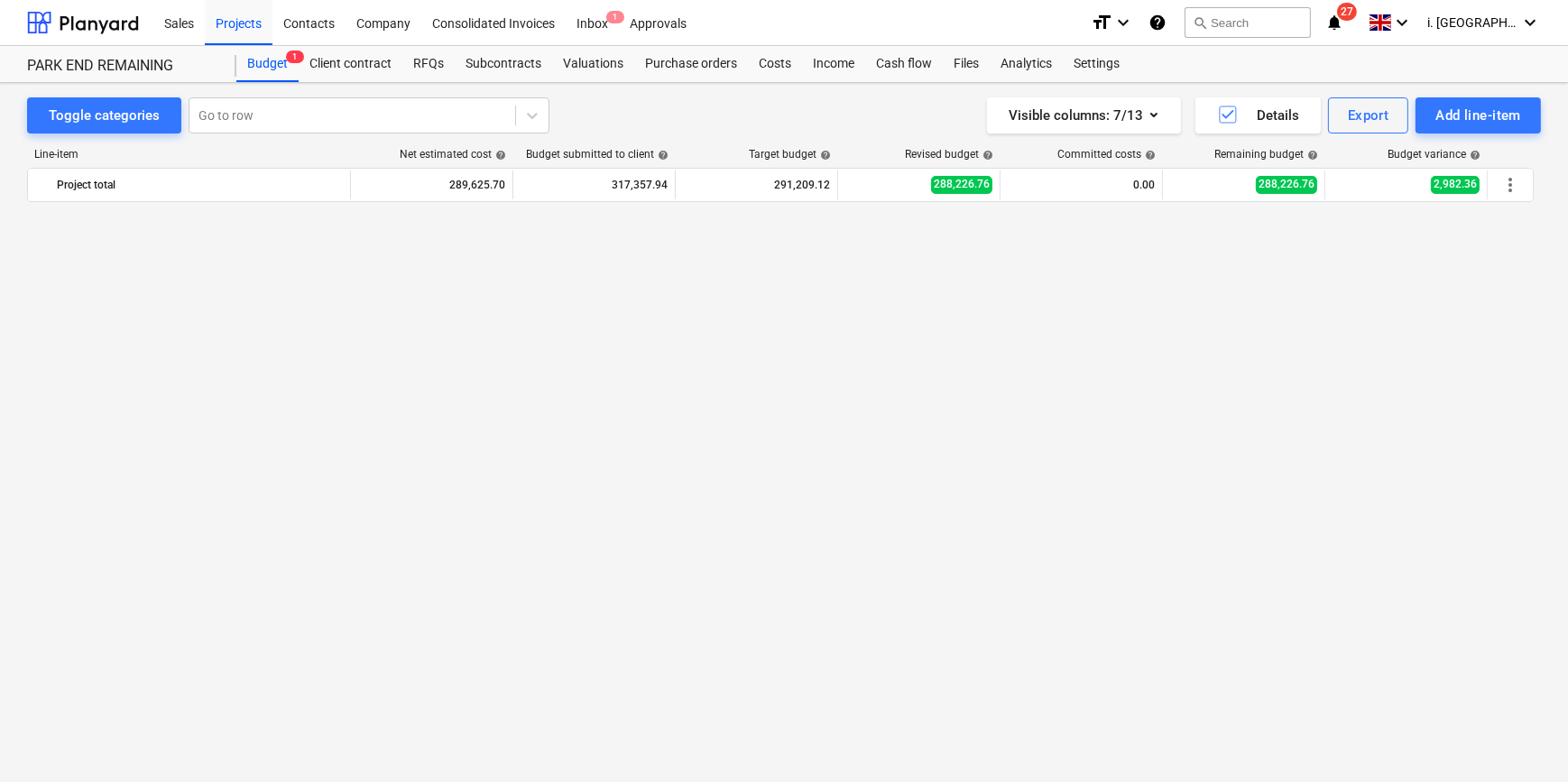
scroll to position [607, 0]
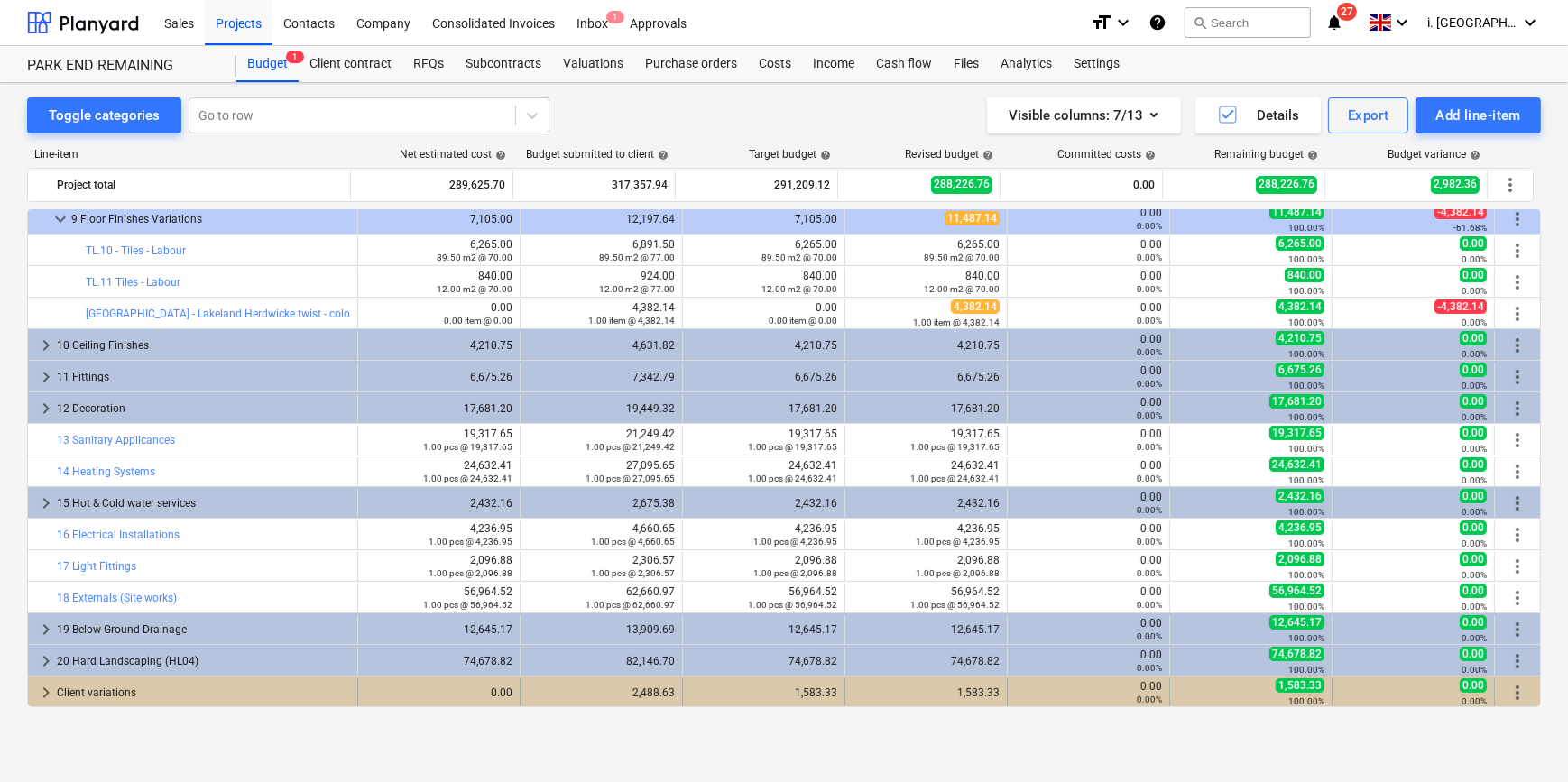
click at [49, 691] on span "keyboard_arrow_right" at bounding box center [46, 693] width 22 height 22
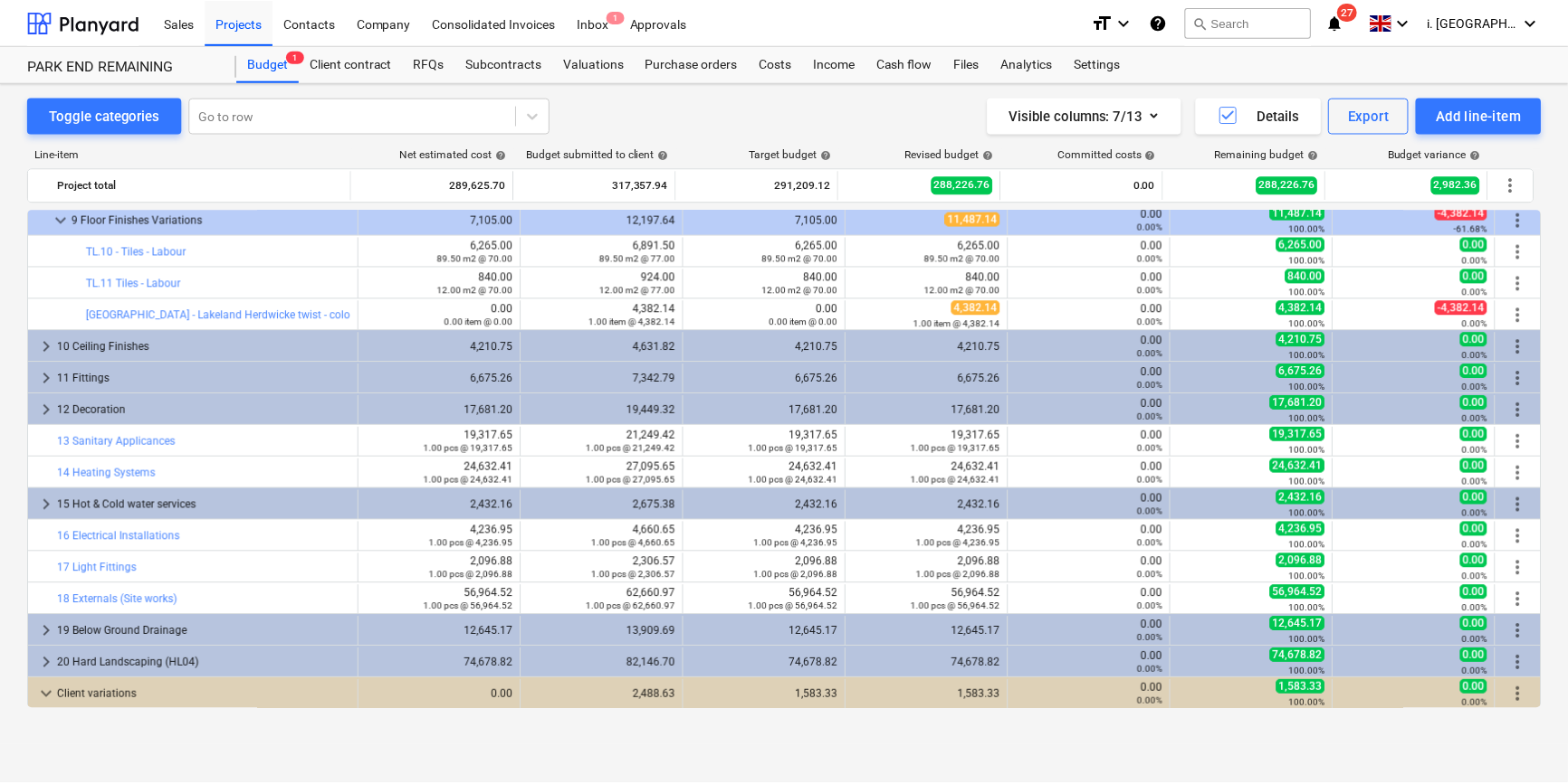
scroll to position [641, 0]
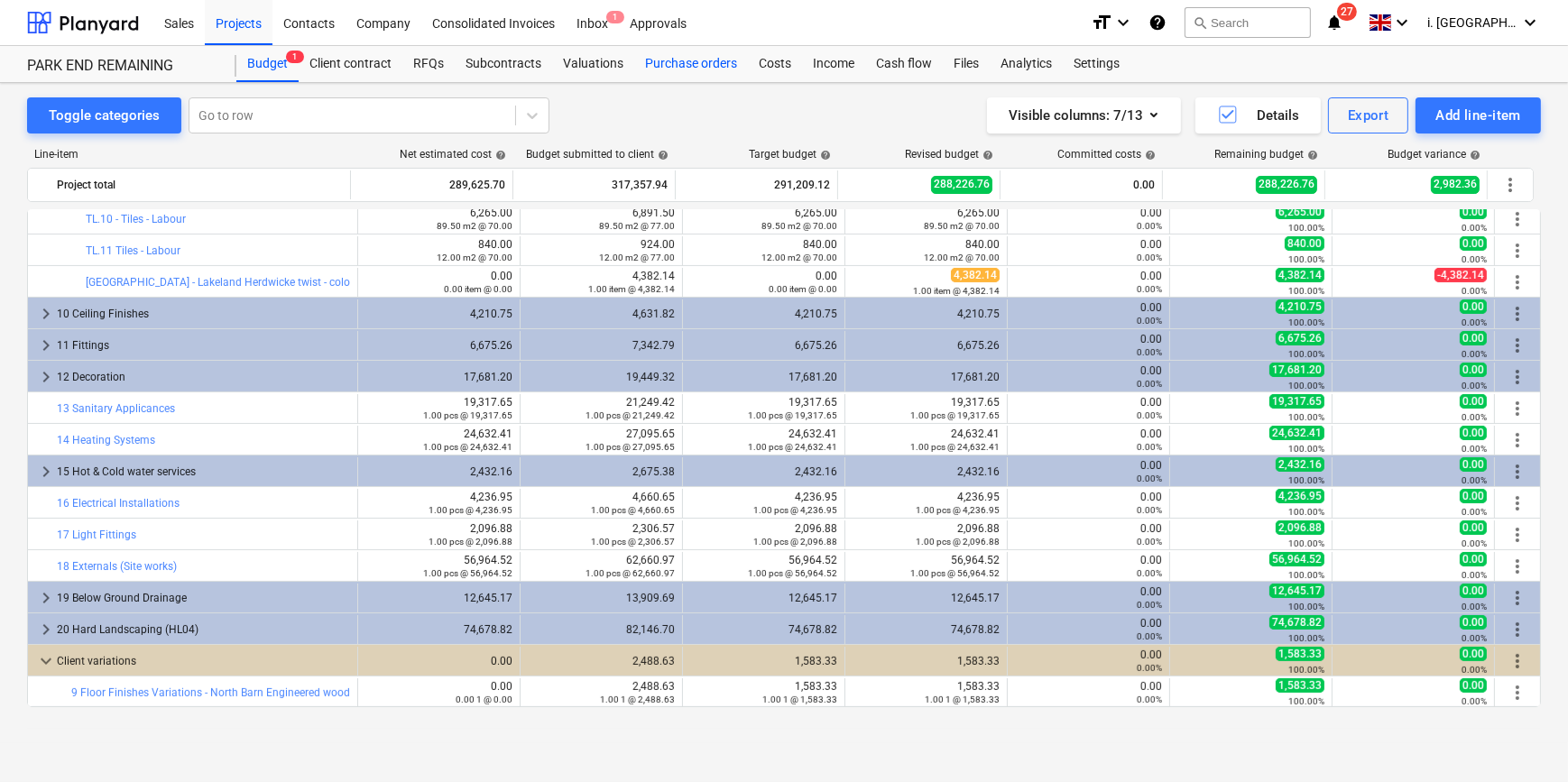
click at [712, 63] on div "Purchase orders" at bounding box center [691, 64] width 114 height 36
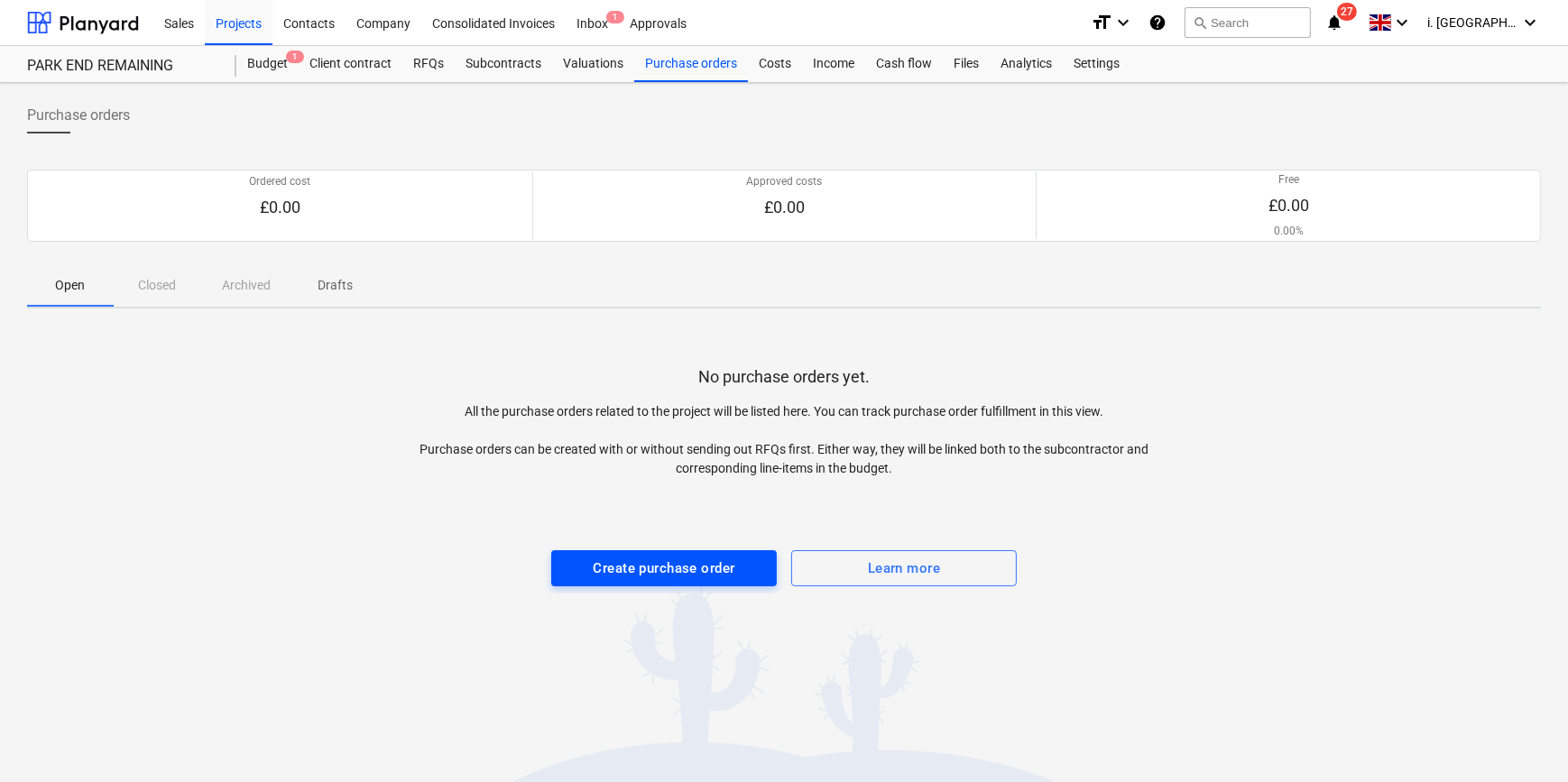
click at [664, 568] on div "Create purchase order" at bounding box center [664, 568] width 142 height 24
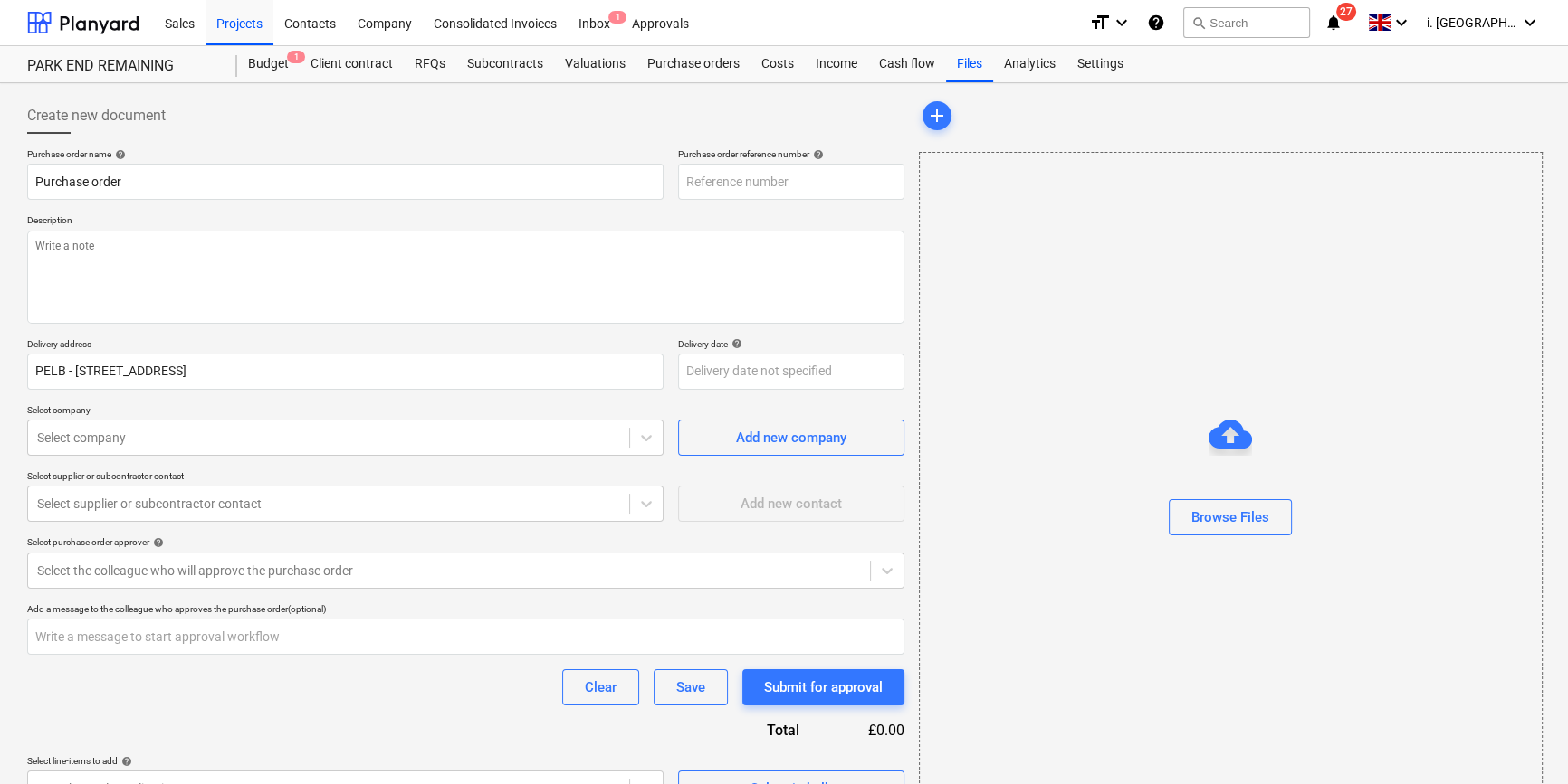
type textarea "x"
type input "002-PO-001"
type textarea "x"
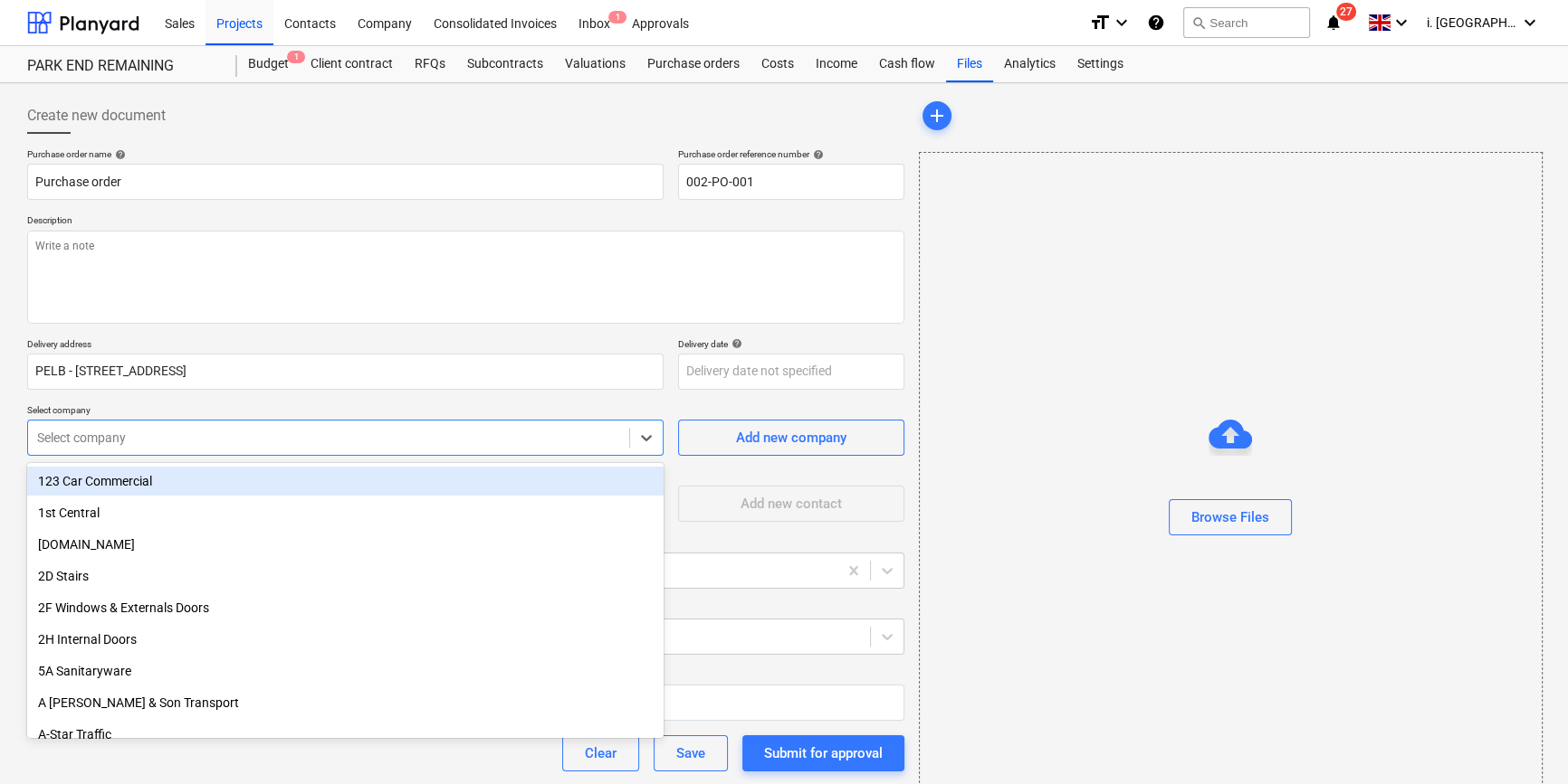
click at [332, 429] on div at bounding box center [329, 438] width 583 height 18
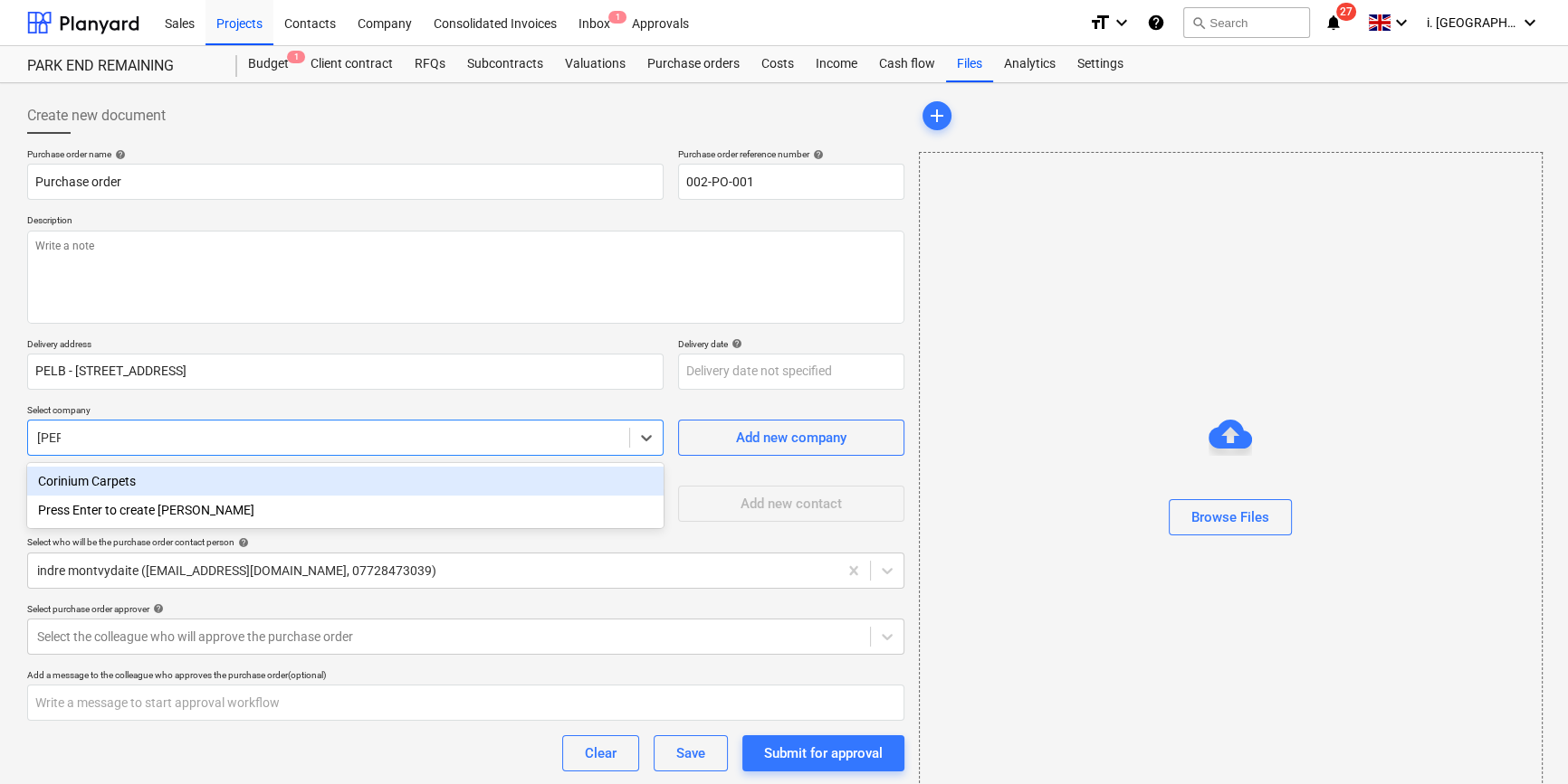
type input "corin"
click at [429, 480] on div "Corinium Carpets" at bounding box center [345, 482] width 636 height 29
type textarea "x"
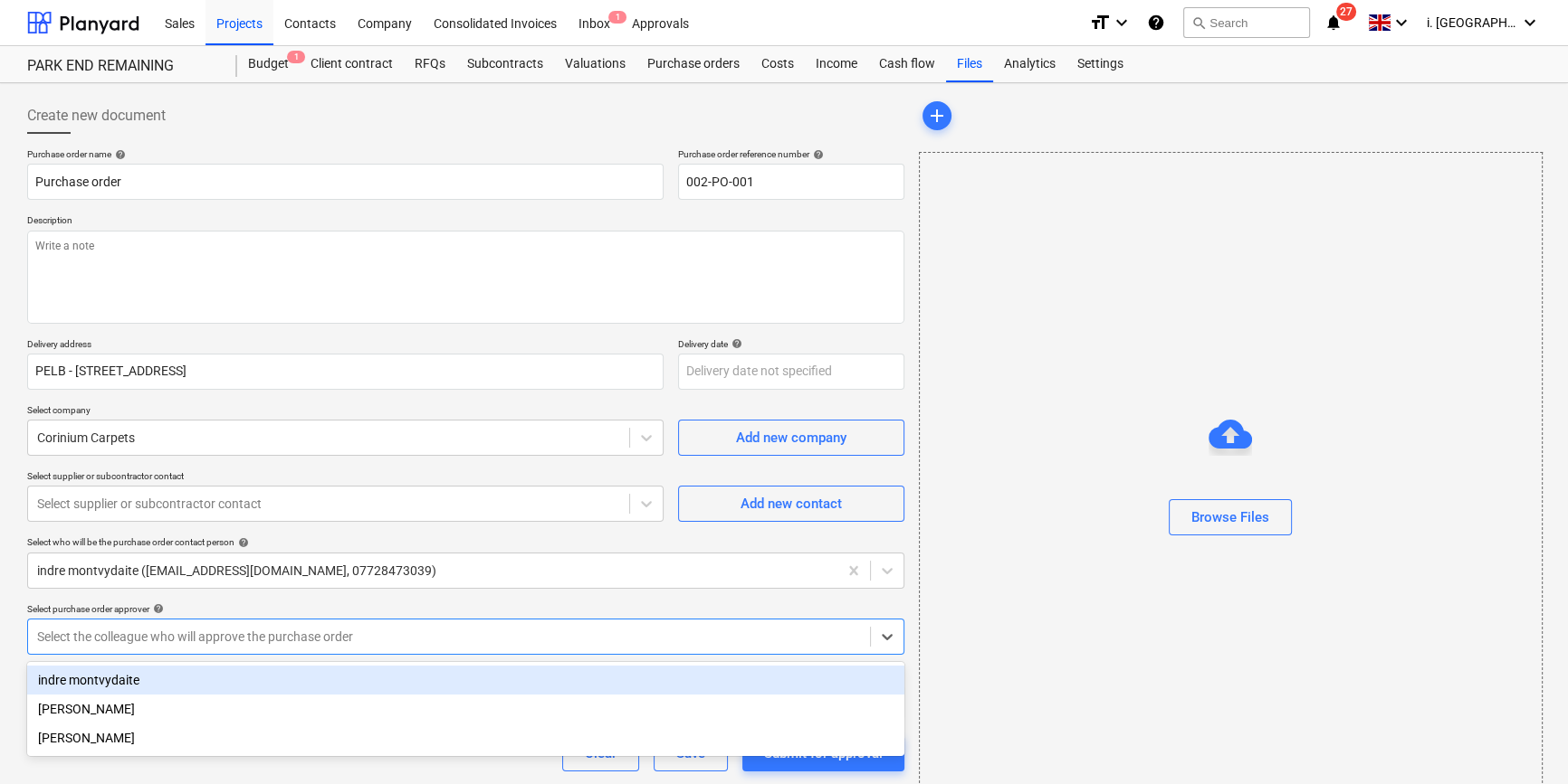
click at [579, 635] on div at bounding box center [449, 637] width 823 height 18
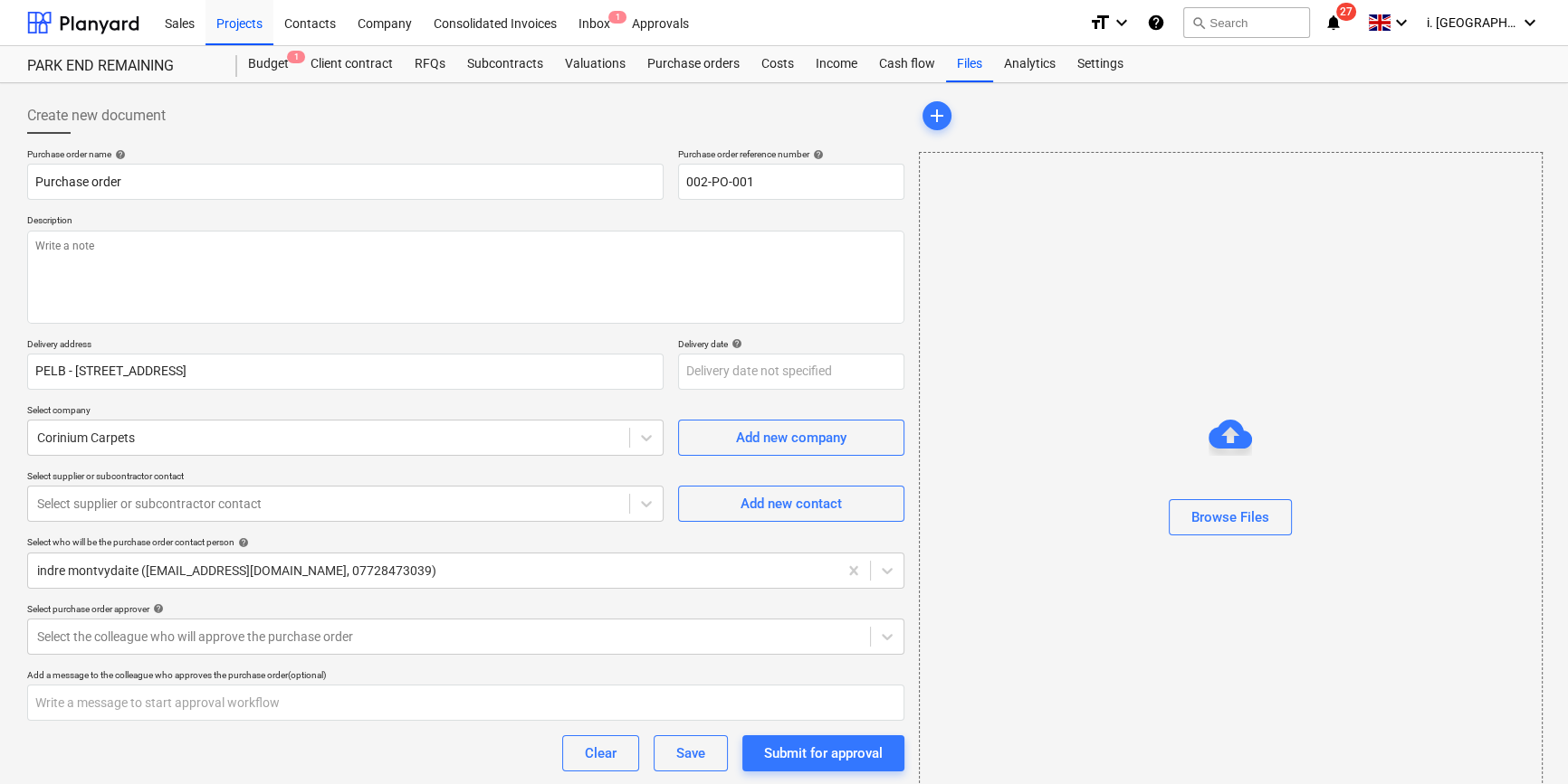
drag, startPoint x: 1563, startPoint y: 353, endPoint x: 1575, endPoint y: 407, distance: 55.3
click at [1568, 407] on html "Sales Projects Contacts Company Consolidated Invoices Inbox 1 Approvals format_…" at bounding box center [784, 392] width 1568 height 784
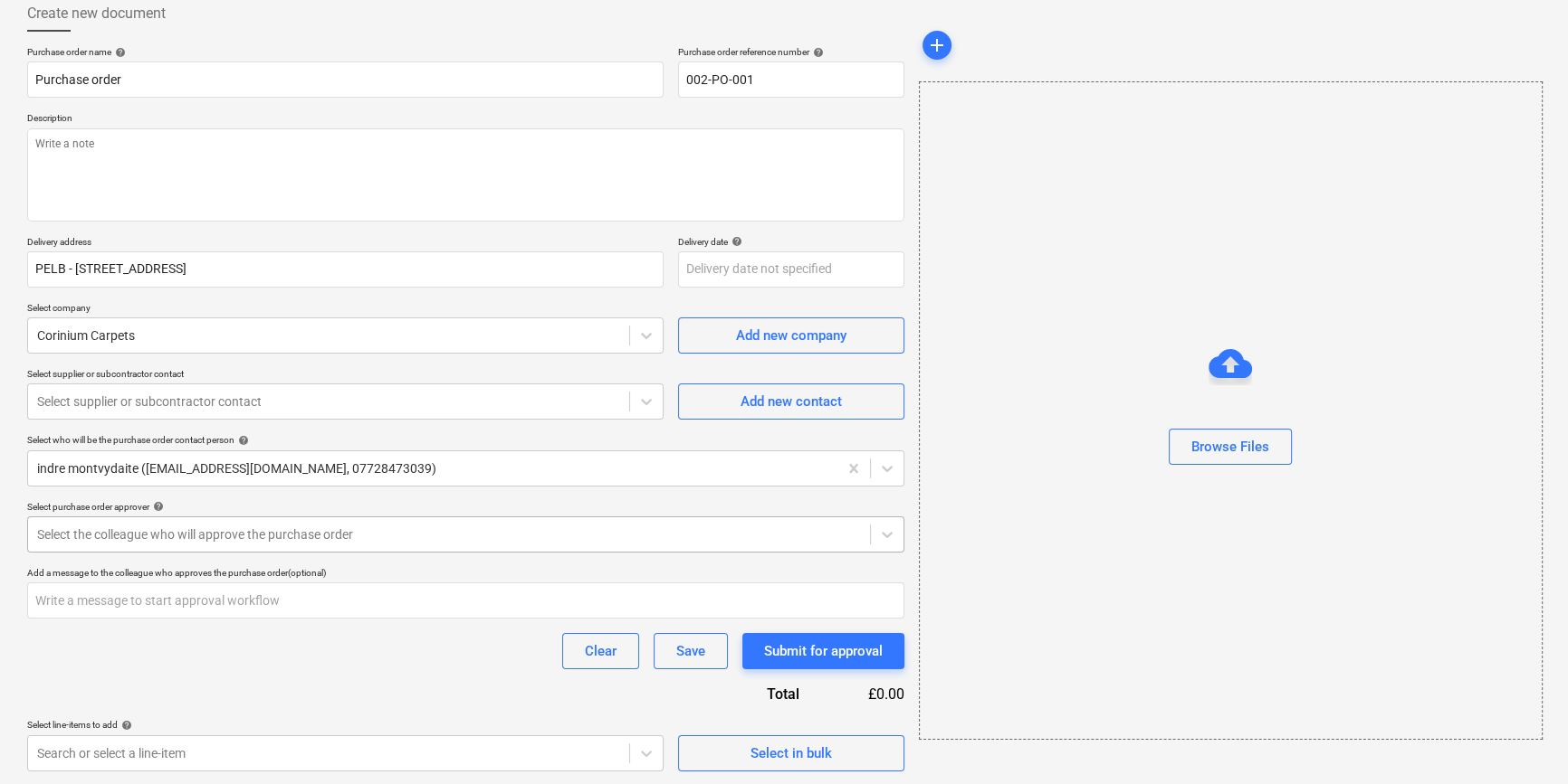
click at [597, 522] on div "Select the colleague who will approve the purchase order" at bounding box center [449, 534] width 842 height 25
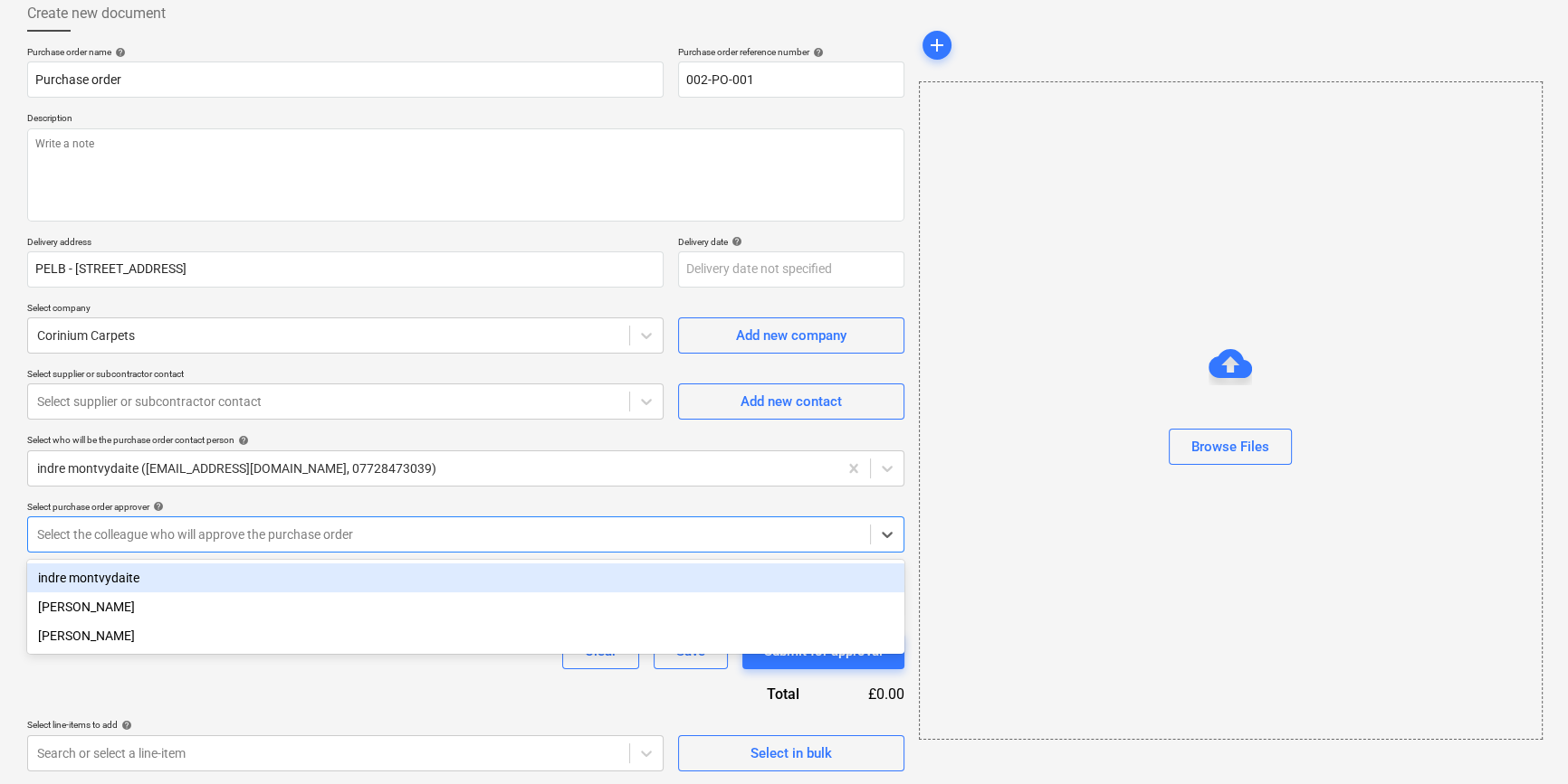
click at [536, 583] on div "indre montvydaite" at bounding box center [466, 578] width 877 height 29
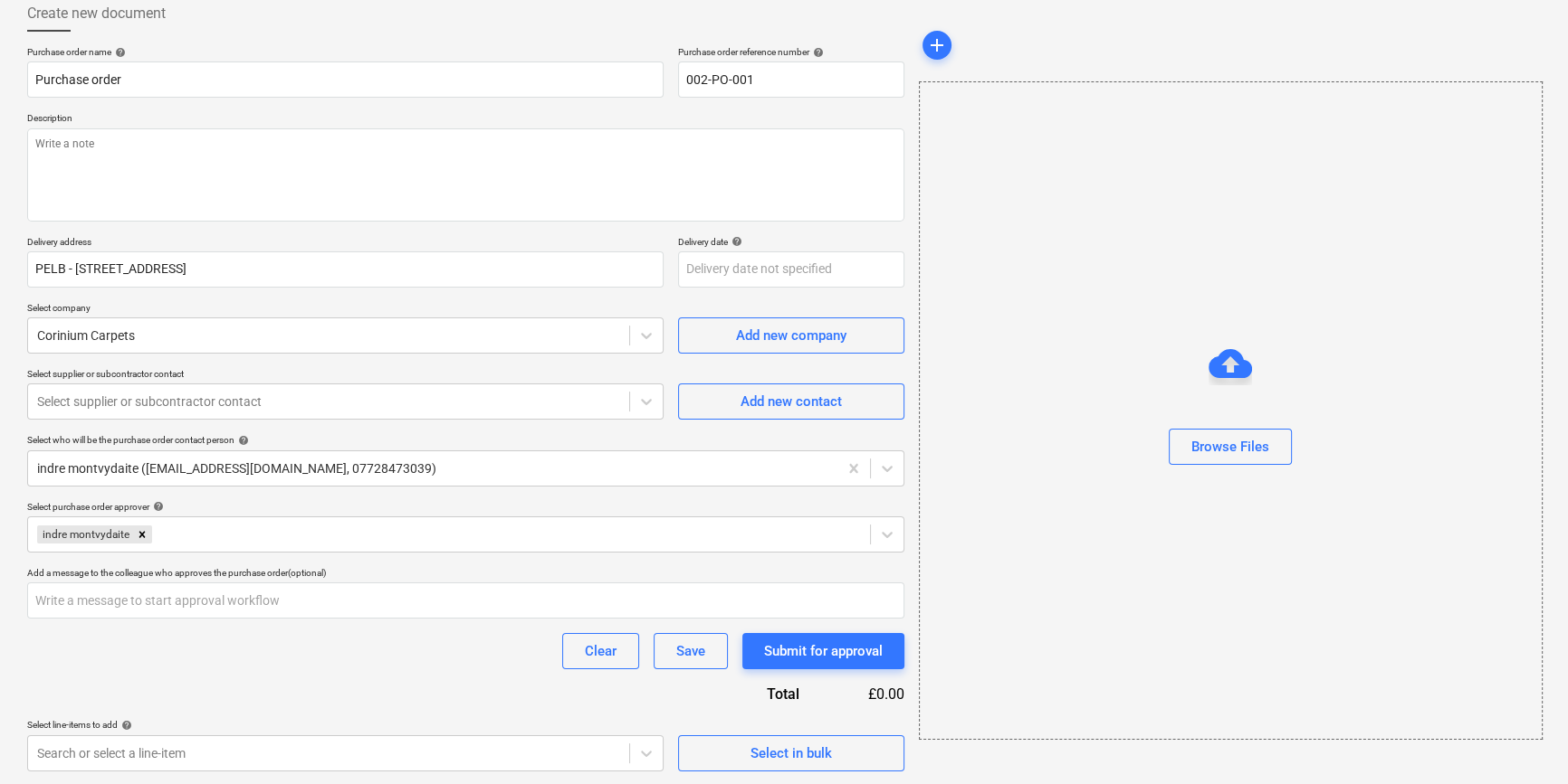
click at [358, 662] on div "Clear Save Submit for approval" at bounding box center [466, 652] width 877 height 36
click at [824, 763] on div "Select in bulk" at bounding box center [792, 754] width 82 height 24
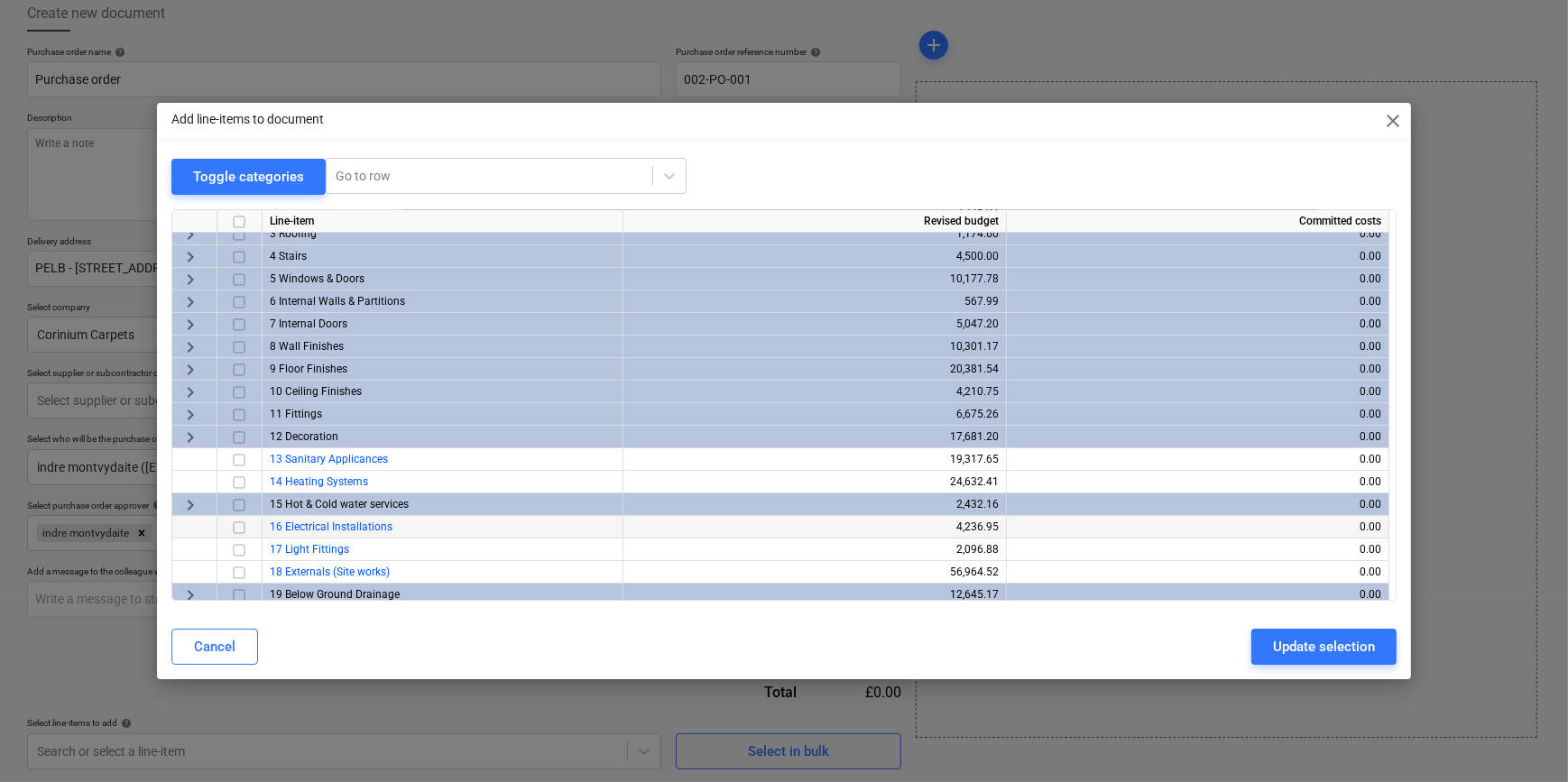
scroll to position [107, 0]
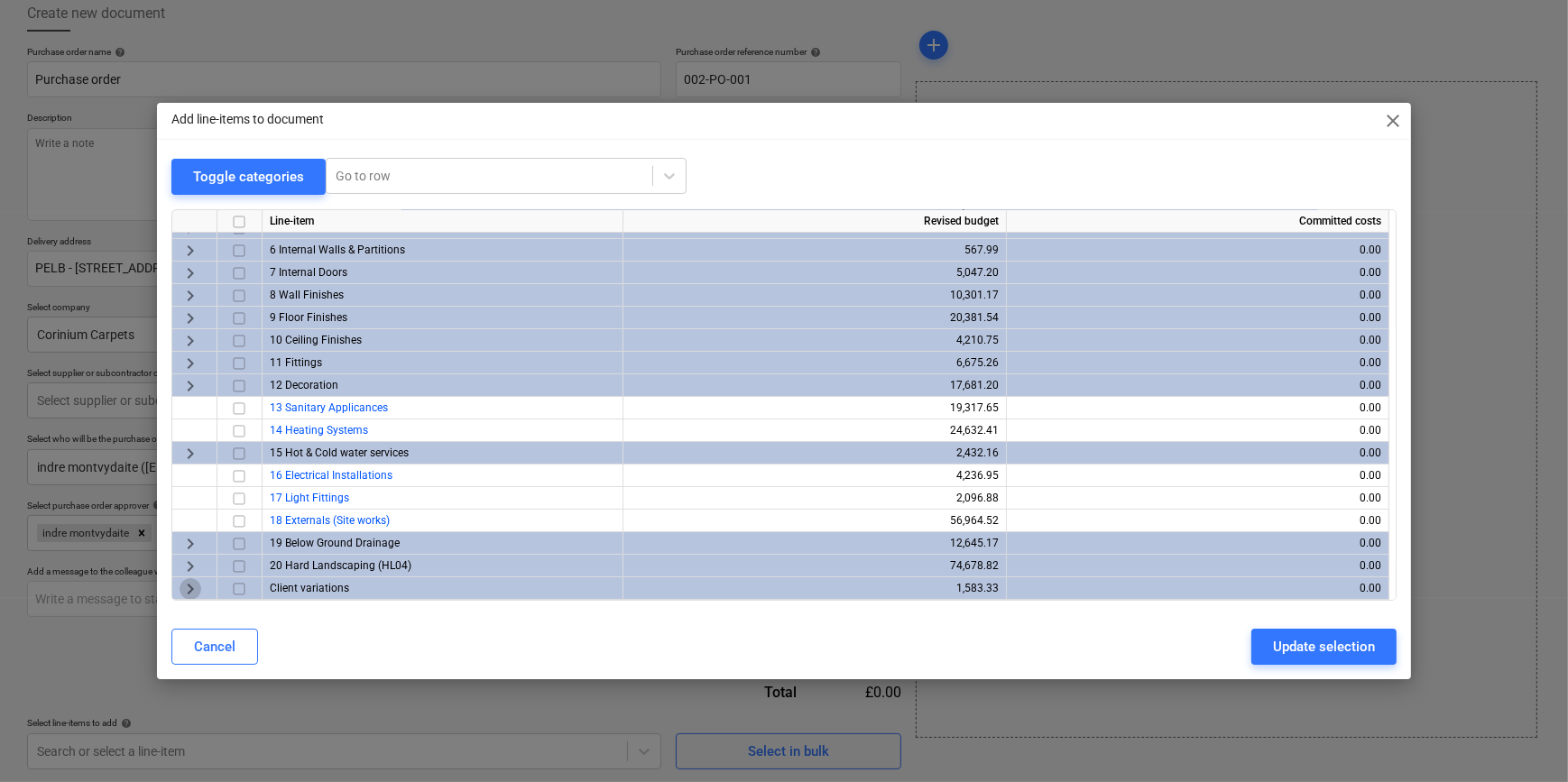
click at [180, 587] on span "keyboard_arrow_right" at bounding box center [190, 588] width 22 height 22
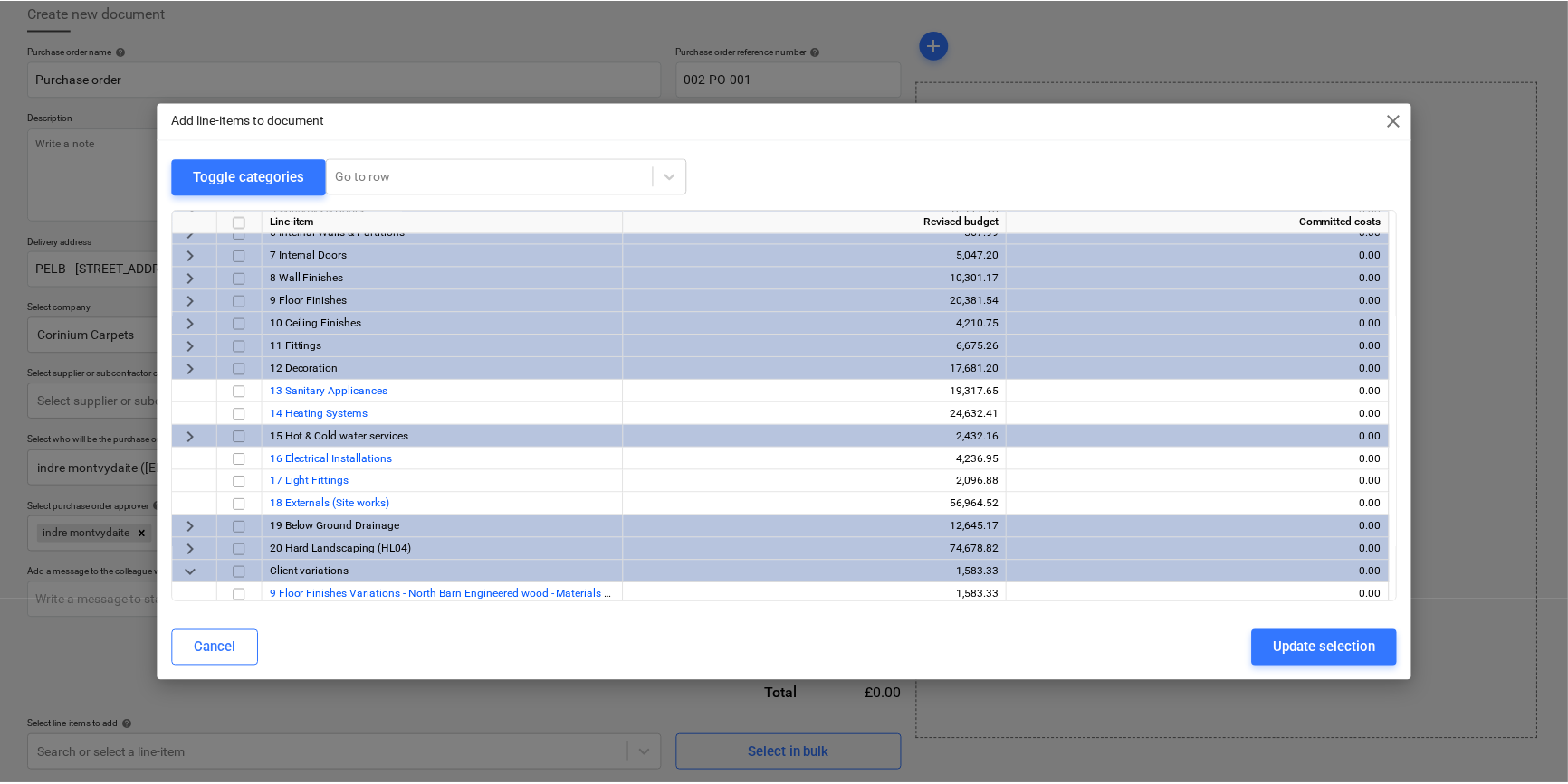
scroll to position [130, 0]
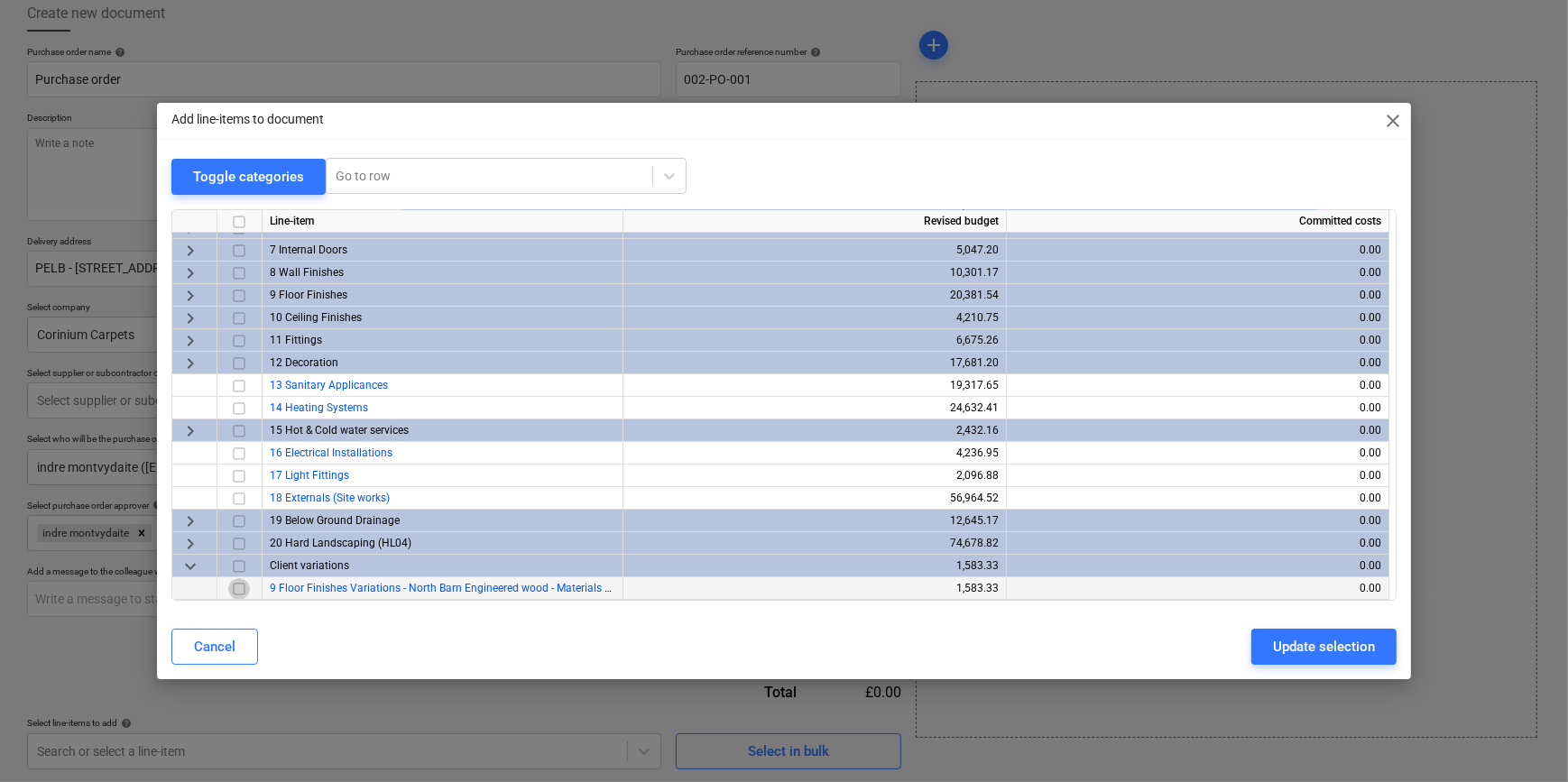
click at [242, 586] on input "checkbox" at bounding box center [239, 588] width 22 height 22
click at [1336, 643] on div "Update selection" at bounding box center [1324, 647] width 102 height 24
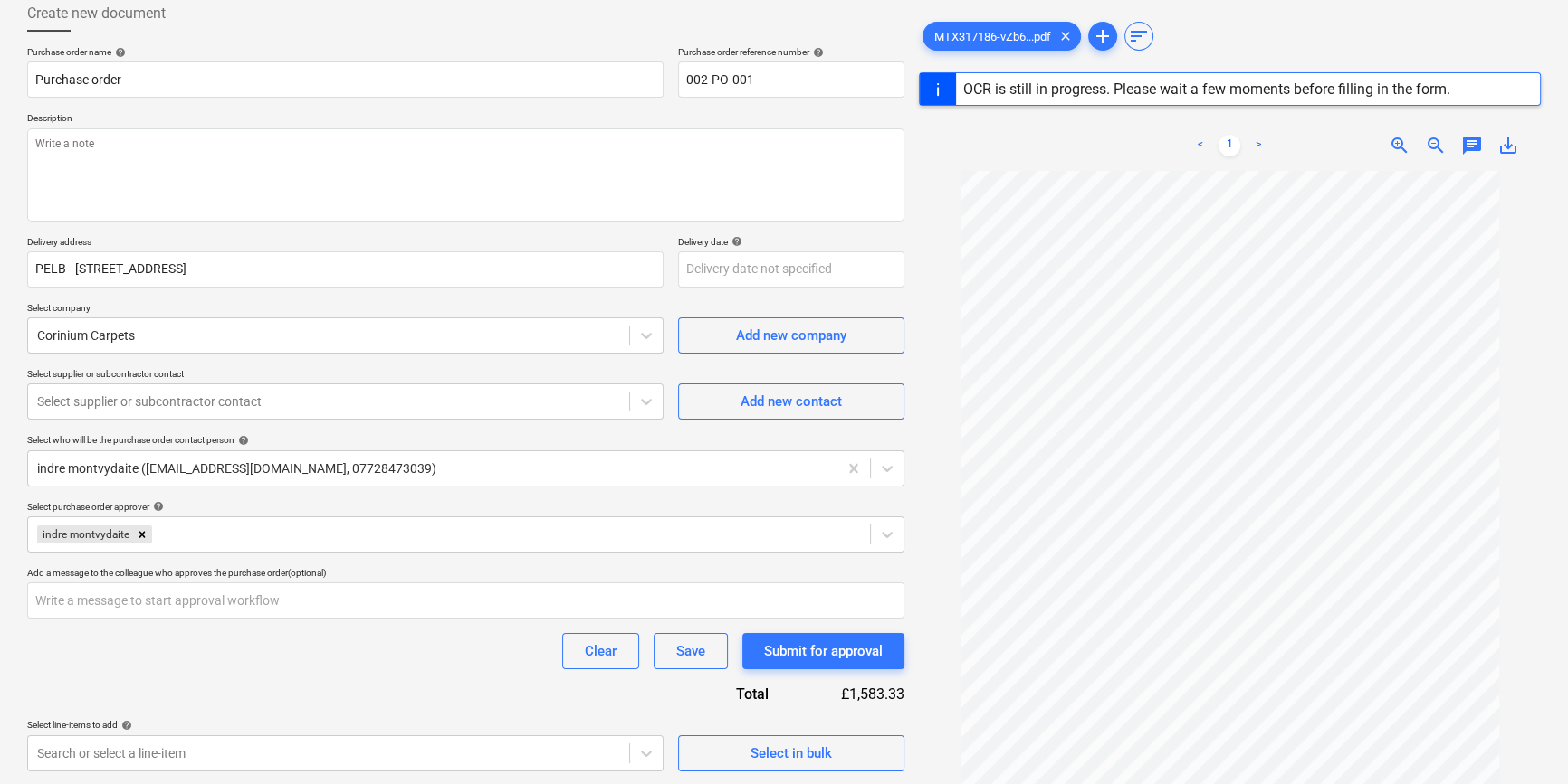
type textarea "x"
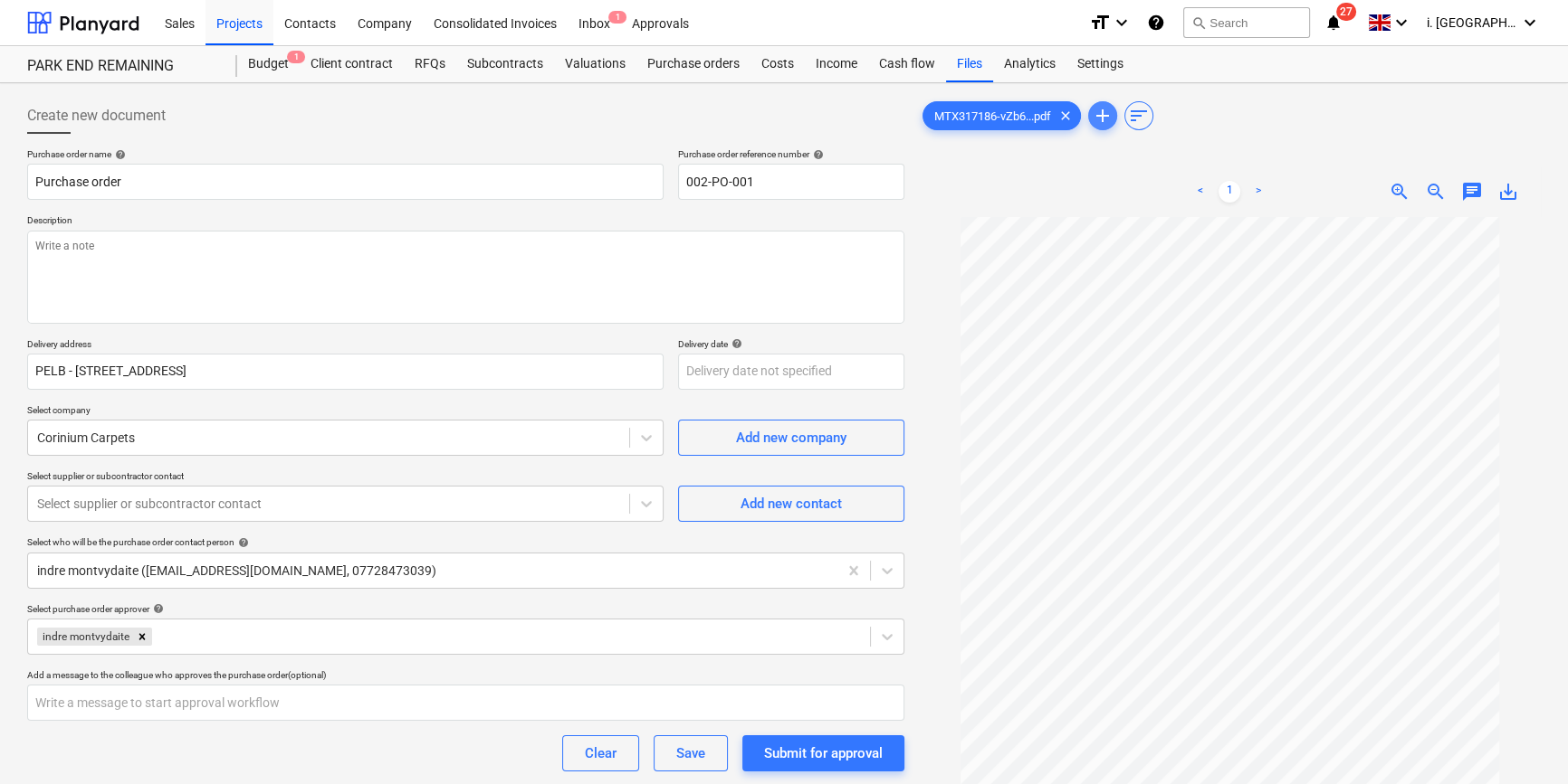
click at [1096, 108] on span "add" at bounding box center [1103, 116] width 22 height 22
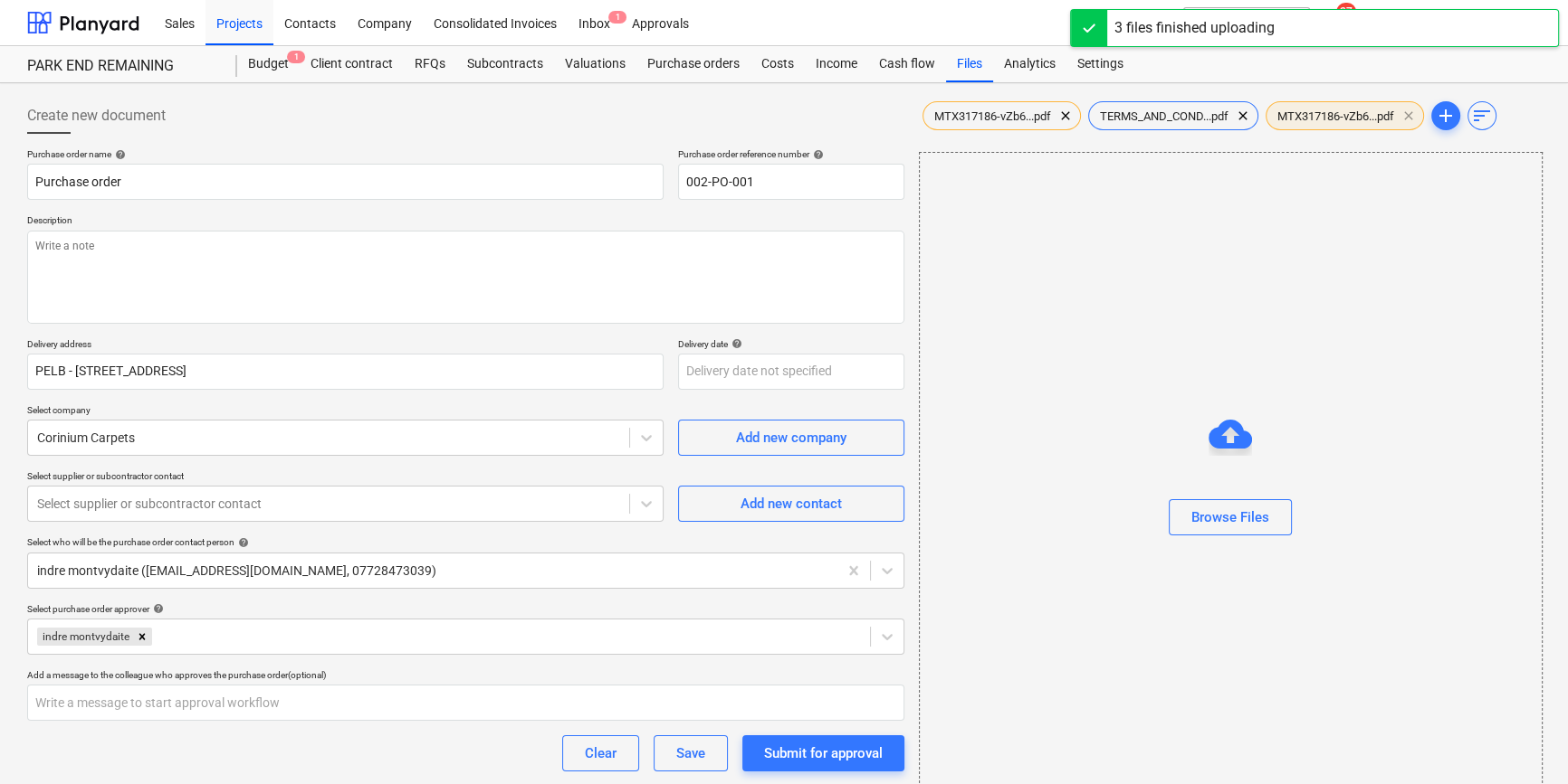
click at [1419, 114] on span "clear" at bounding box center [1409, 116] width 22 height 22
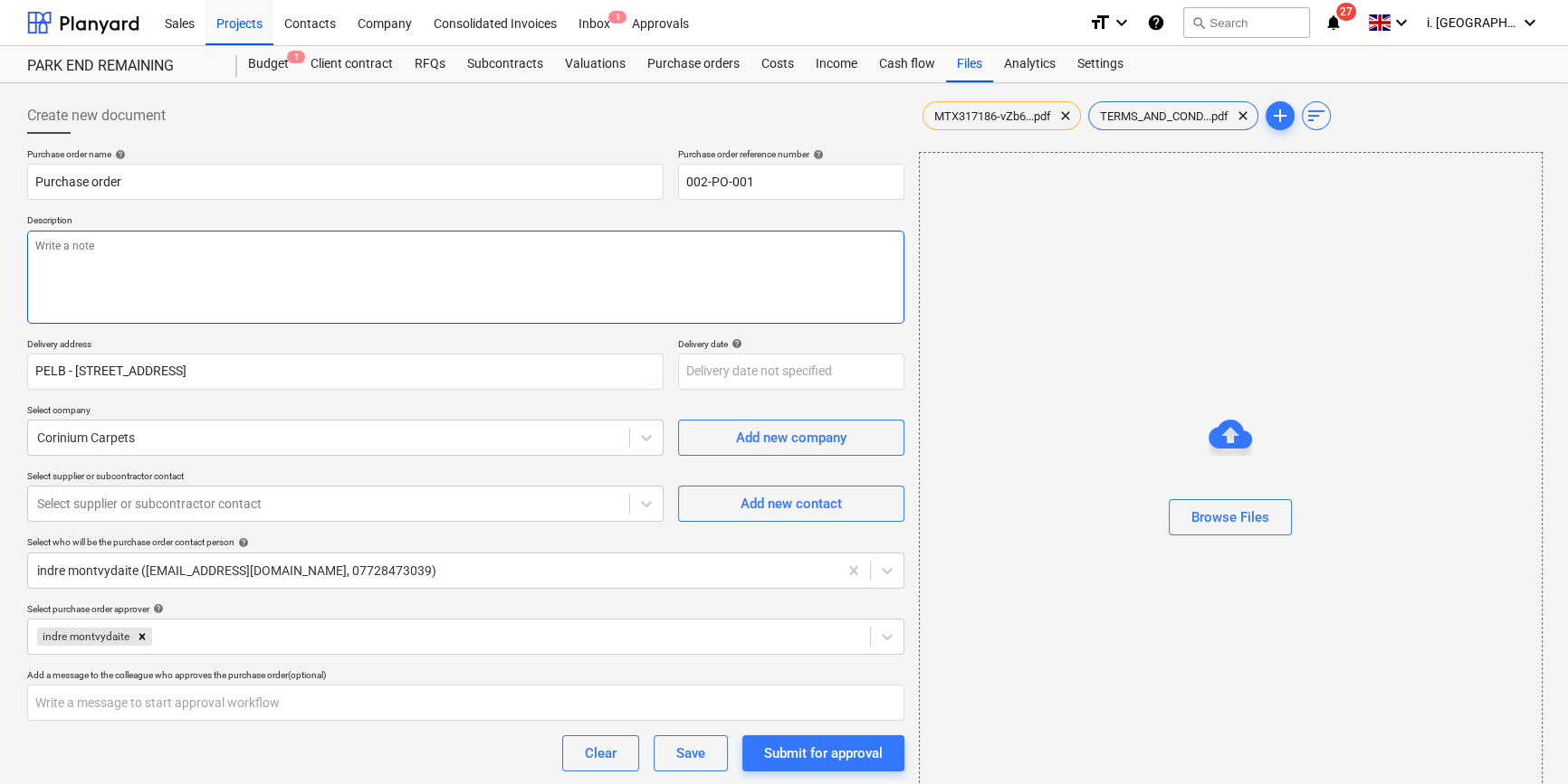
click at [176, 267] on textarea at bounding box center [466, 277] width 877 height 93
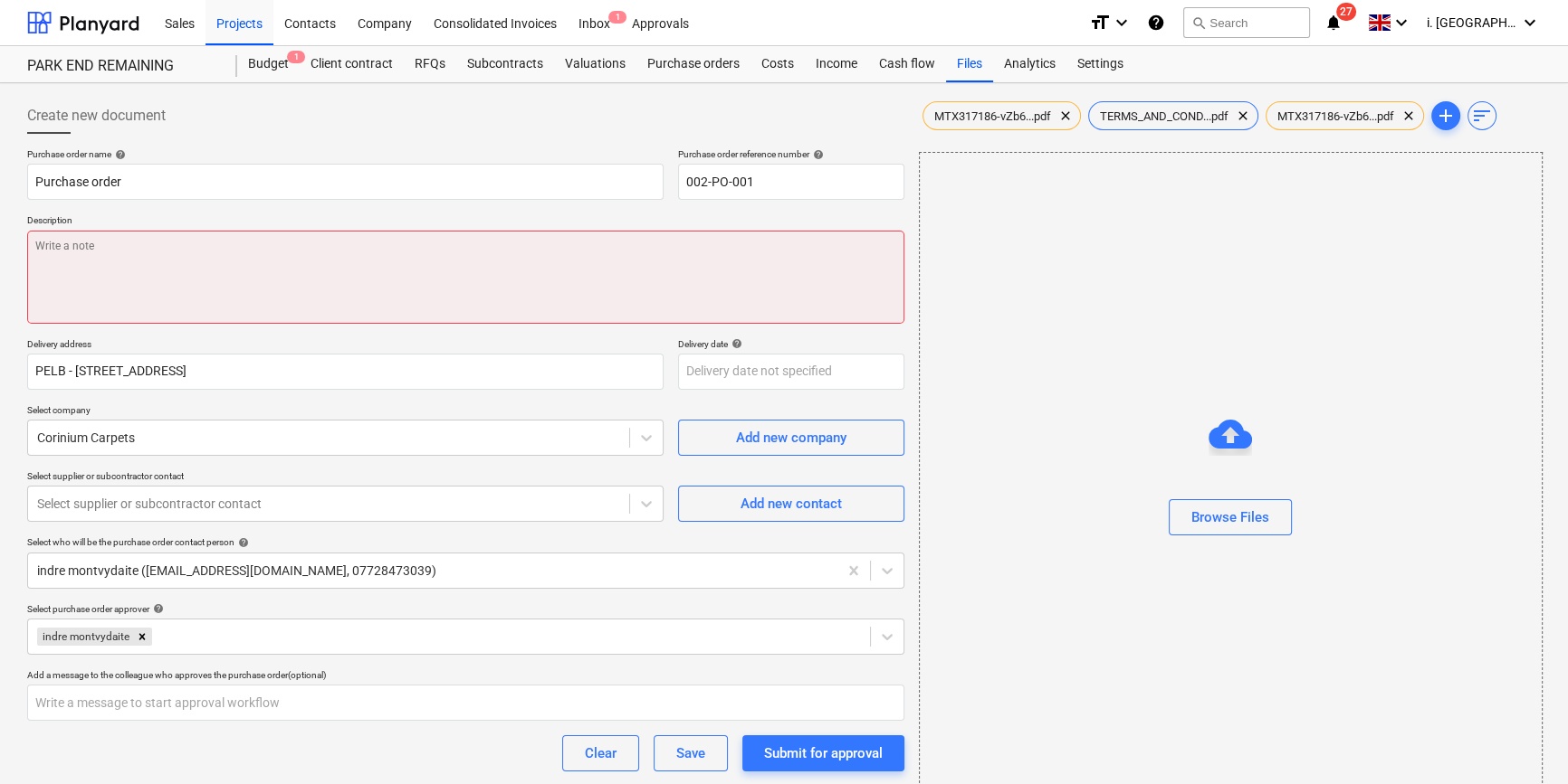
click at [240, 250] on textarea at bounding box center [466, 277] width 877 height 93
paste textarea "3x packs to cover 6m2 - HARLECH COLLECTION 35-HRA-001 - Harlech Raw Oak 190mm -…"
type textarea "x"
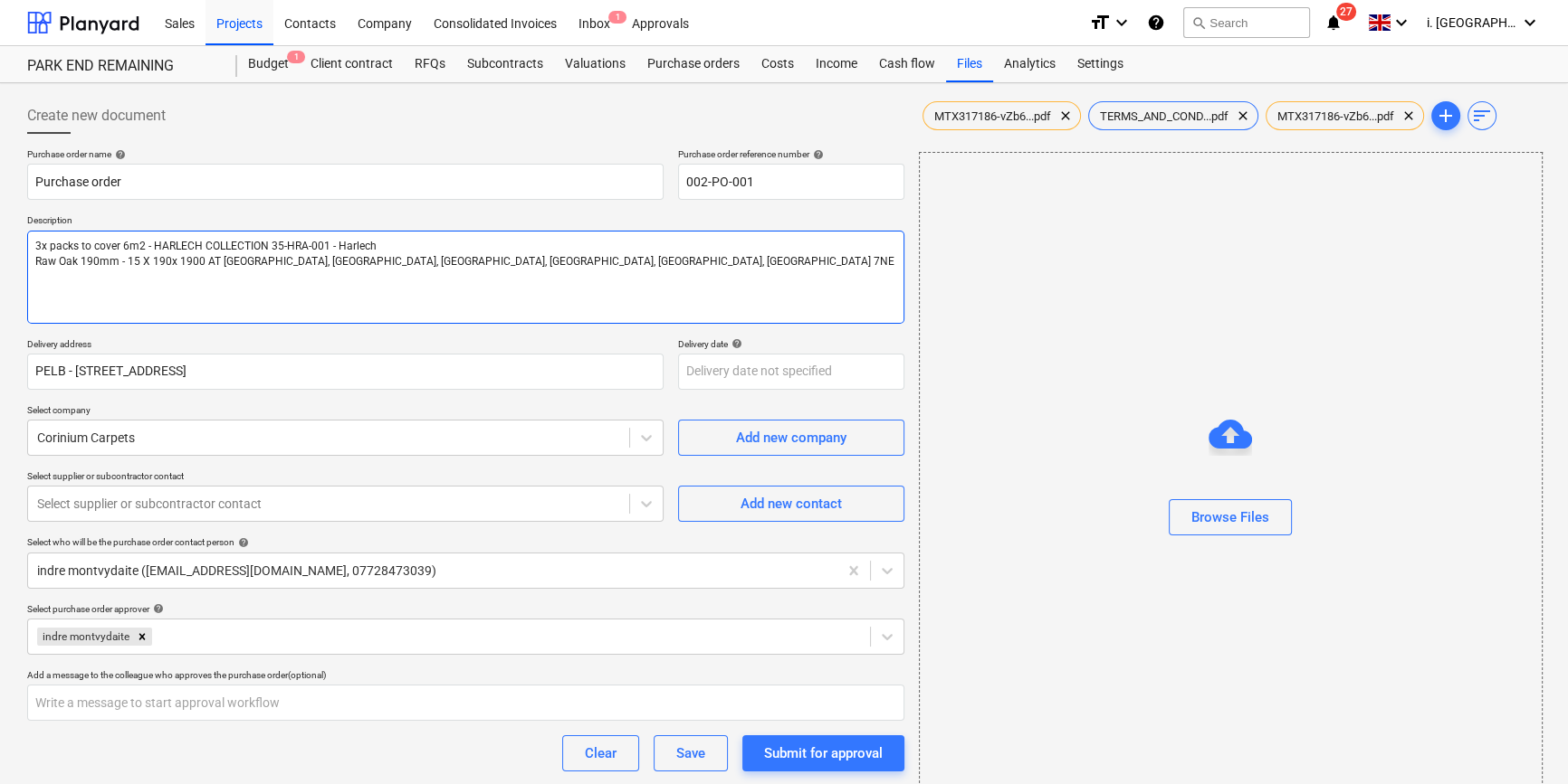
type textarea "3x packs to cover 6m2 - HARLECH COLLECTION 35-HRA-001 - Harlech Raw Oak 190mm -…"
click at [342, 309] on textarea "3x packs to cover 6m2 - HARLECH COLLECTION 35-HRA-001 - Harlech Raw Oak 190mm -…" at bounding box center [466, 277] width 877 height 93
type textarea "x"
type textarea "3x packs to cover 6m2 - HARLECH COLLECTION 35-HRA-001 - Harlech Raw Oak 190mm -…"
type textarea "x"
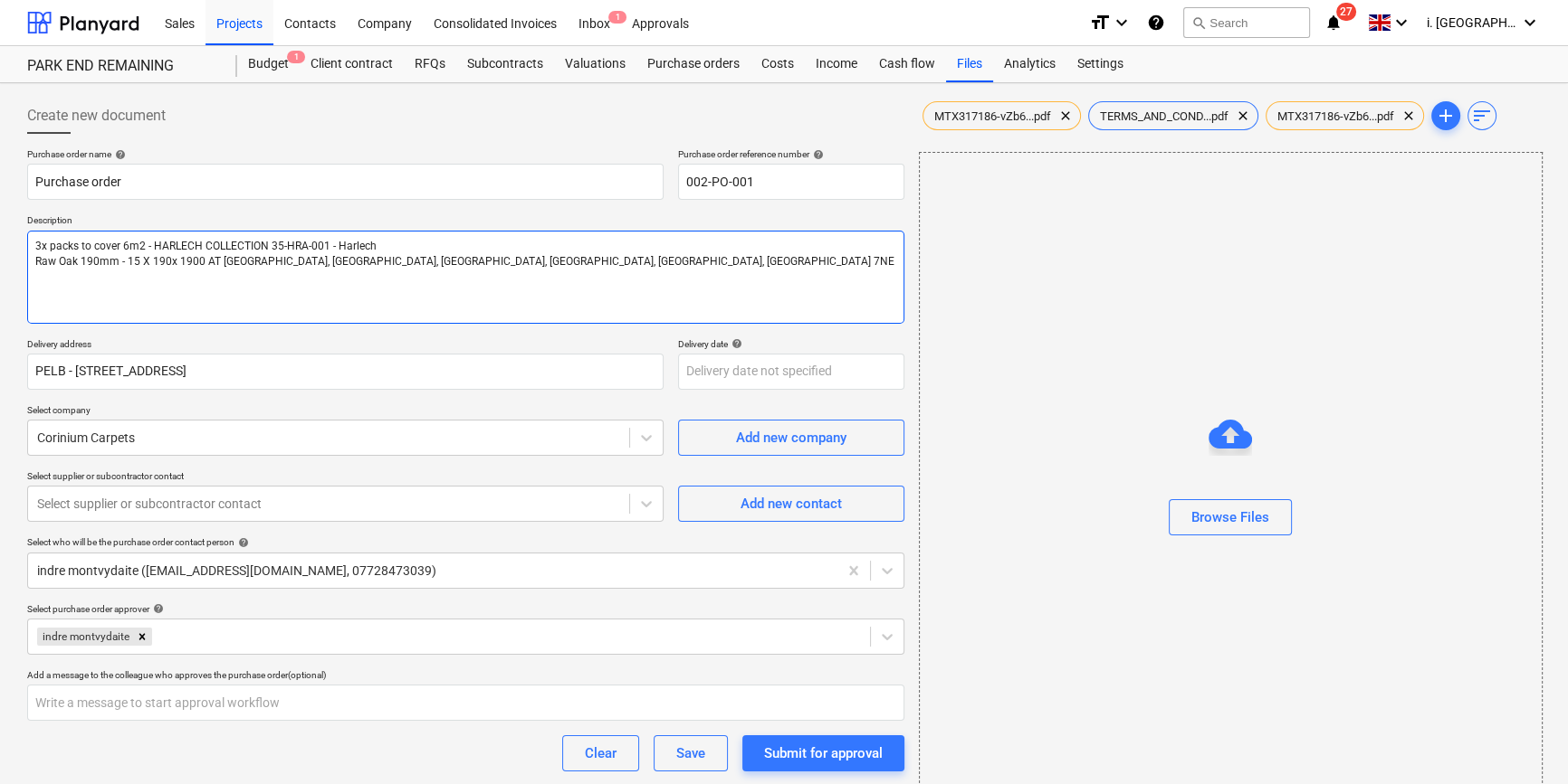
type textarea "3x packs to cover 6m2 - HARLECH COLLECTION 35-HRA-001 - Harlech Raw Oak 190mm -…"
paste textarea "9x packs to cover 50 planks - 6 planks per box - HARLECH COLLECTION 35-HRA-001 …"
type textarea "x"
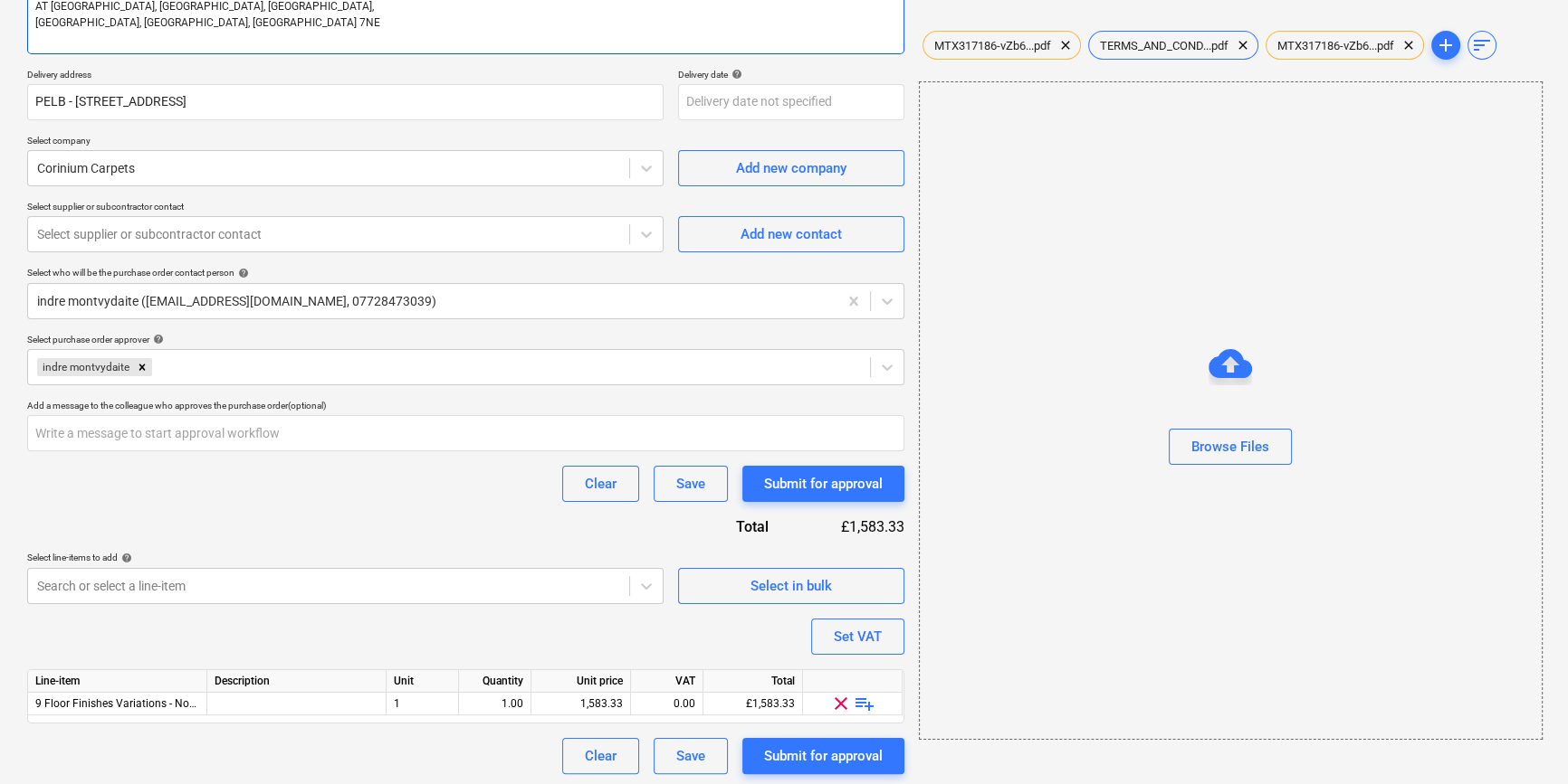
scroll to position [319, 0]
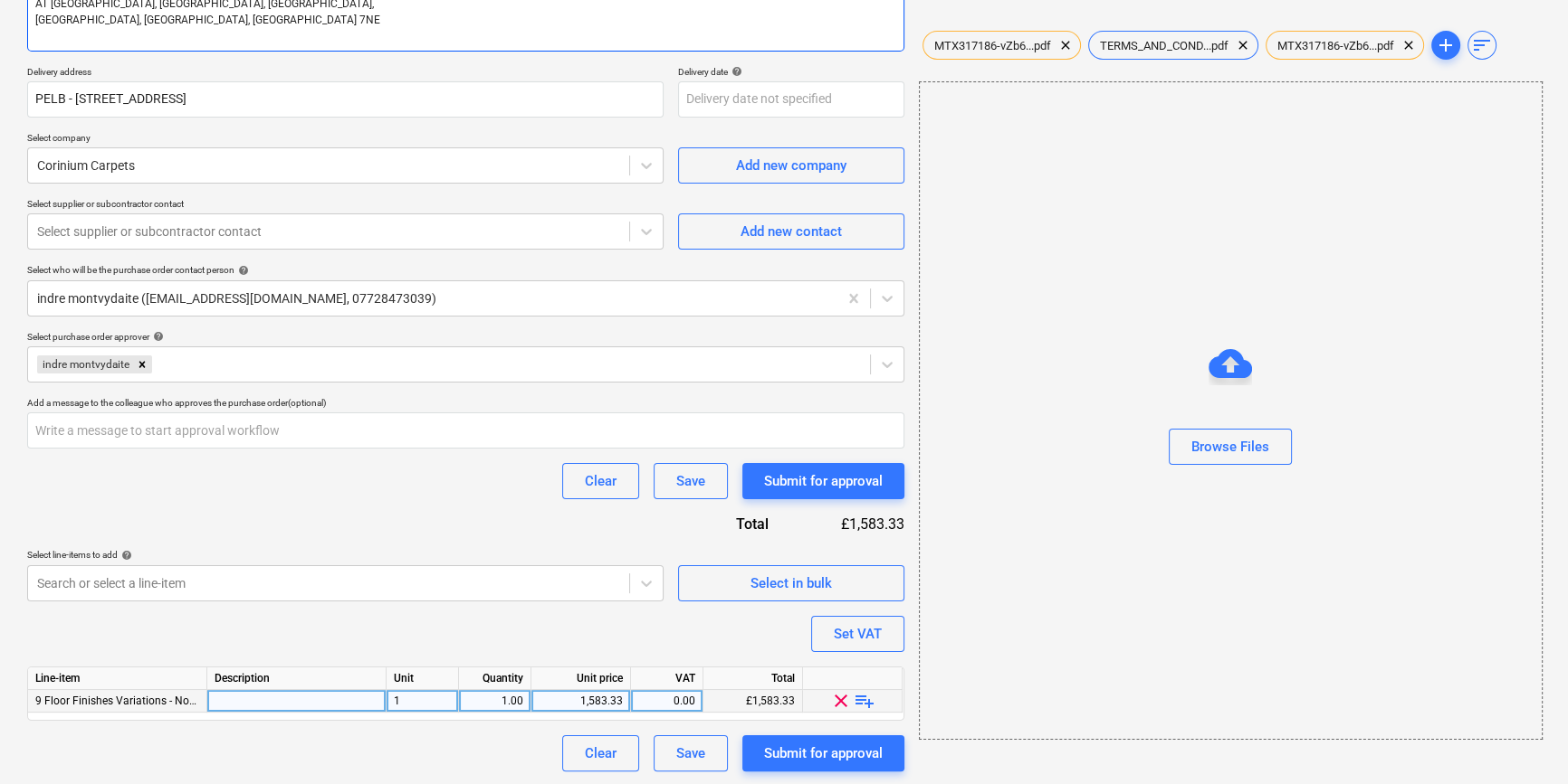
type textarea "3x packs to cover 6m2 - HARLECH COLLECTION 35-HRA-001 - Harlech Raw Oak 190mm -…"
type textarea "x"
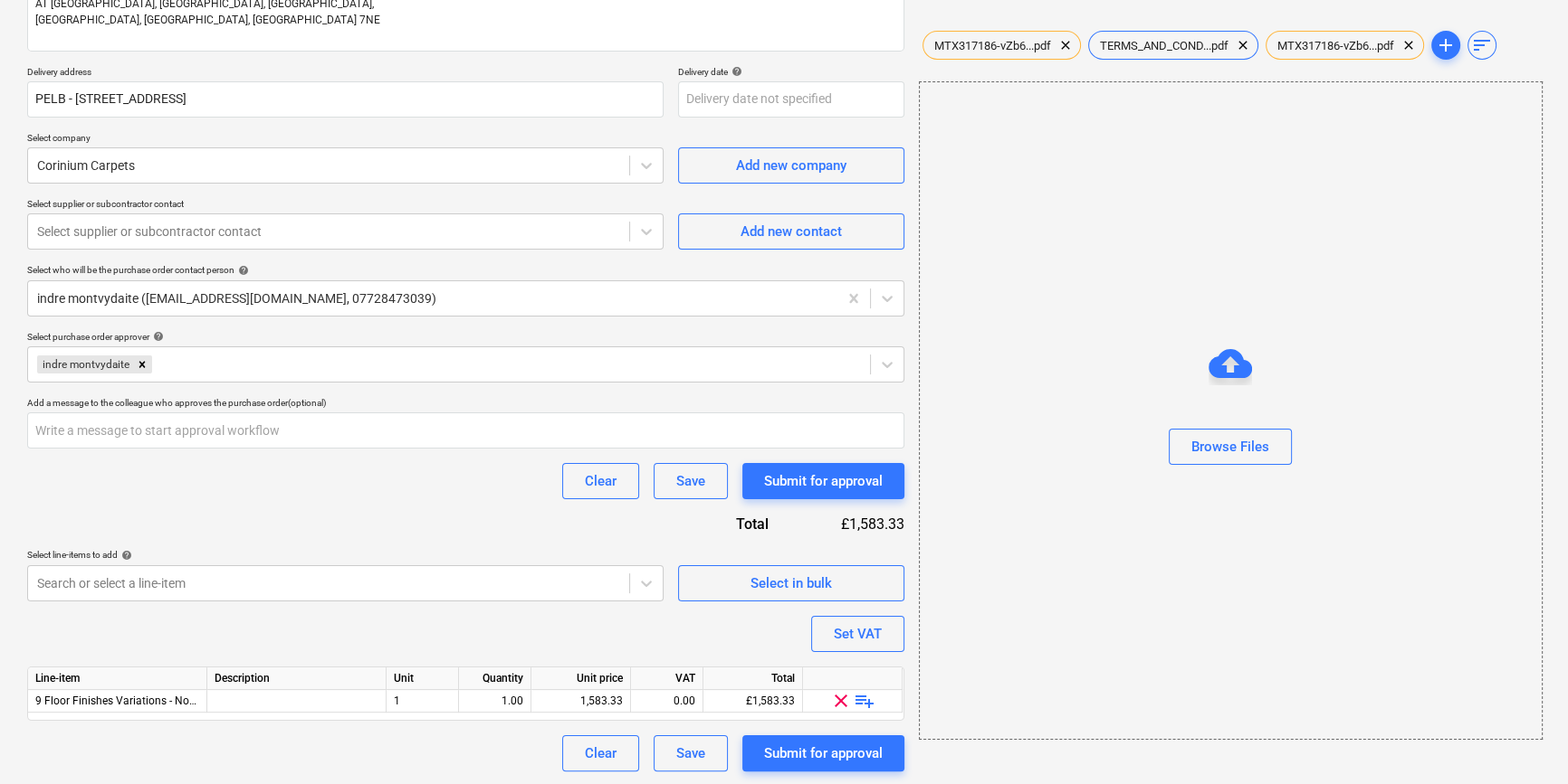
drag, startPoint x: 310, startPoint y: 697, endPoint x: 332, endPoint y: 675, distance: 31.1
click at [310, 697] on div at bounding box center [296, 701] width 179 height 23
type input "Engineered [PERSON_NAME]"
type textarea "x"
click at [684, 748] on div "Save" at bounding box center [691, 754] width 29 height 24
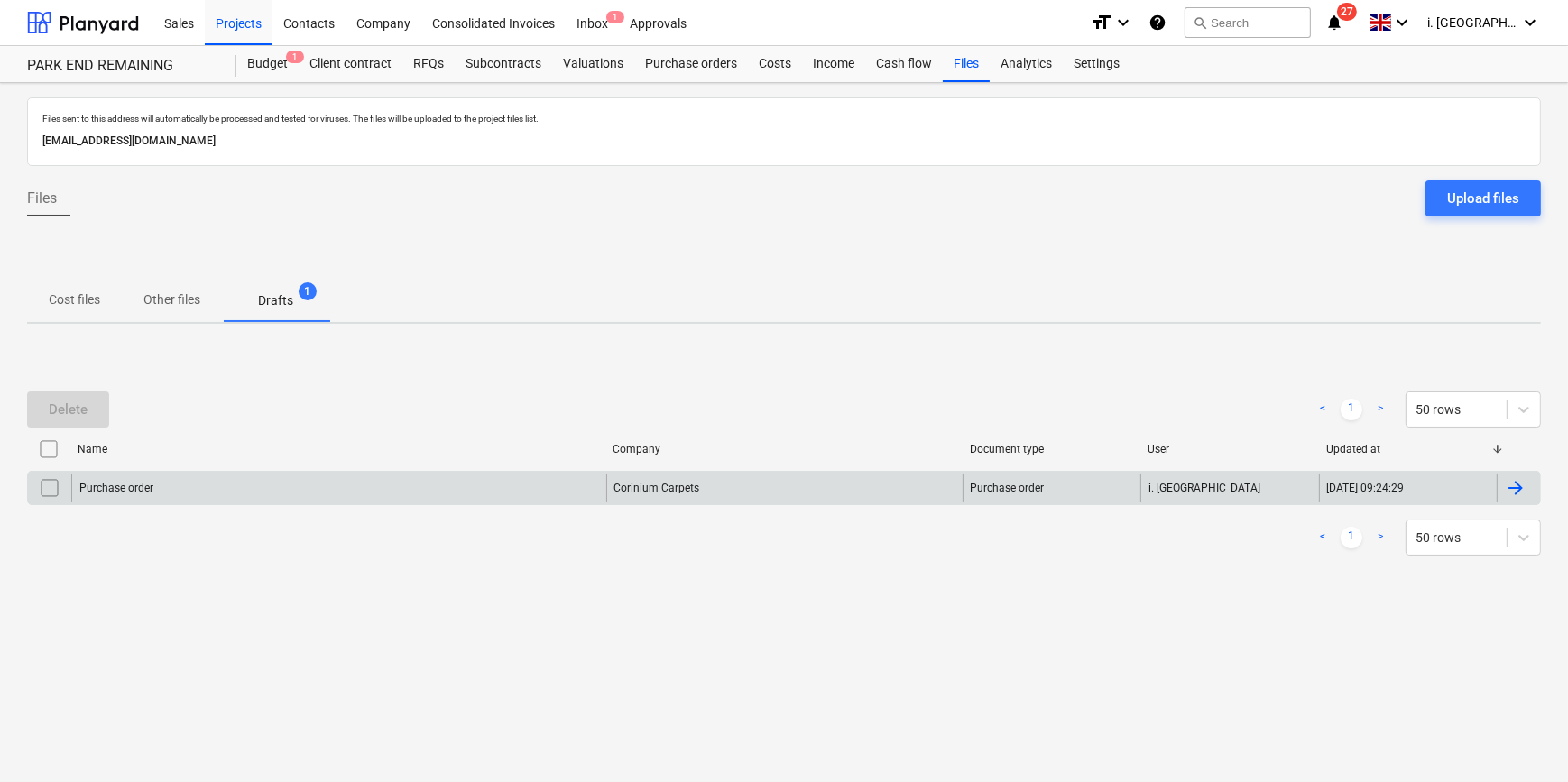
click at [48, 485] on input "checkbox" at bounding box center [50, 488] width 29 height 29
drag, startPoint x: 674, startPoint y: 28, endPoint x: 674, endPoint y: 39, distance: 11.0
click at [674, 28] on div "Approvals" at bounding box center [658, 22] width 79 height 46
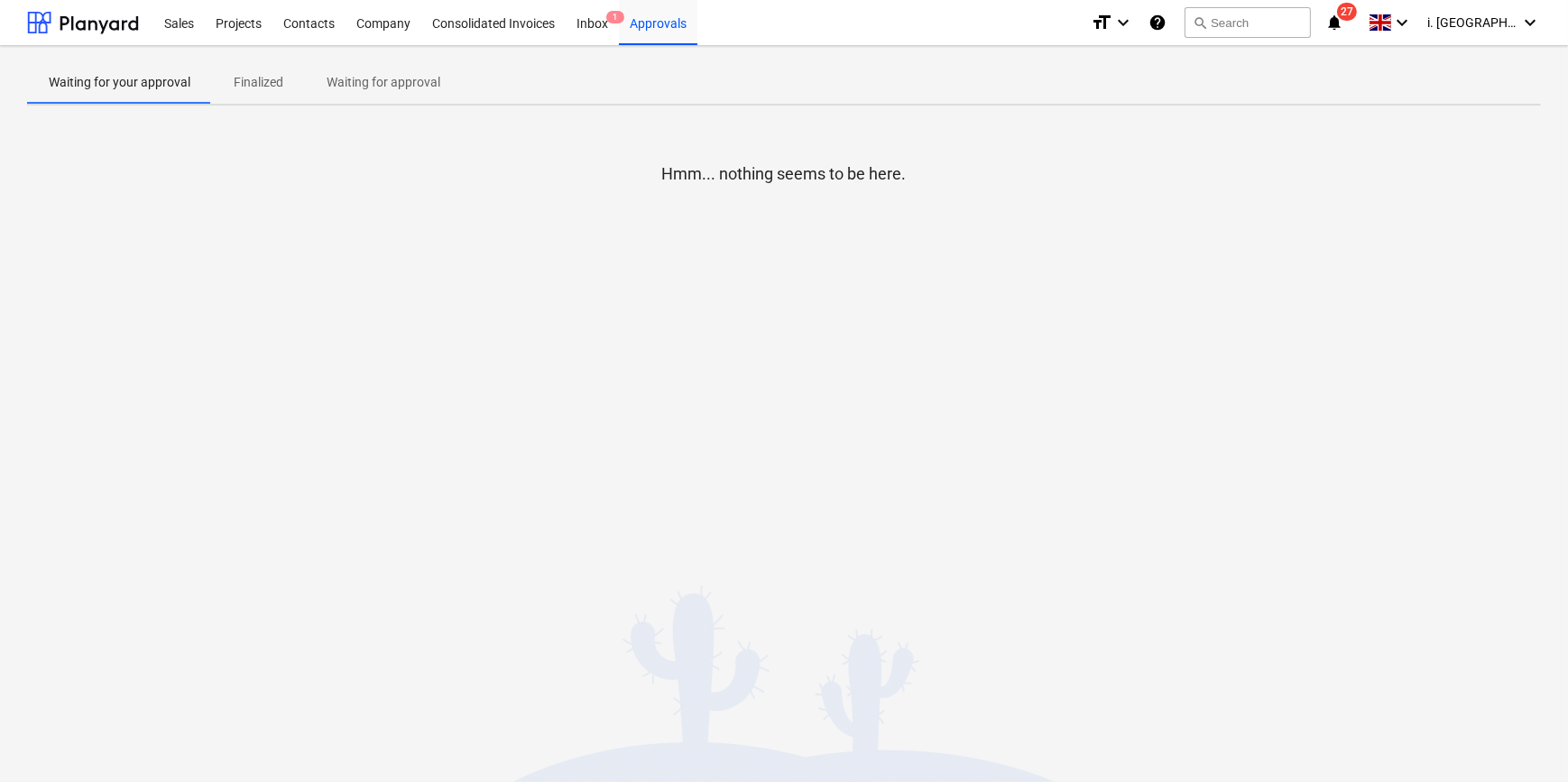
click at [283, 85] on span "Finalized" at bounding box center [258, 82] width 93 height 30
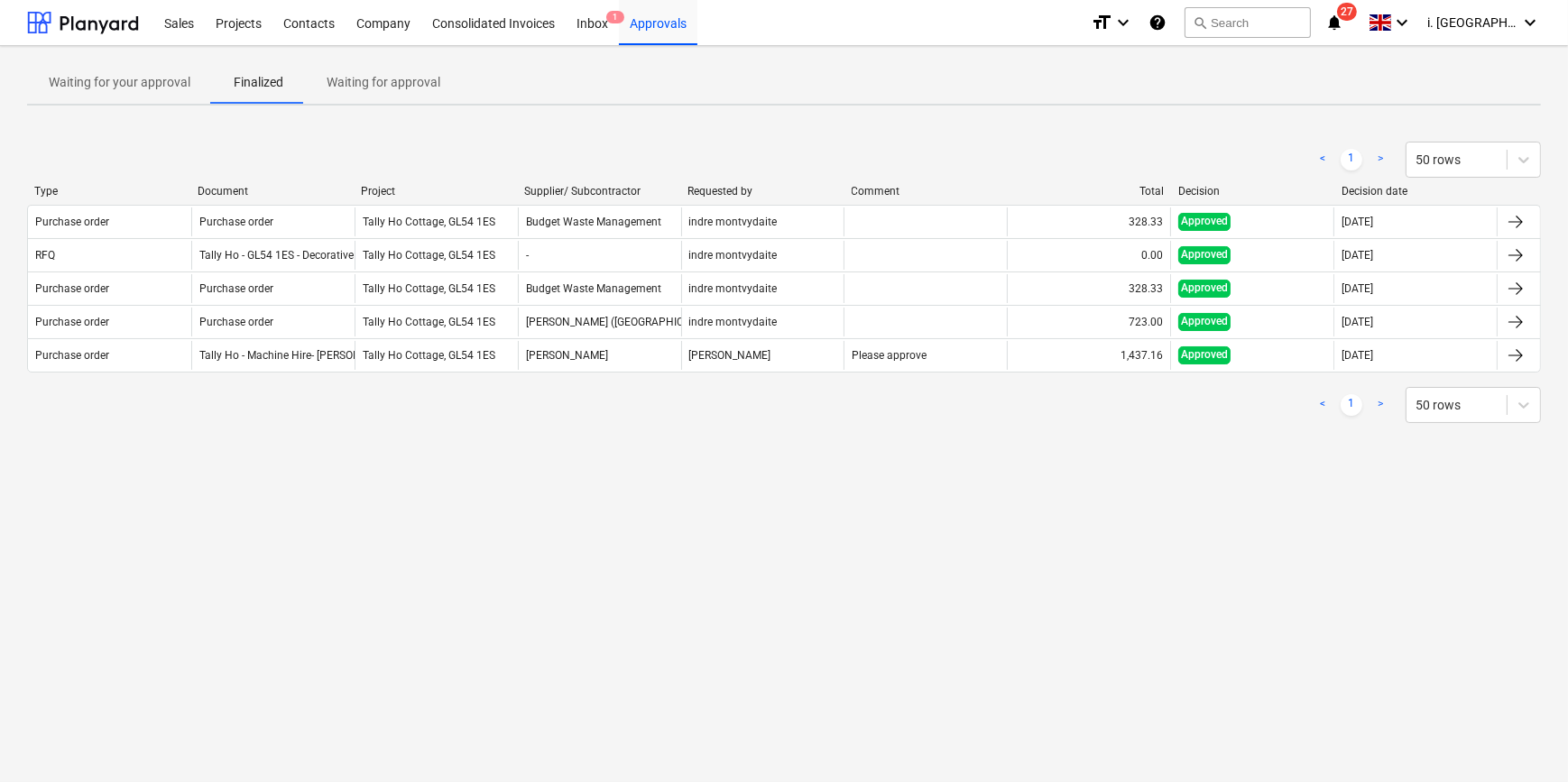
click at [355, 86] on p "Waiting for approval" at bounding box center [384, 82] width 114 height 19
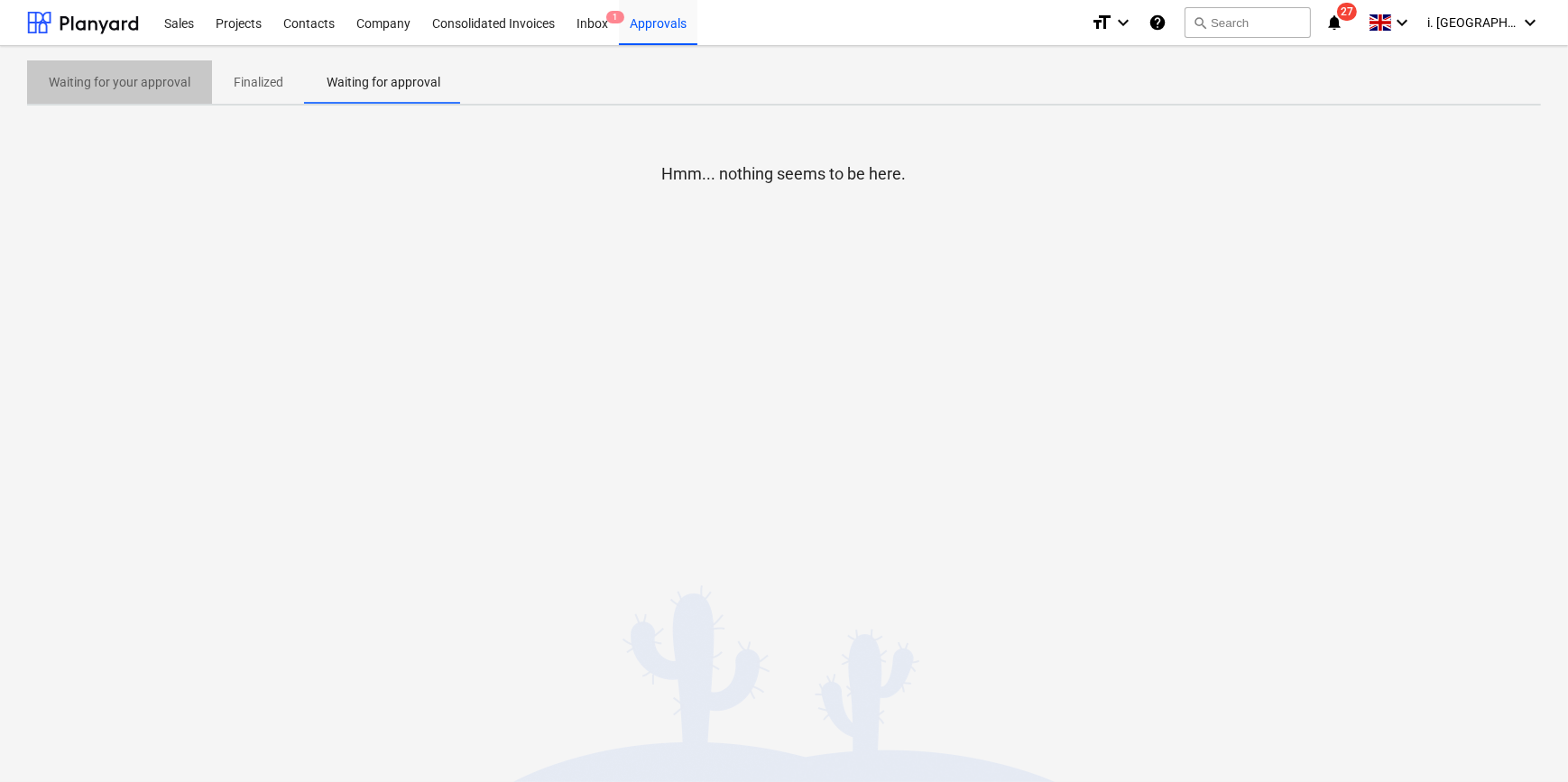
click at [127, 84] on p "Waiting for your approval" at bounding box center [119, 82] width 142 height 19
click at [585, 32] on div "Inbox 1" at bounding box center [592, 22] width 53 height 46
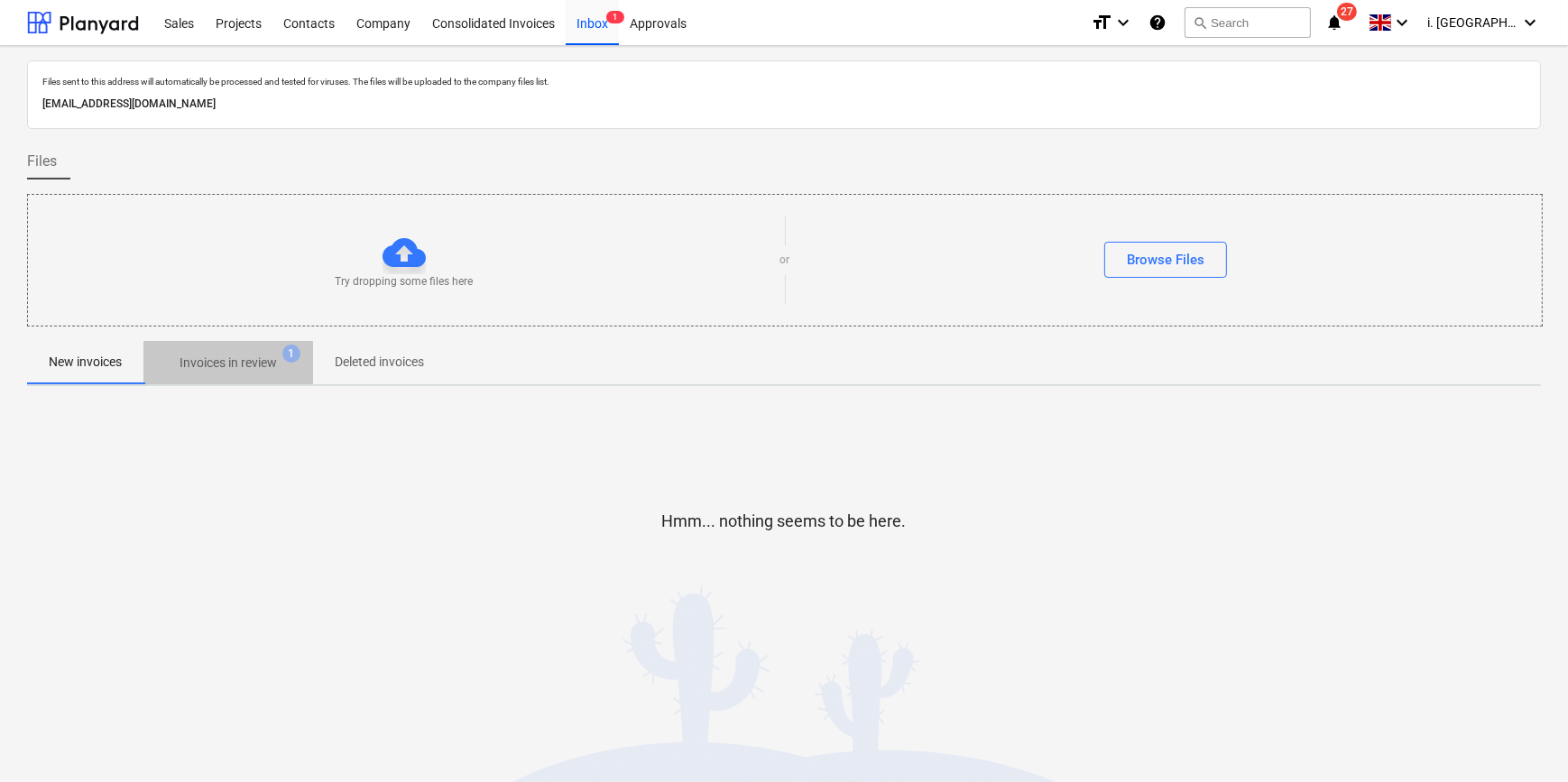
click at [254, 368] on p "Invoices in review" at bounding box center [228, 363] width 98 height 19
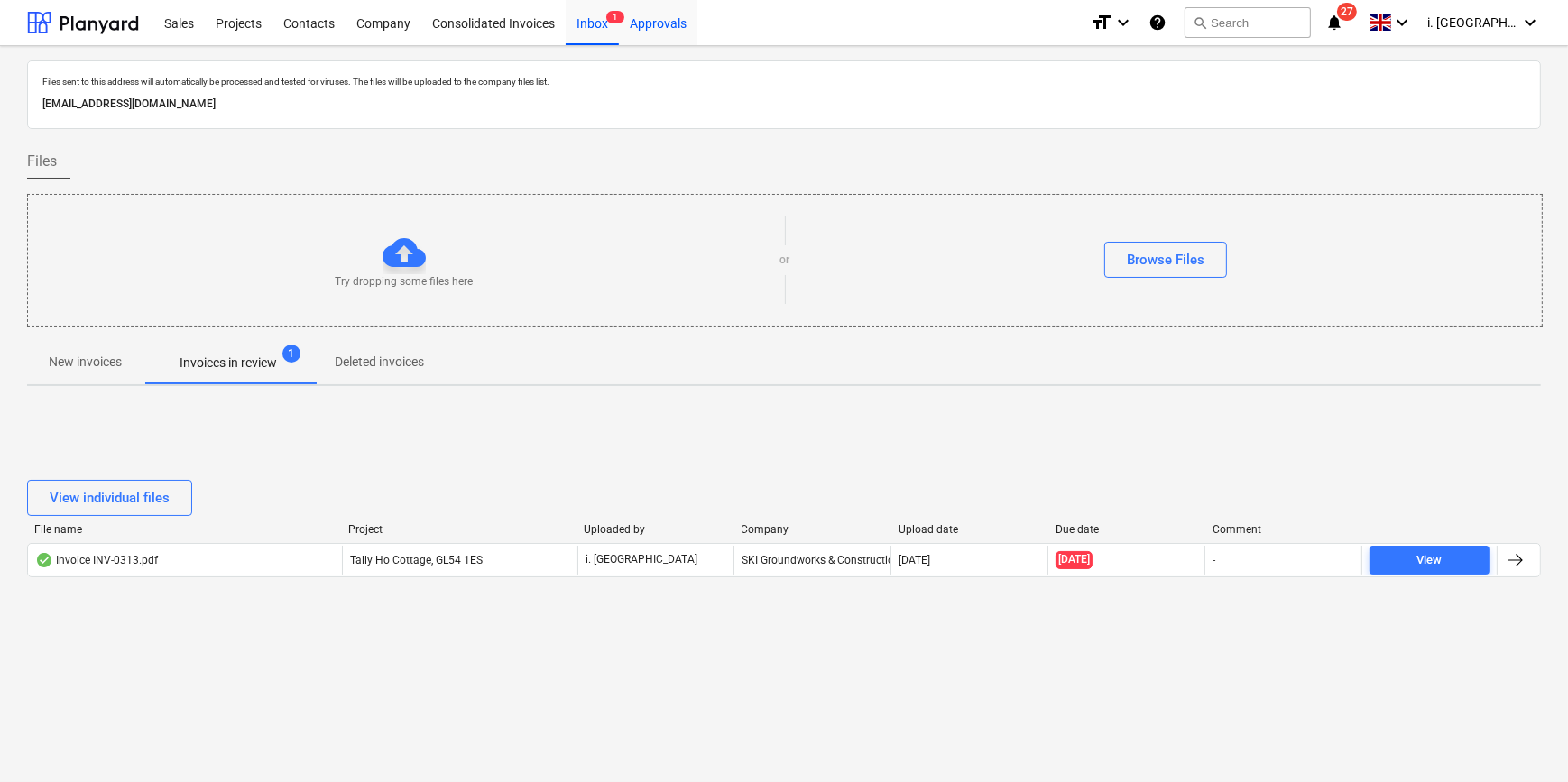
click at [658, 18] on div "Approvals" at bounding box center [658, 22] width 79 height 46
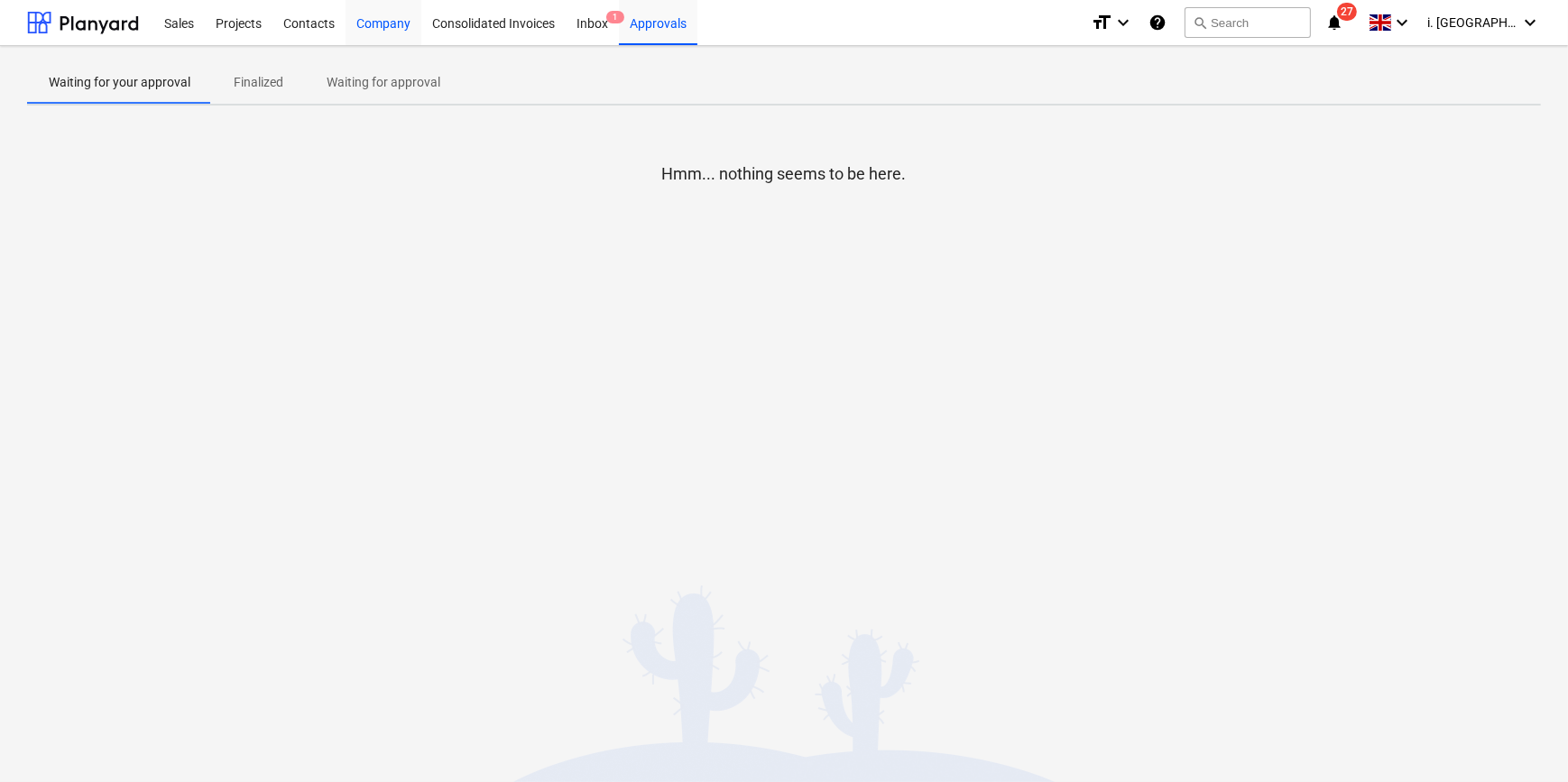
click at [373, 28] on div "Company" at bounding box center [384, 22] width 76 height 46
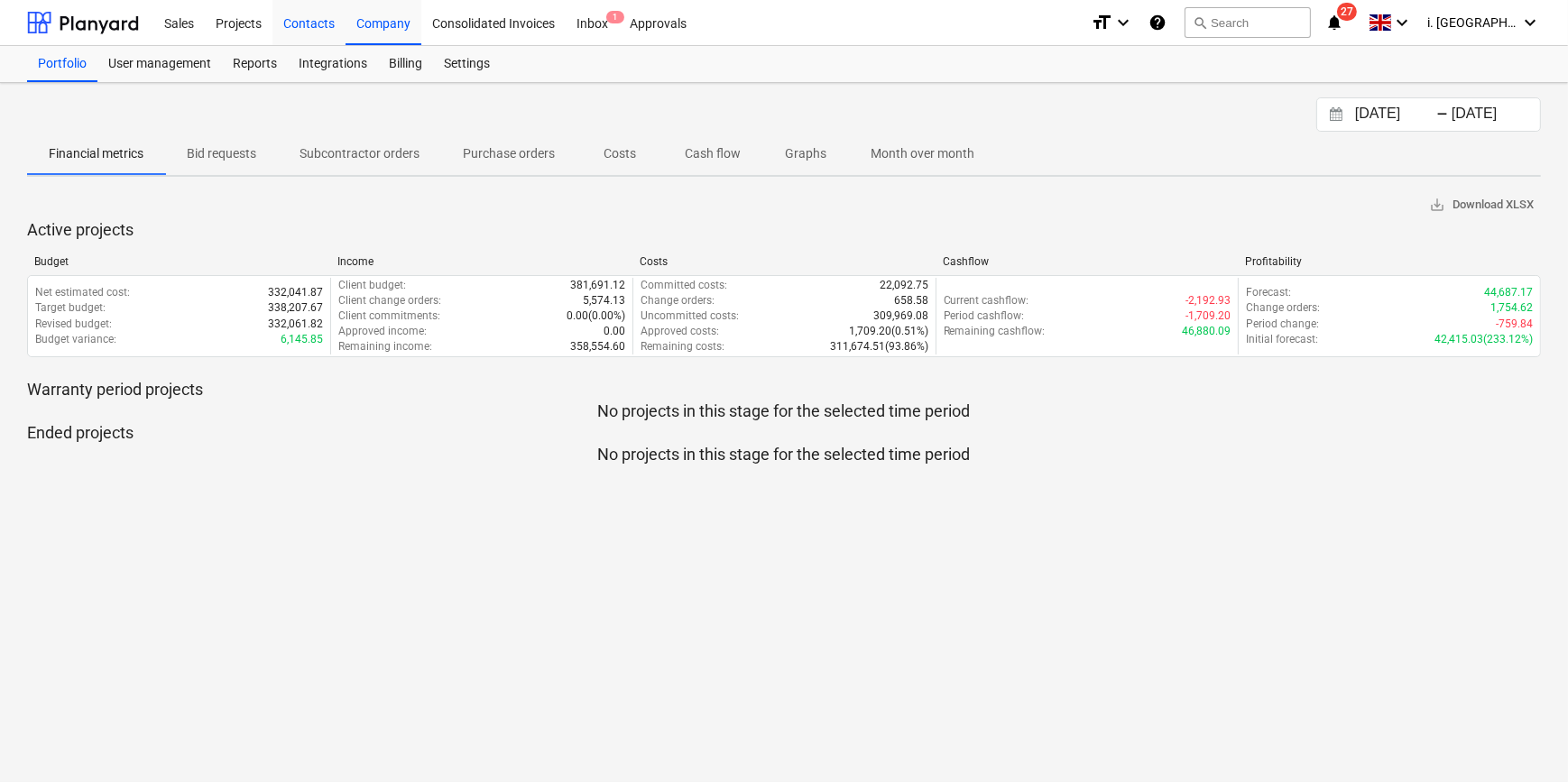
click at [302, 24] on div "Contacts" at bounding box center [309, 22] width 73 height 46
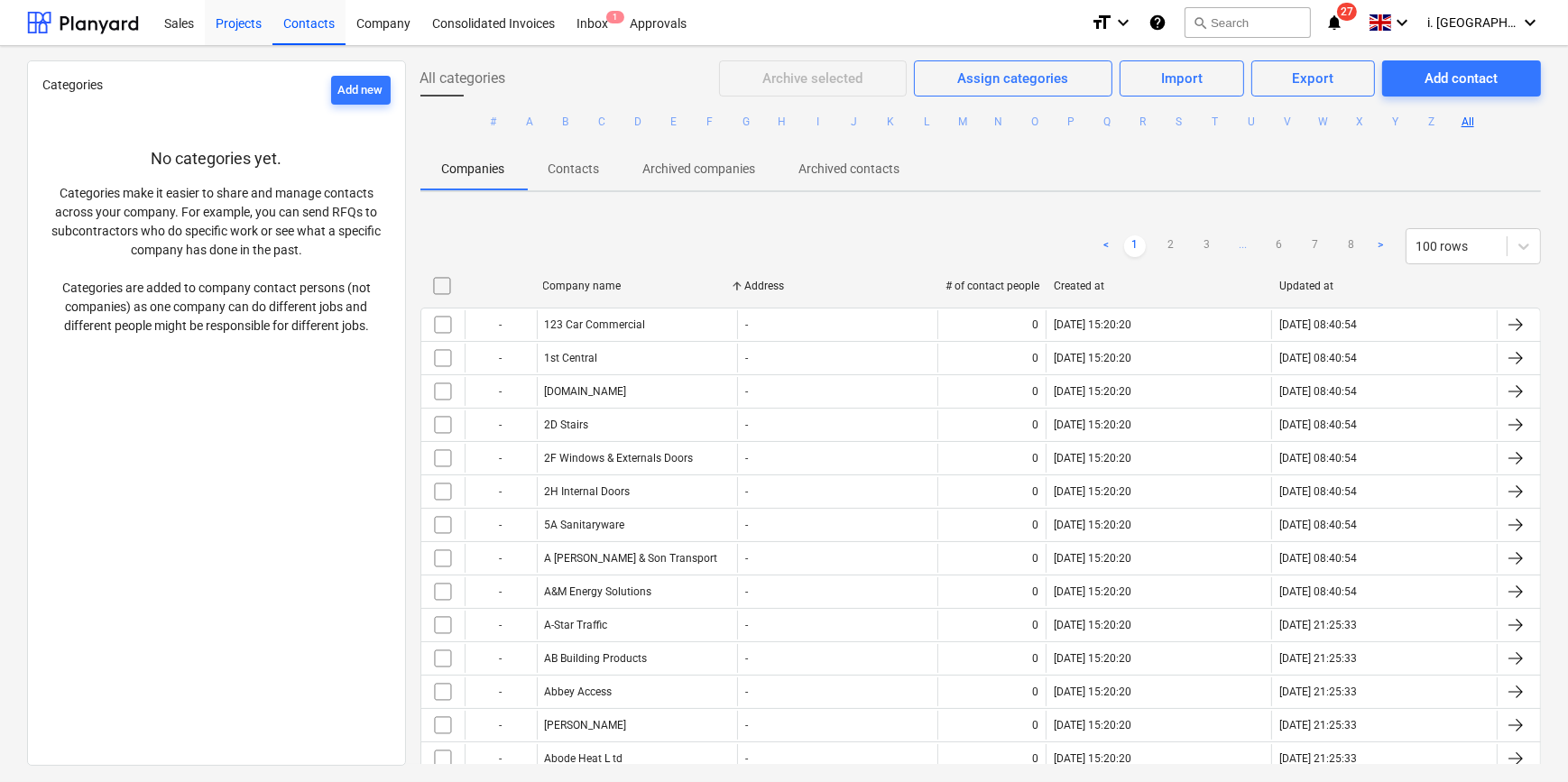
click at [235, 18] on div "Projects" at bounding box center [238, 22] width 68 height 46
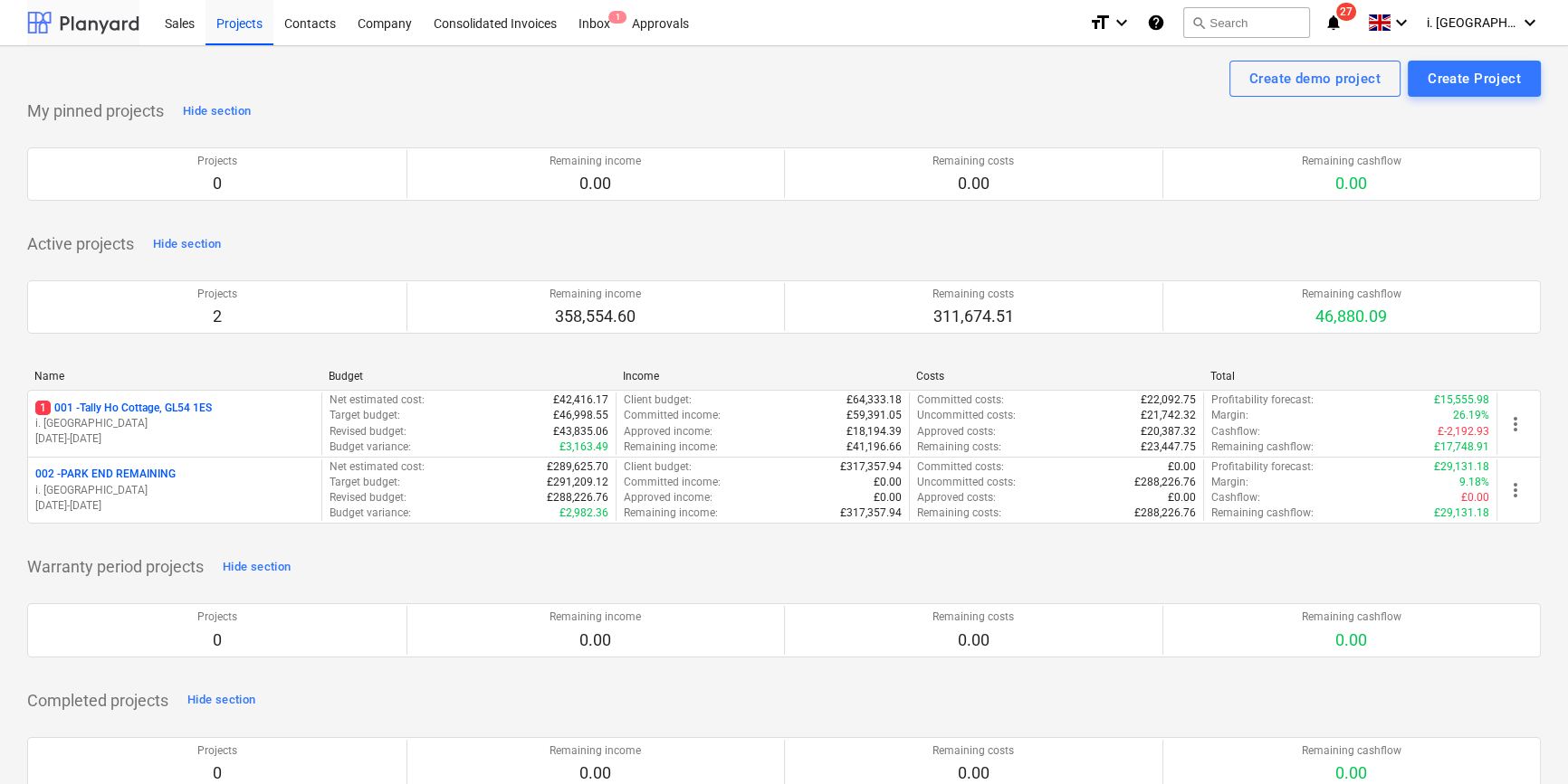
drag, startPoint x: 115, startPoint y: 17, endPoint x: 134, endPoint y: 27, distance: 21.5
click at [115, 17] on div at bounding box center [84, 23] width 113 height 45
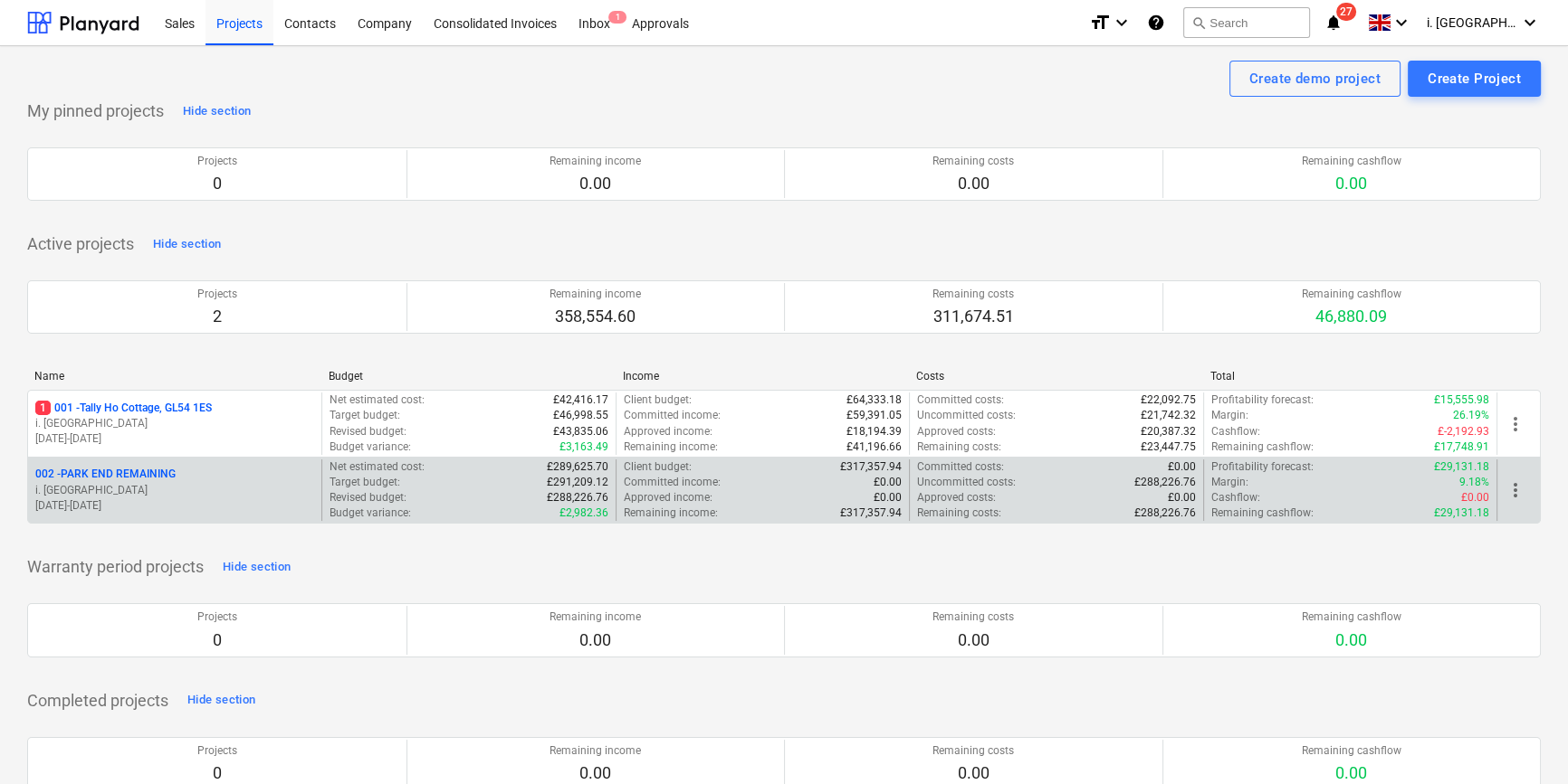
click at [220, 471] on div "002 - PARK END REMAINING" at bounding box center [174, 475] width 279 height 15
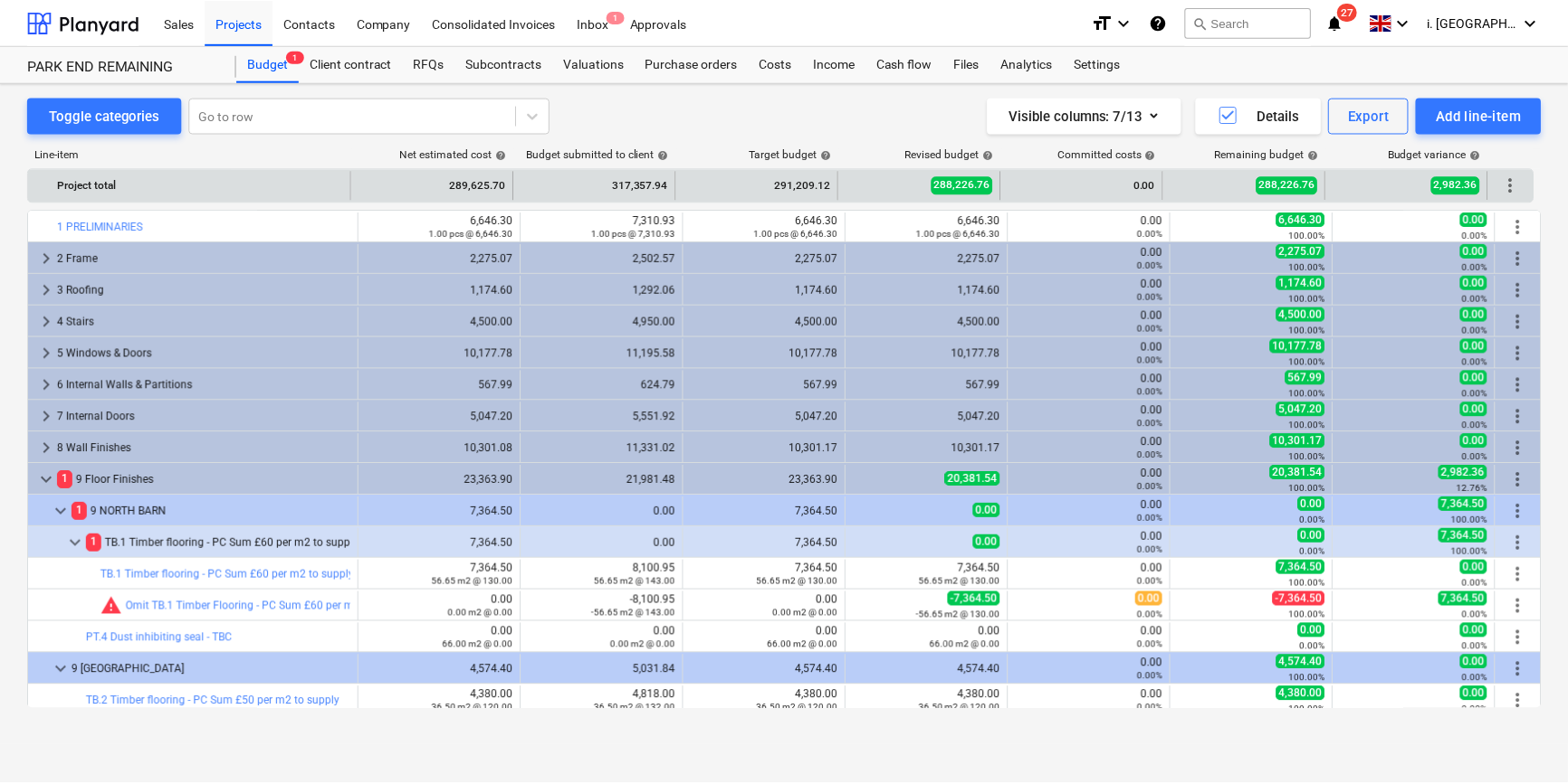
scroll to position [641, 0]
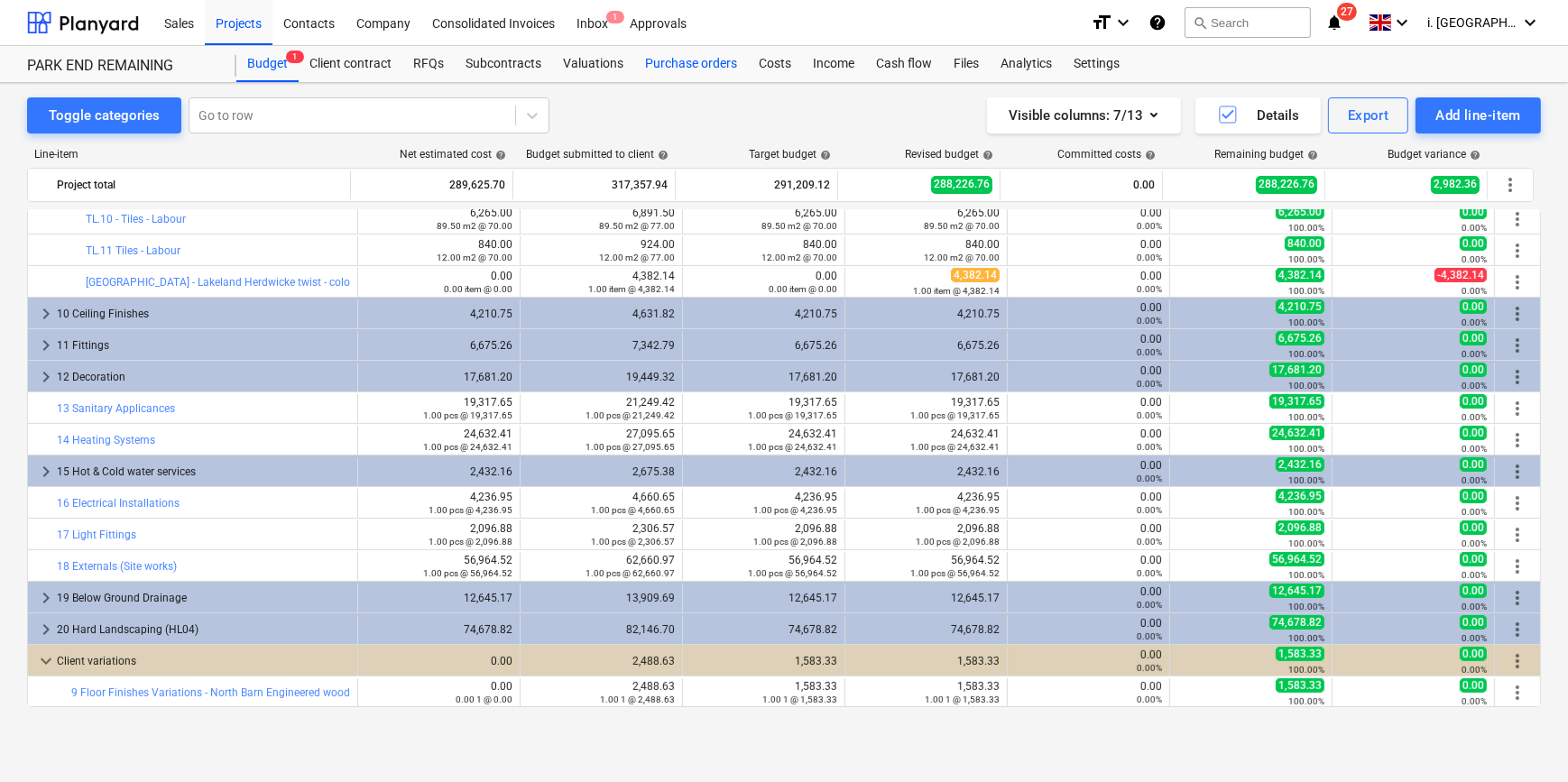
click at [695, 55] on div "Purchase orders" at bounding box center [691, 64] width 114 height 36
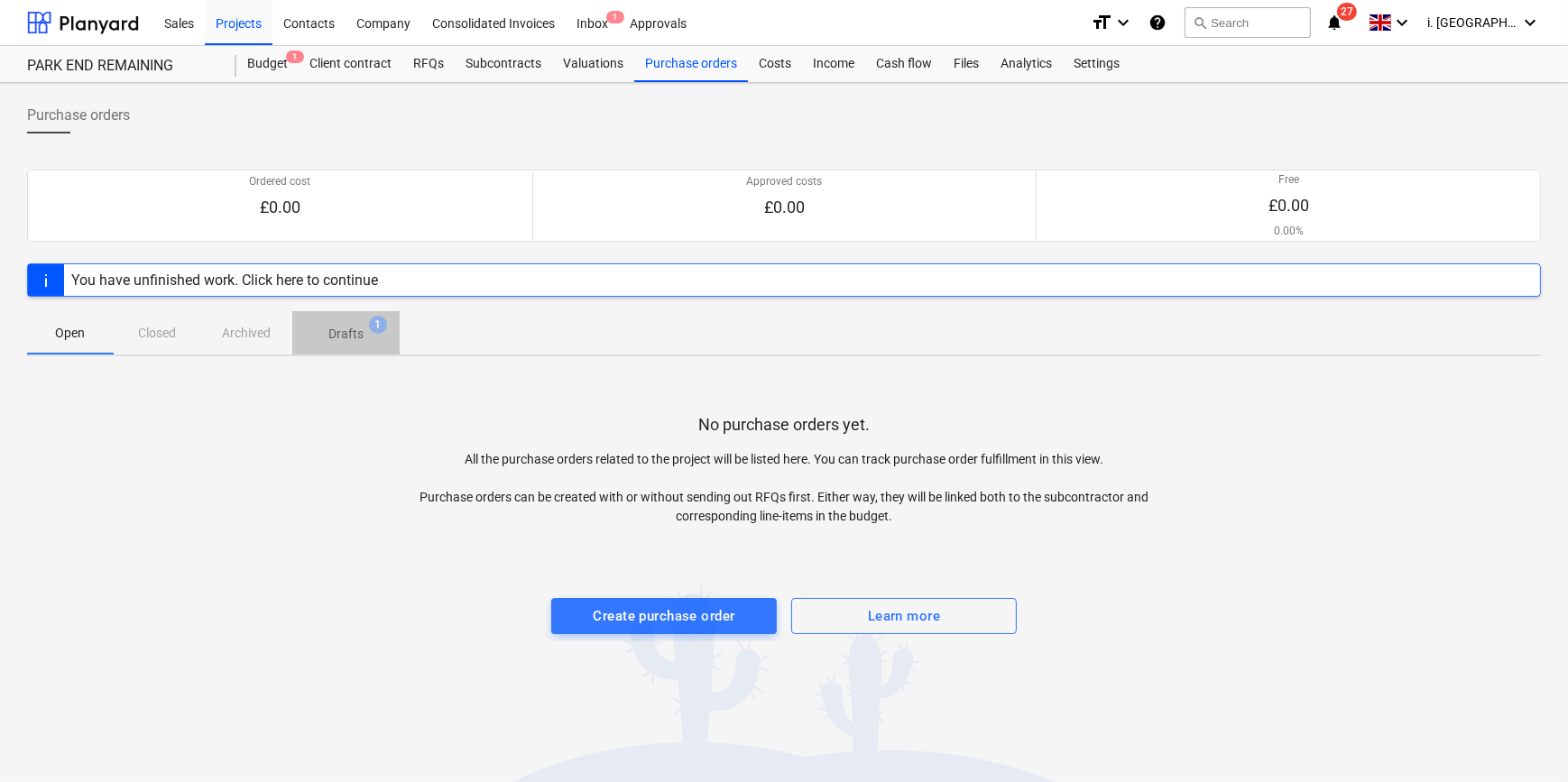
click at [343, 329] on p "Drafts" at bounding box center [346, 334] width 35 height 19
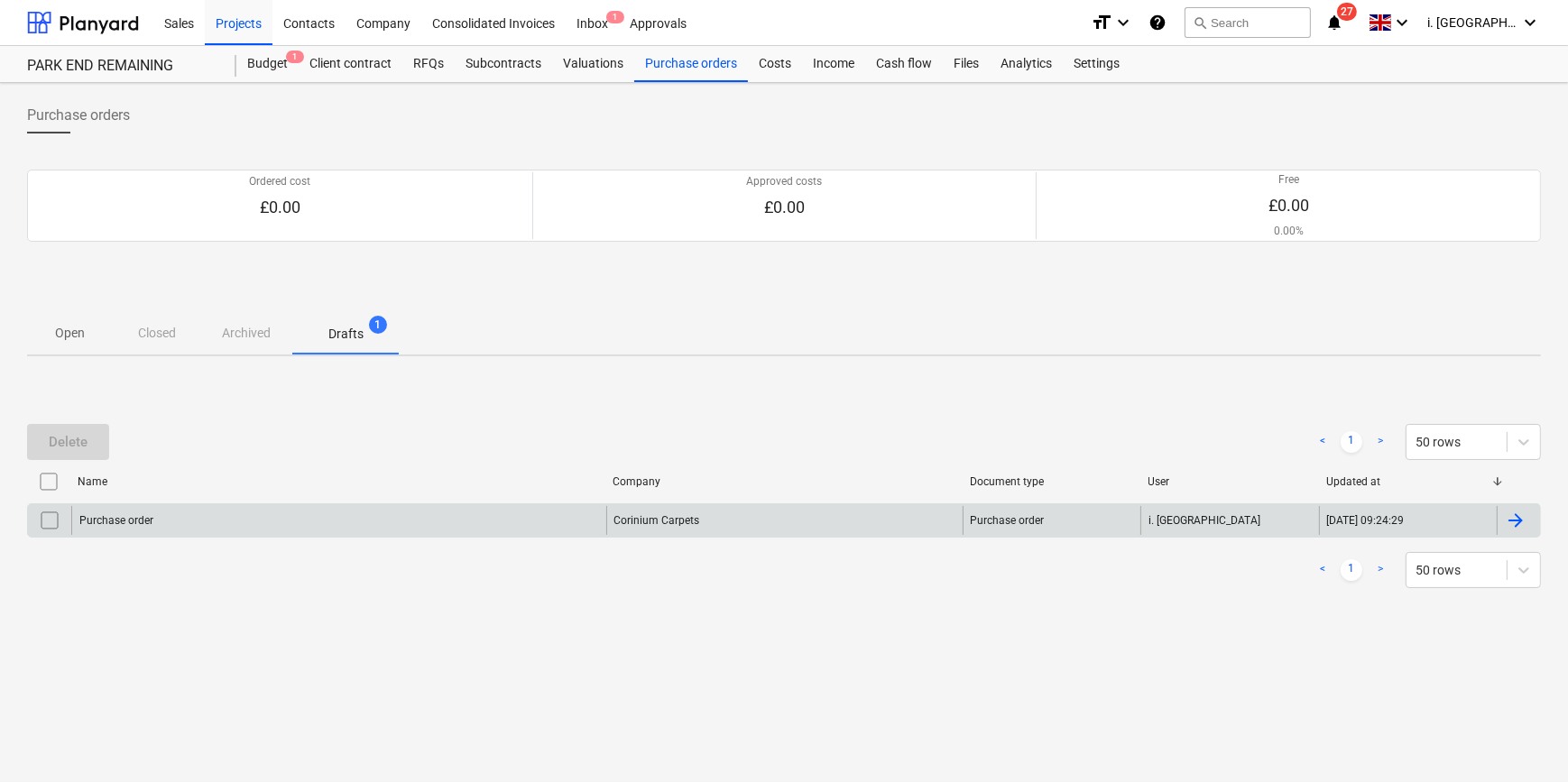
click at [54, 523] on input "checkbox" at bounding box center [50, 520] width 29 height 29
click at [113, 522] on div "Purchase order" at bounding box center [117, 520] width 74 height 13
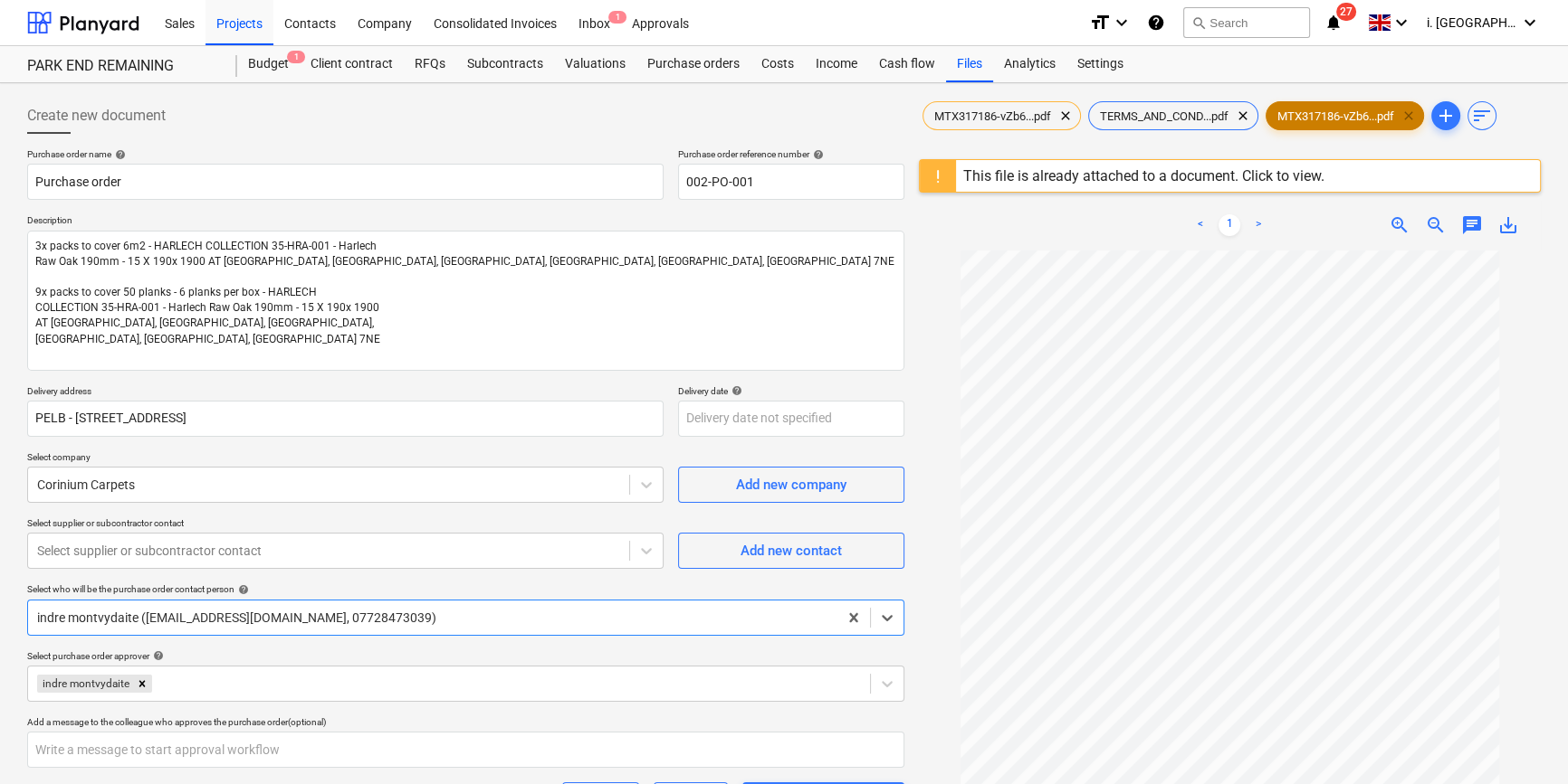
click at [1415, 109] on span "clear" at bounding box center [1409, 116] width 22 height 22
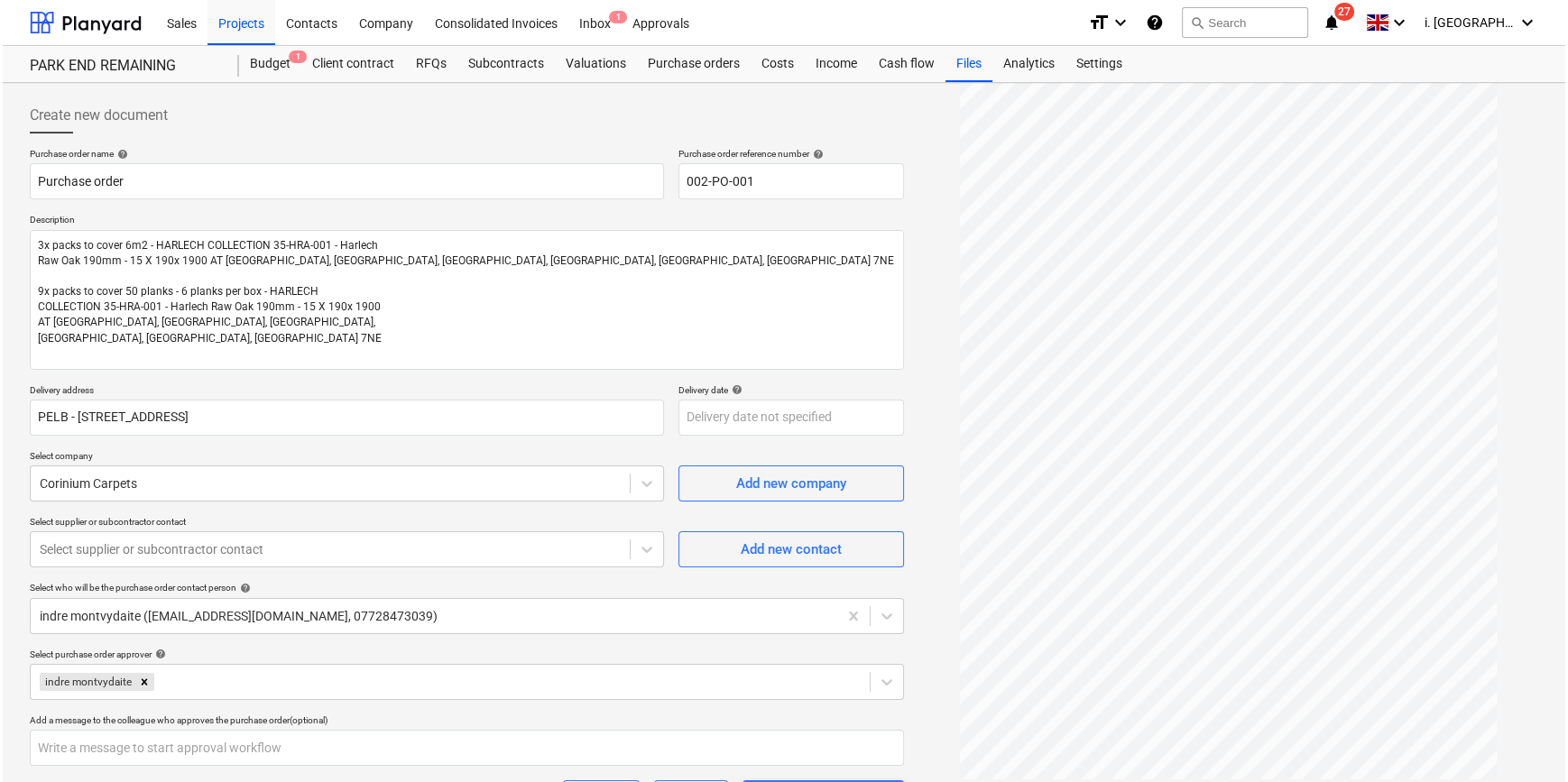
scroll to position [319, 0]
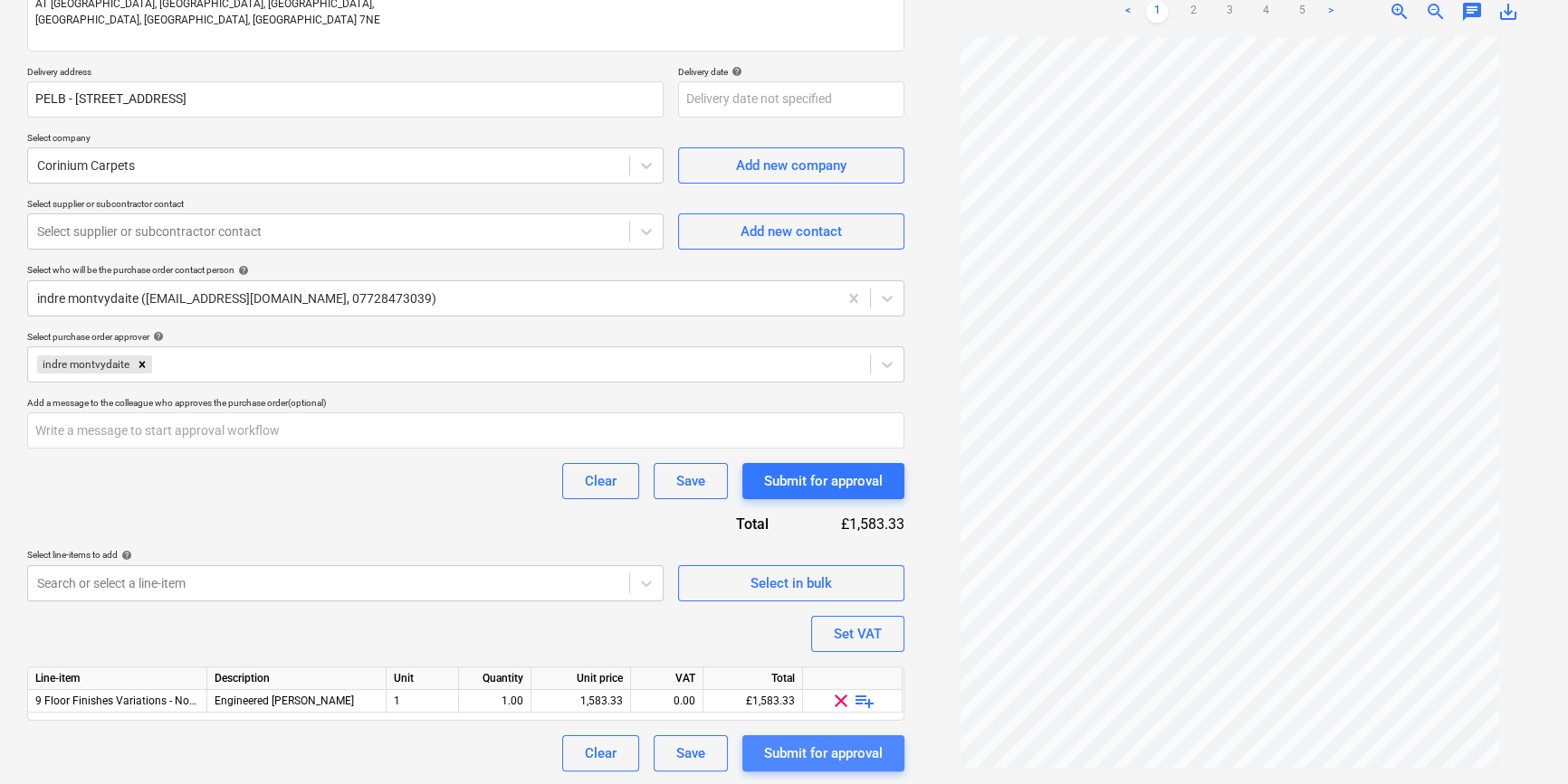
click at [801, 755] on div "Submit for approval" at bounding box center [823, 754] width 119 height 24
type textarea "x"
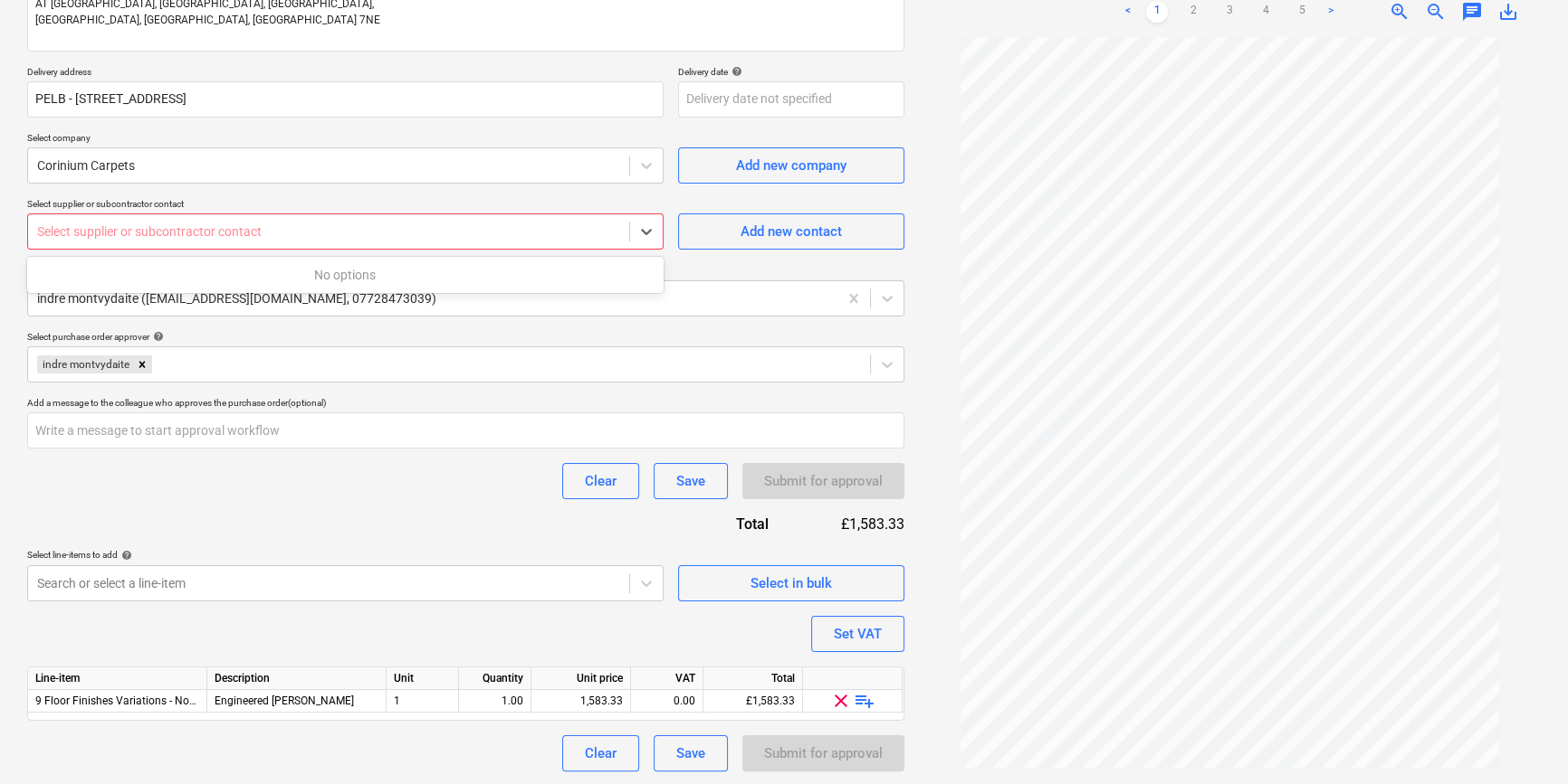
click at [443, 237] on div at bounding box center [329, 231] width 583 height 18
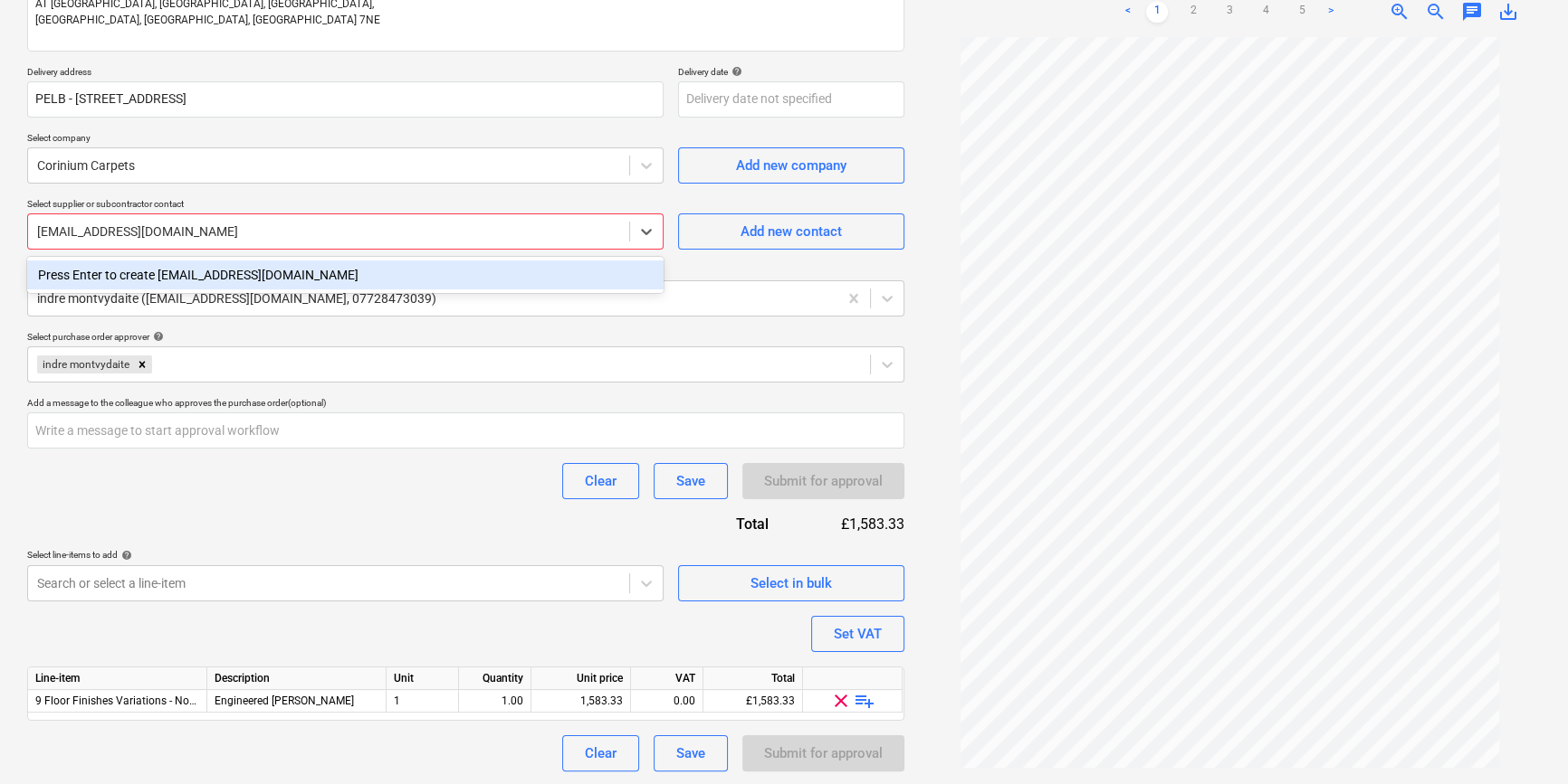
type input "[EMAIL_ADDRESS][DOMAIN_NAME]"
type textarea "x"
click at [495, 529] on div "Purchase order name help Purchase order Purchase order reference number help 00…" at bounding box center [466, 300] width 877 height 943
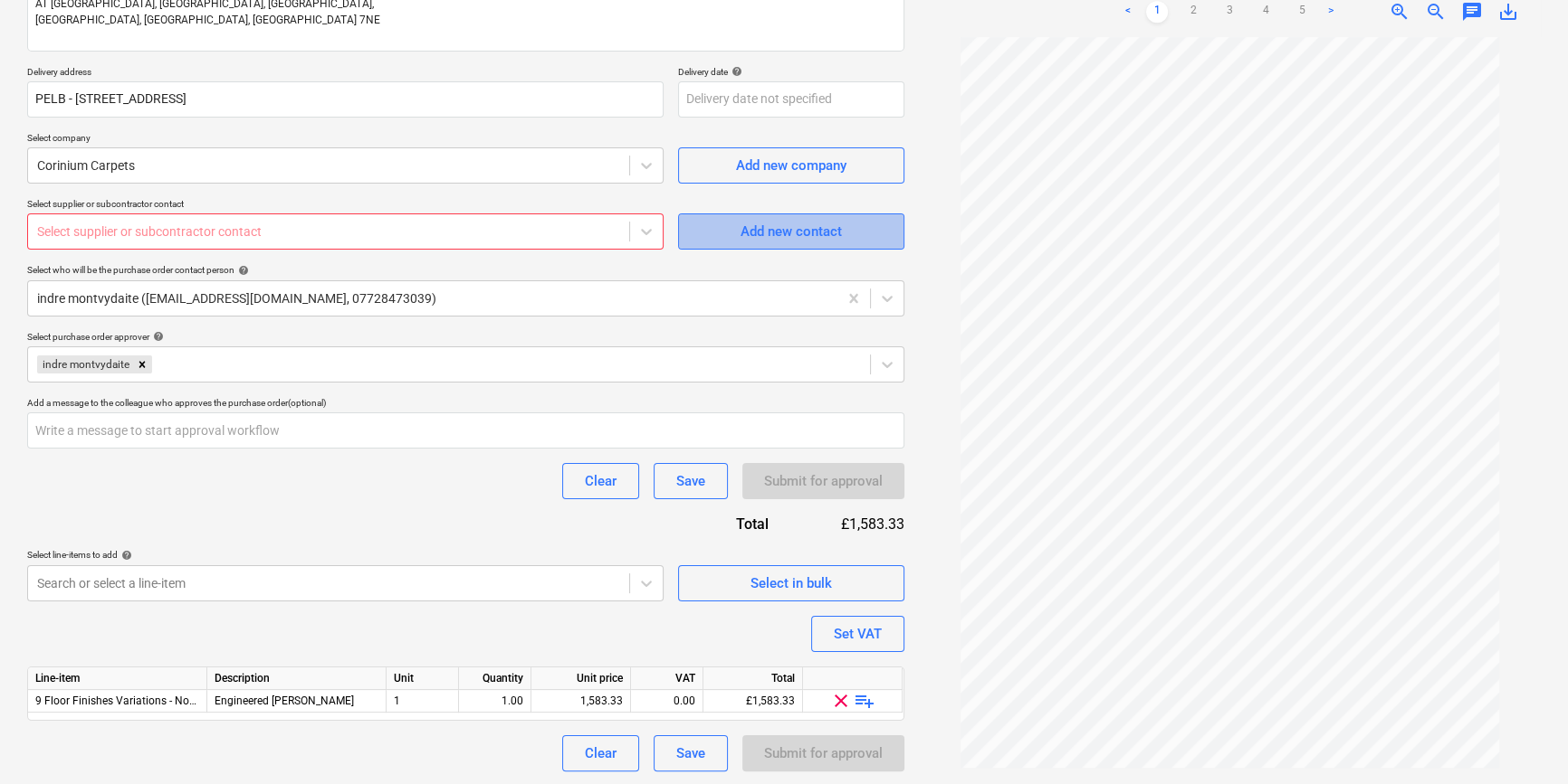
click at [709, 223] on span "Add new contact" at bounding box center [791, 231] width 181 height 24
type textarea "x"
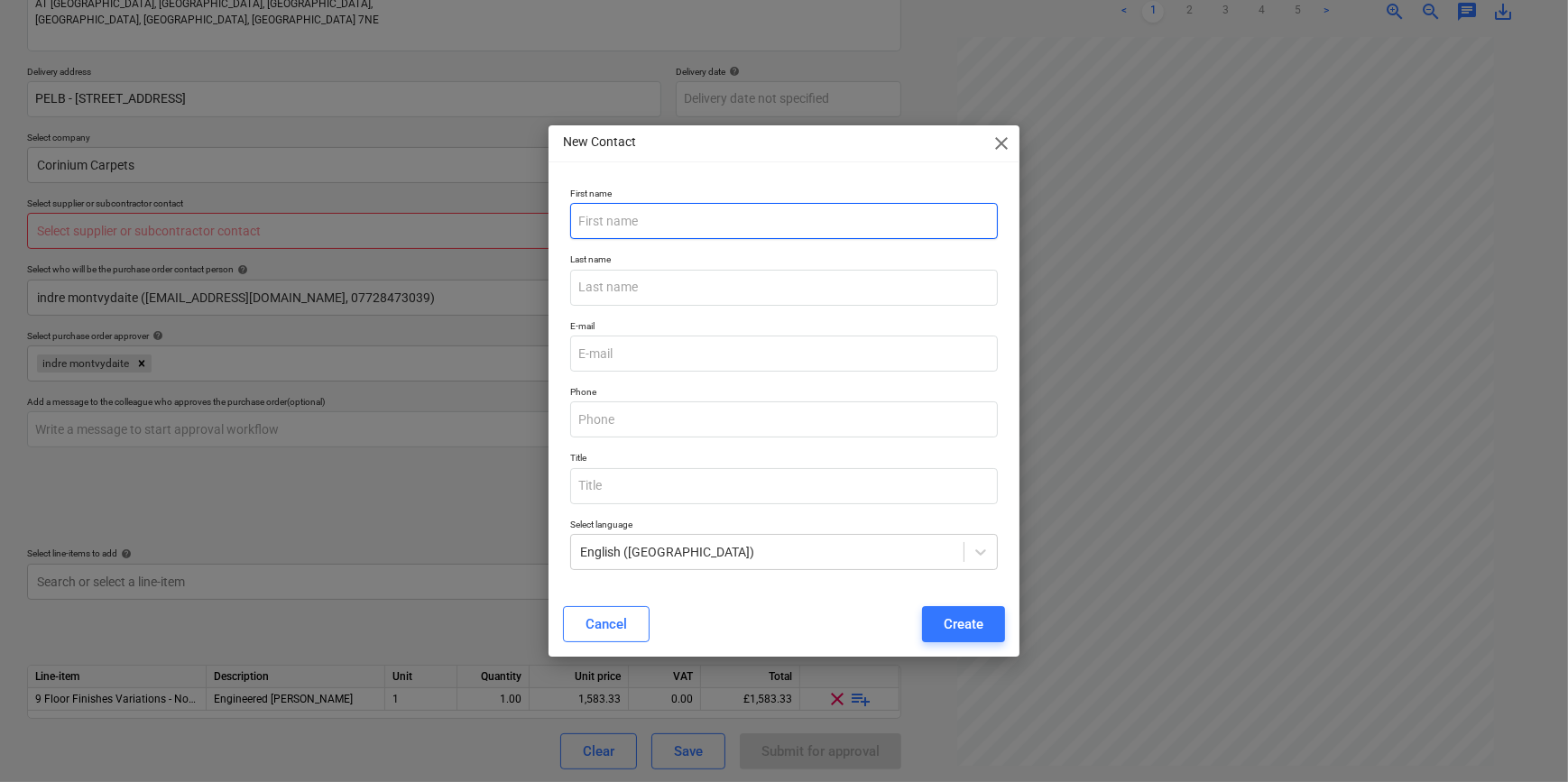
click at [688, 230] on input "text" at bounding box center [784, 221] width 427 height 36
type input "indre"
type input "montvydaite"
type input "[EMAIL_ADDRESS][DOMAIN_NAME]"
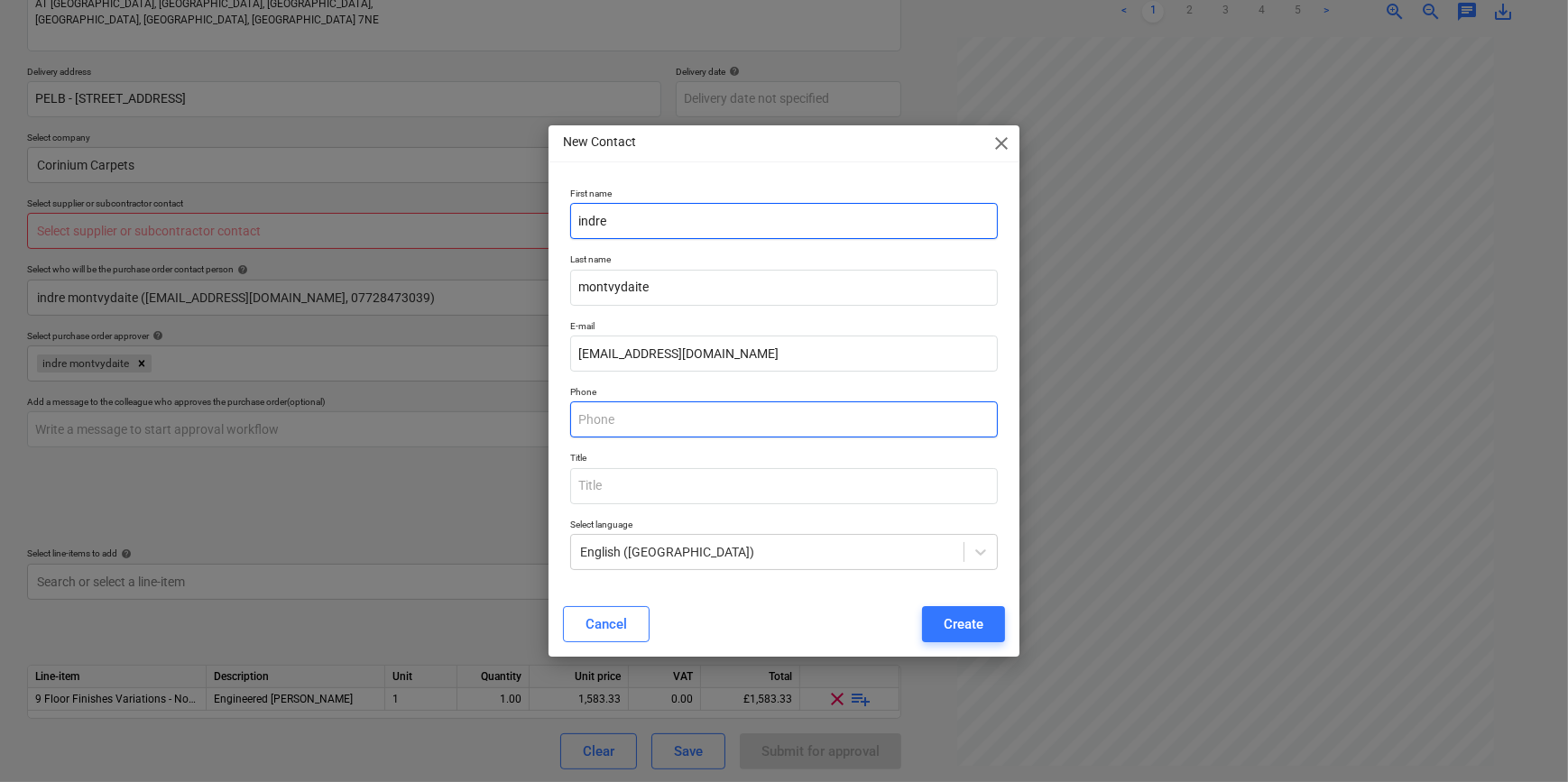
type input "07415436135"
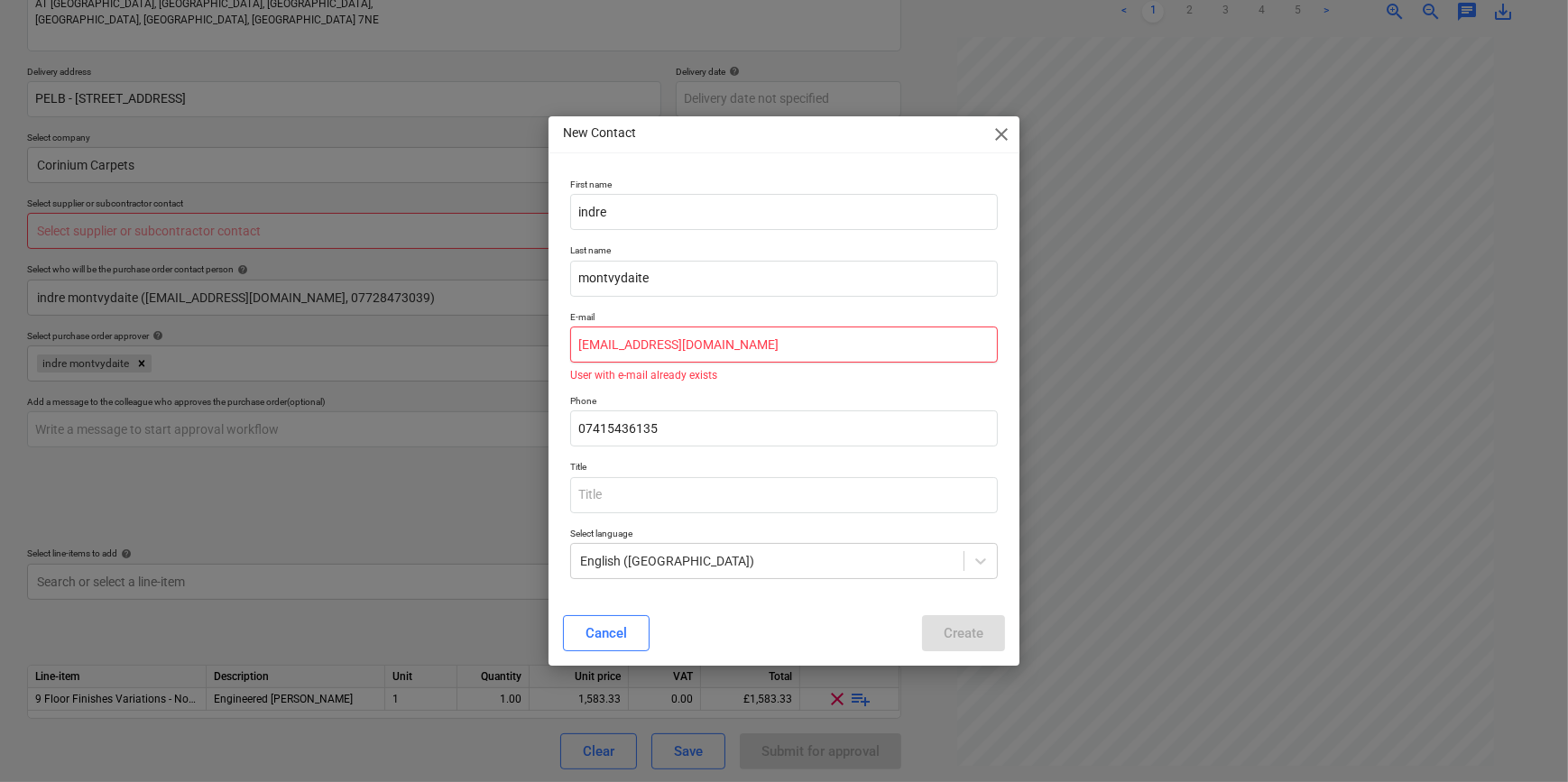
drag, startPoint x: 747, startPoint y: 347, endPoint x: 825, endPoint y: 342, distance: 78.2
click at [747, 344] on input "[EMAIL_ADDRESS][DOMAIN_NAME]" at bounding box center [784, 345] width 427 height 36
type textarea "x"
drag, startPoint x: 788, startPoint y: 341, endPoint x: 35, endPoint y: 341, distance: 753.0
click at [35, 341] on div "New Contact close First name indre Last name montvydaite E-mail [EMAIL_ADDRESS]…" at bounding box center [784, 391] width 1568 height 782
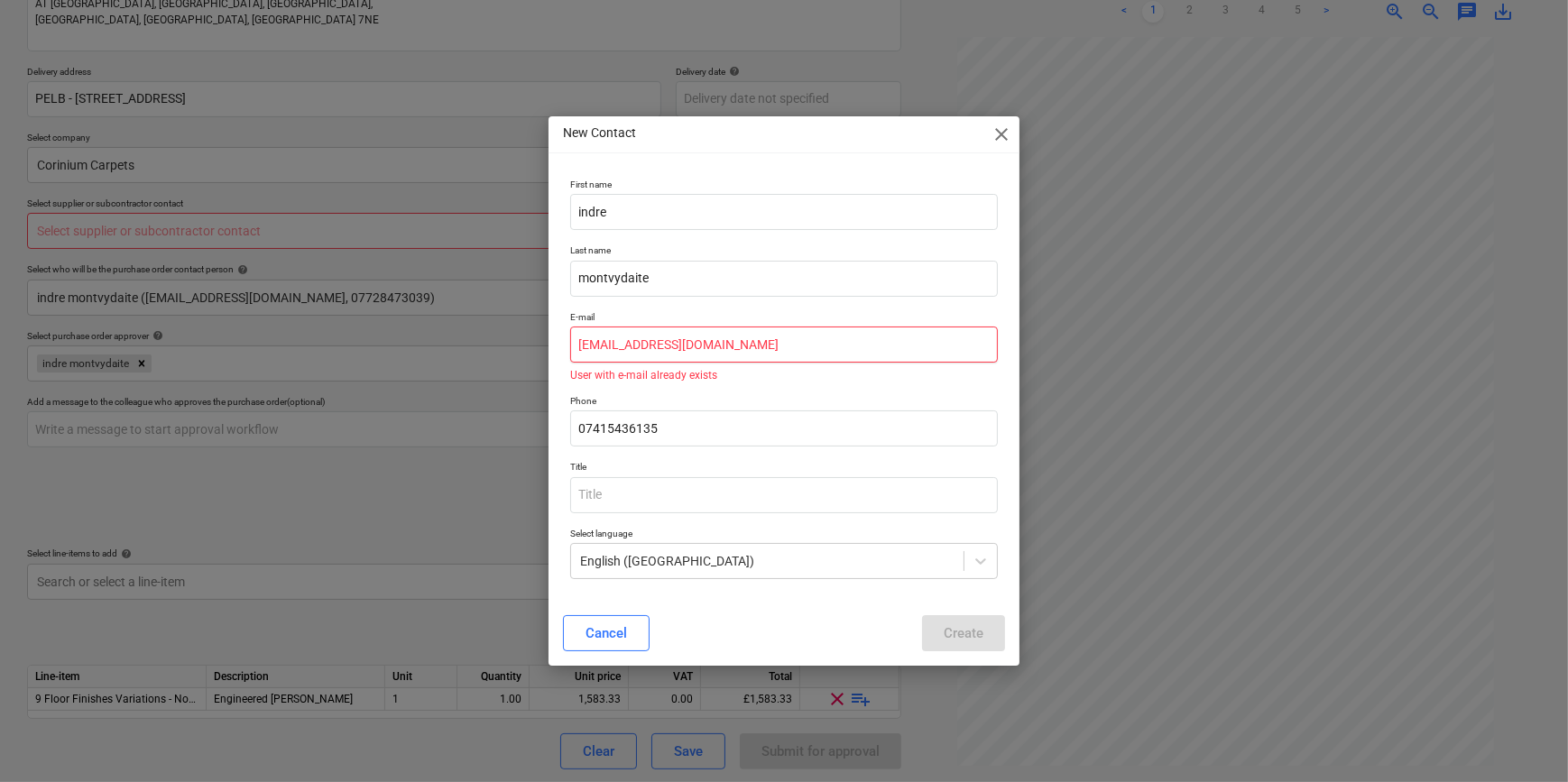
paste input "info@coriniumcarpets"
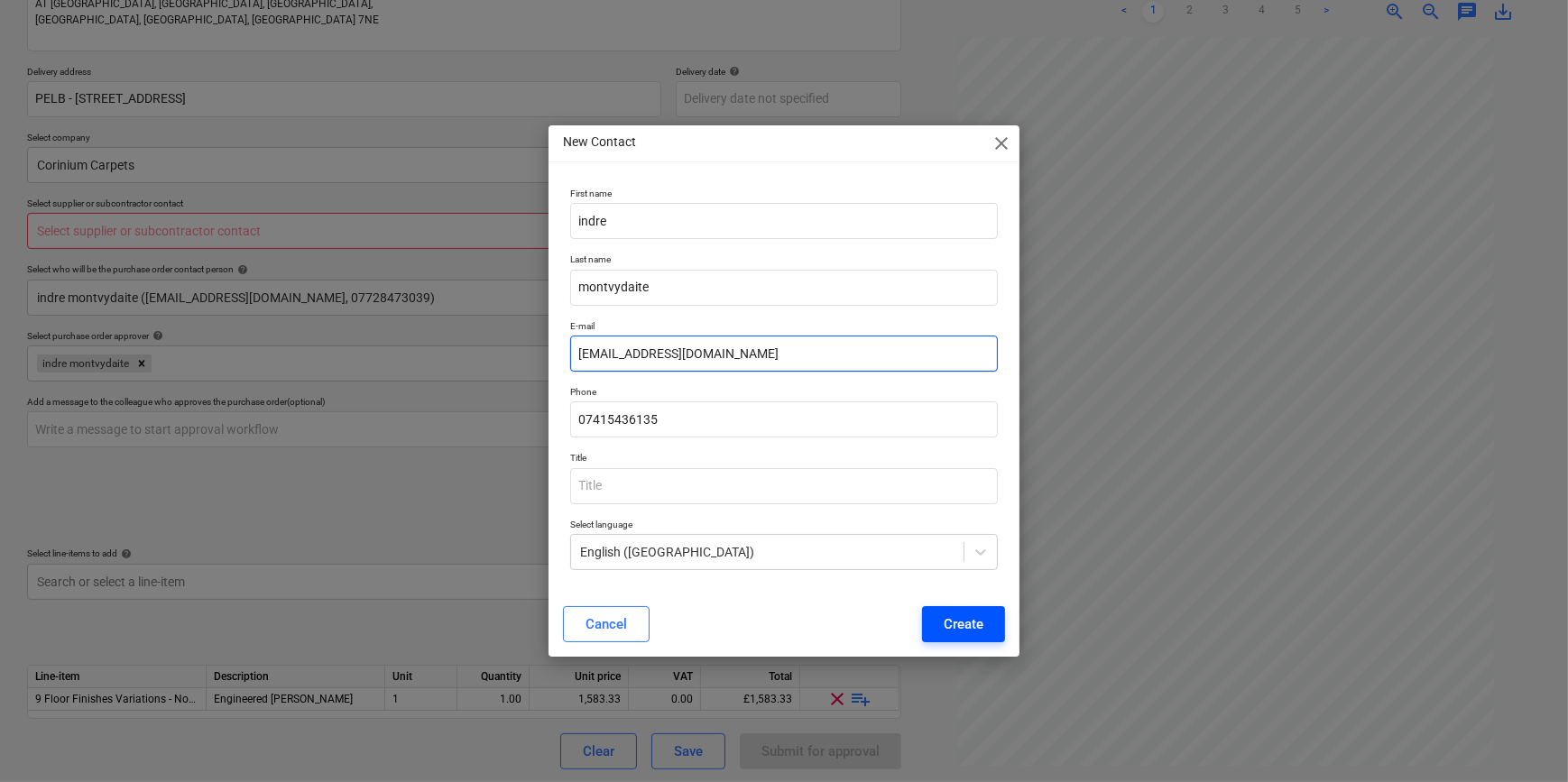
type input "[EMAIL_ADDRESS][DOMAIN_NAME]"
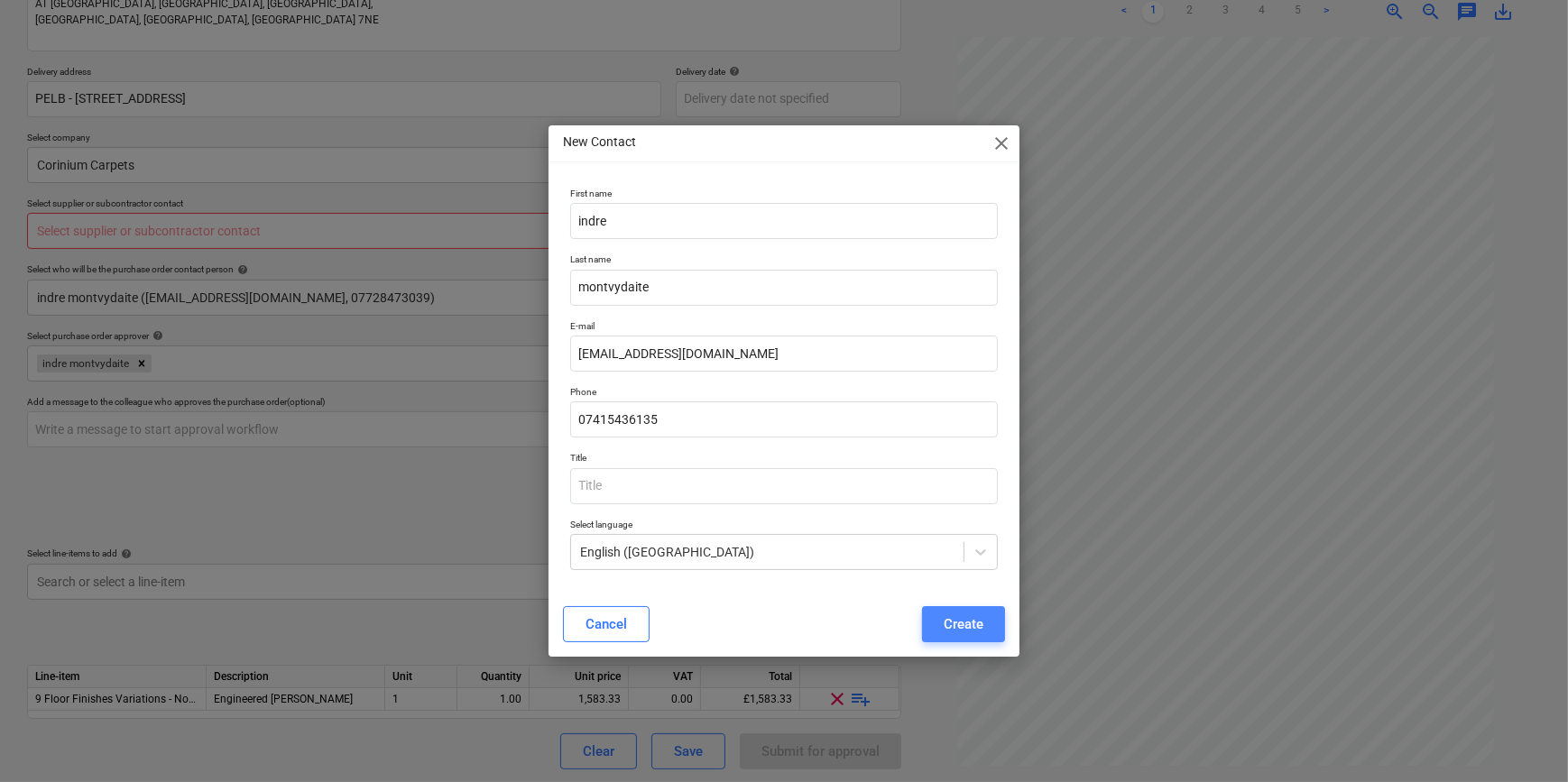
click at [969, 615] on div "Create" at bounding box center [964, 625] width 40 height 24
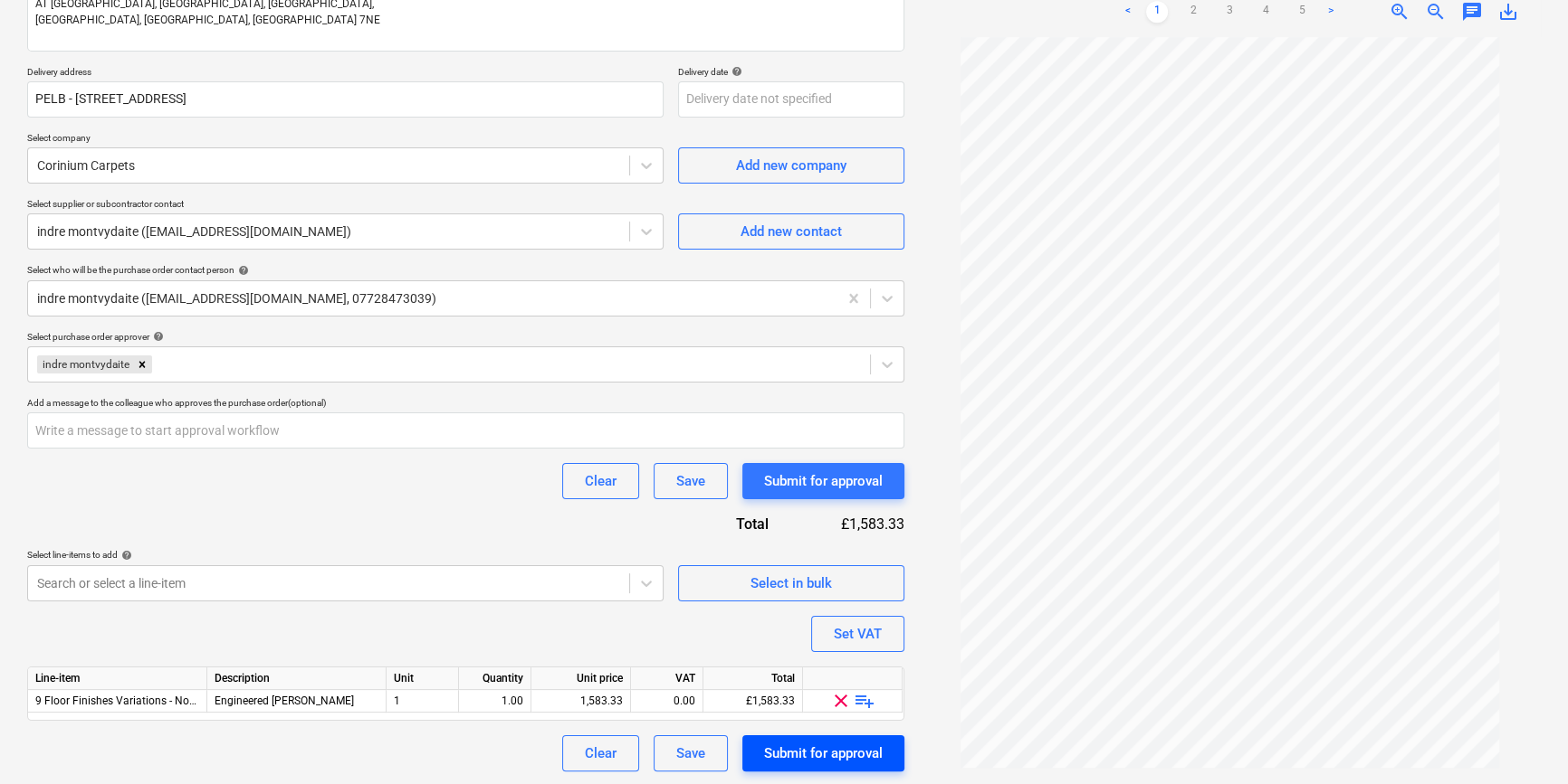
click at [807, 761] on div "Submit for approval" at bounding box center [823, 754] width 119 height 24
type textarea "x"
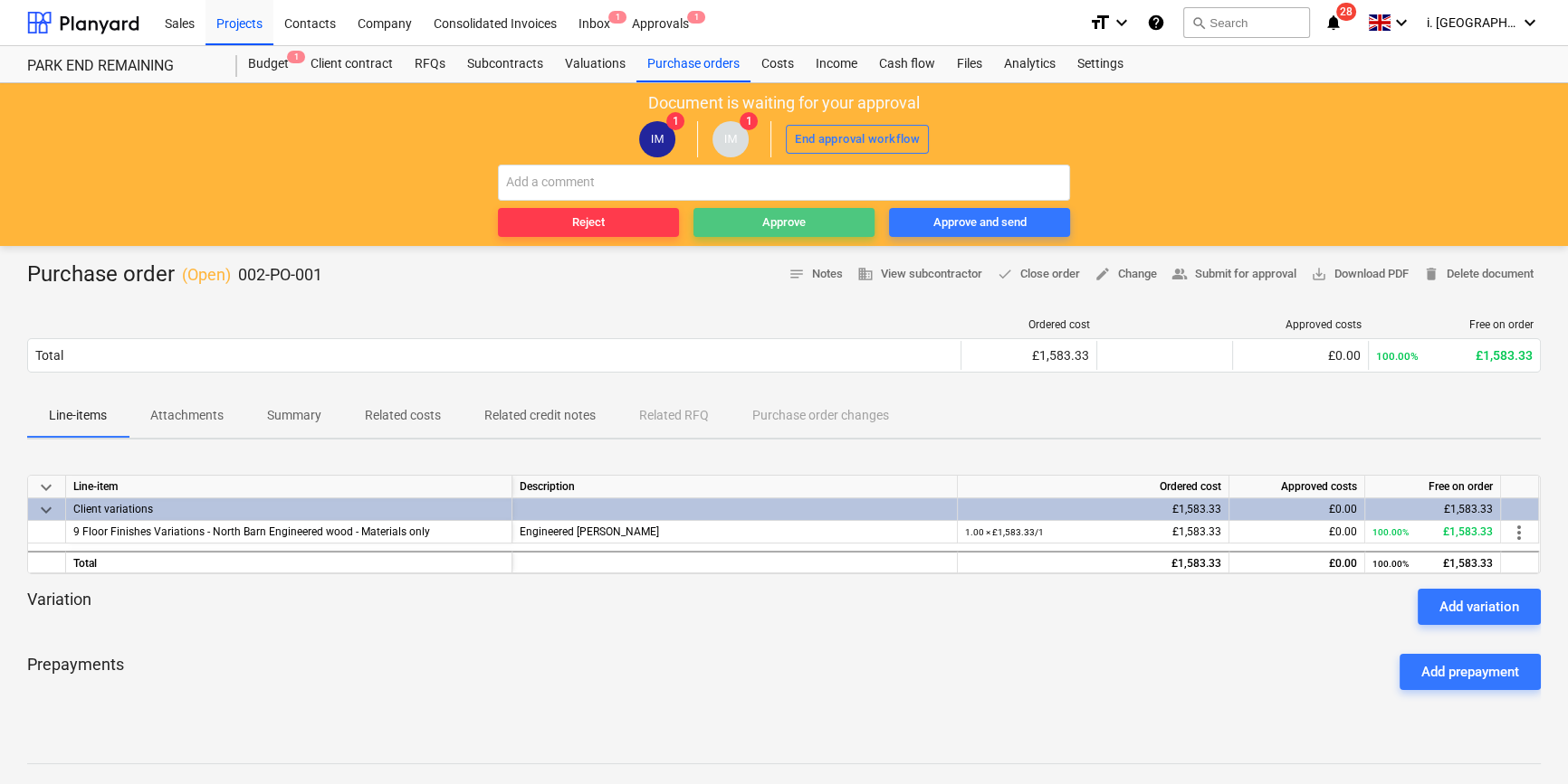
click at [774, 227] on div "Approve" at bounding box center [784, 222] width 44 height 21
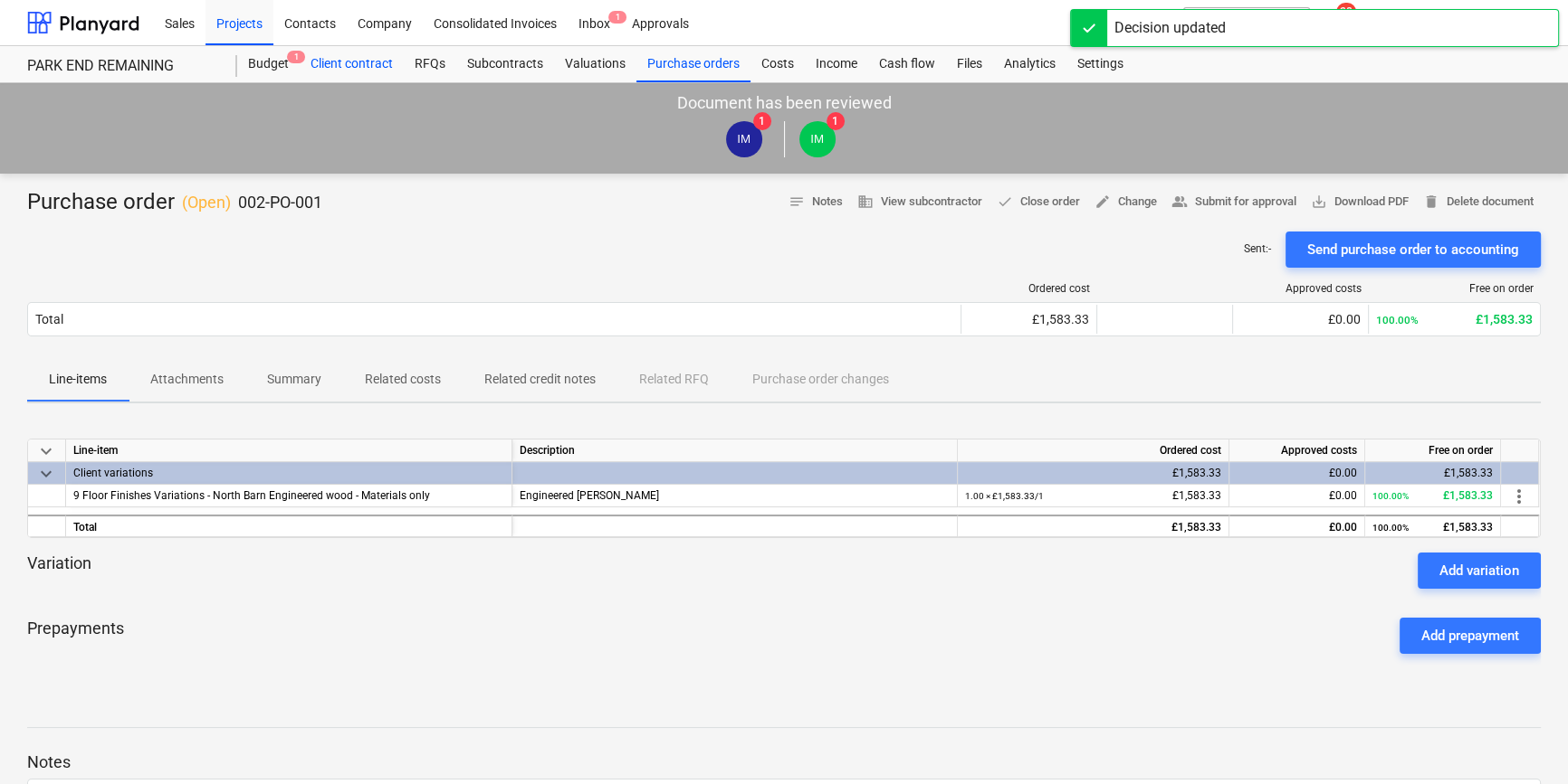
click at [339, 65] on div "Client contract" at bounding box center [351, 64] width 104 height 36
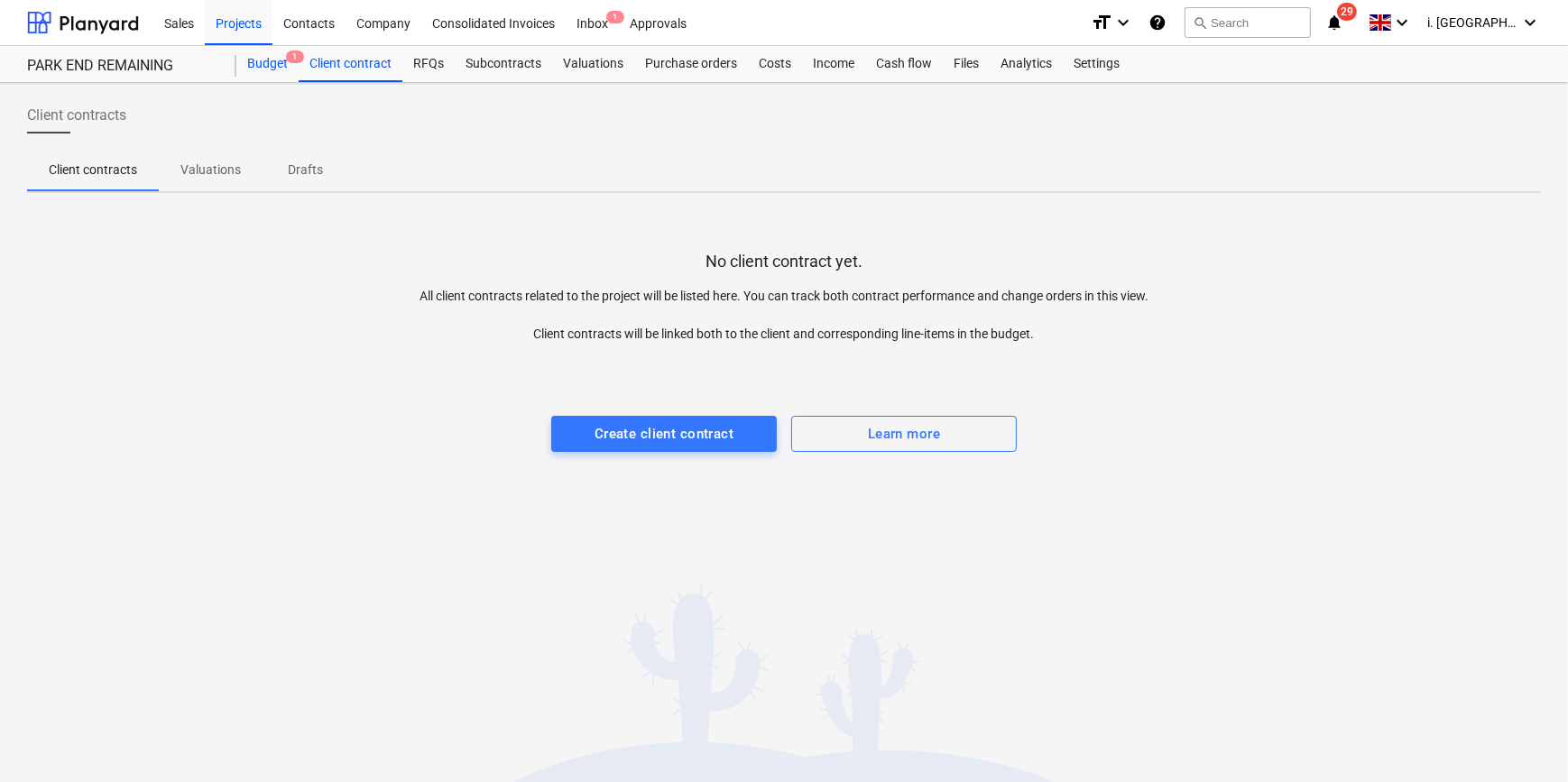
click at [243, 63] on div "Budget 1" at bounding box center [267, 64] width 62 height 36
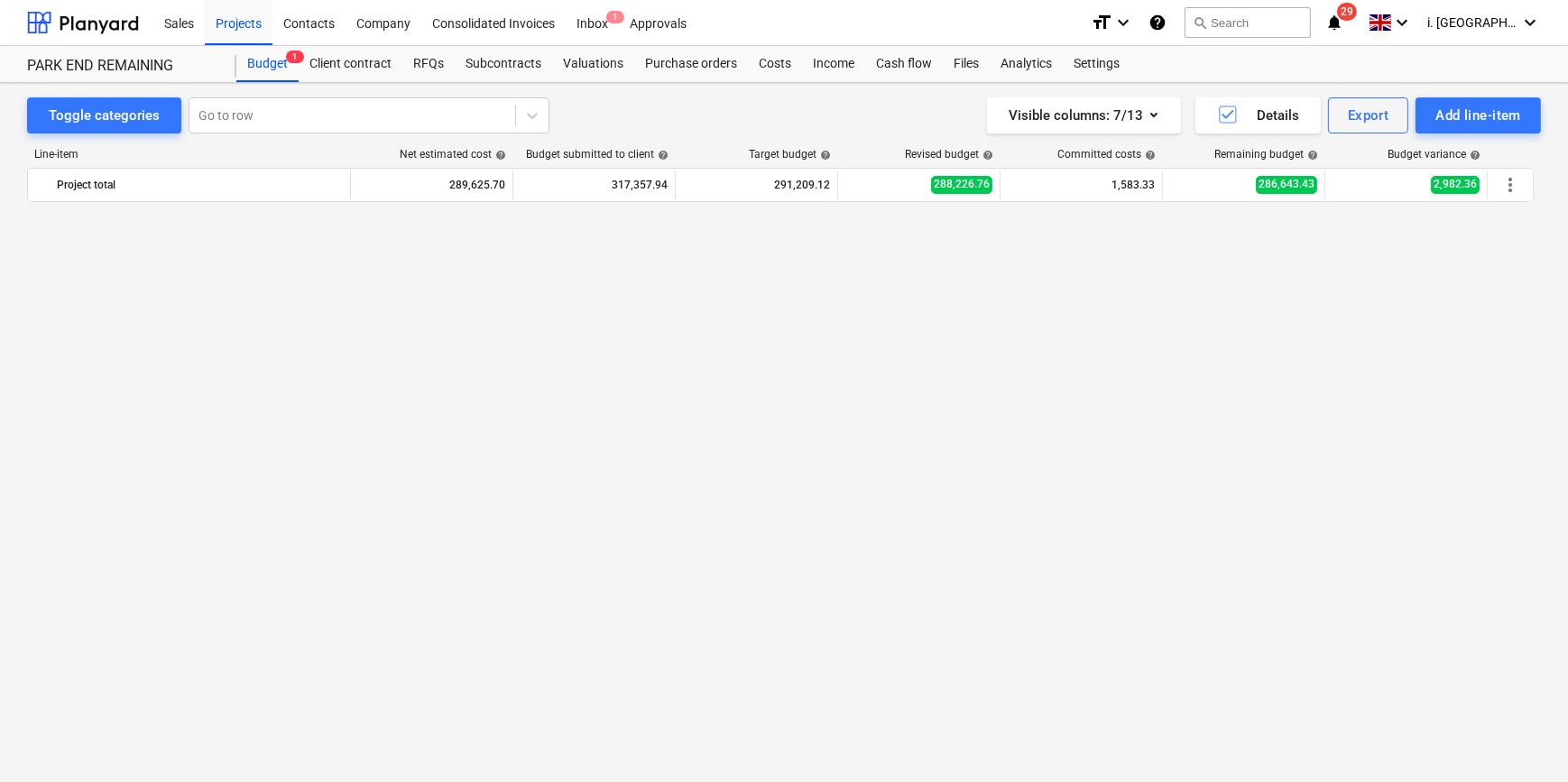
scroll to position [639, 0]
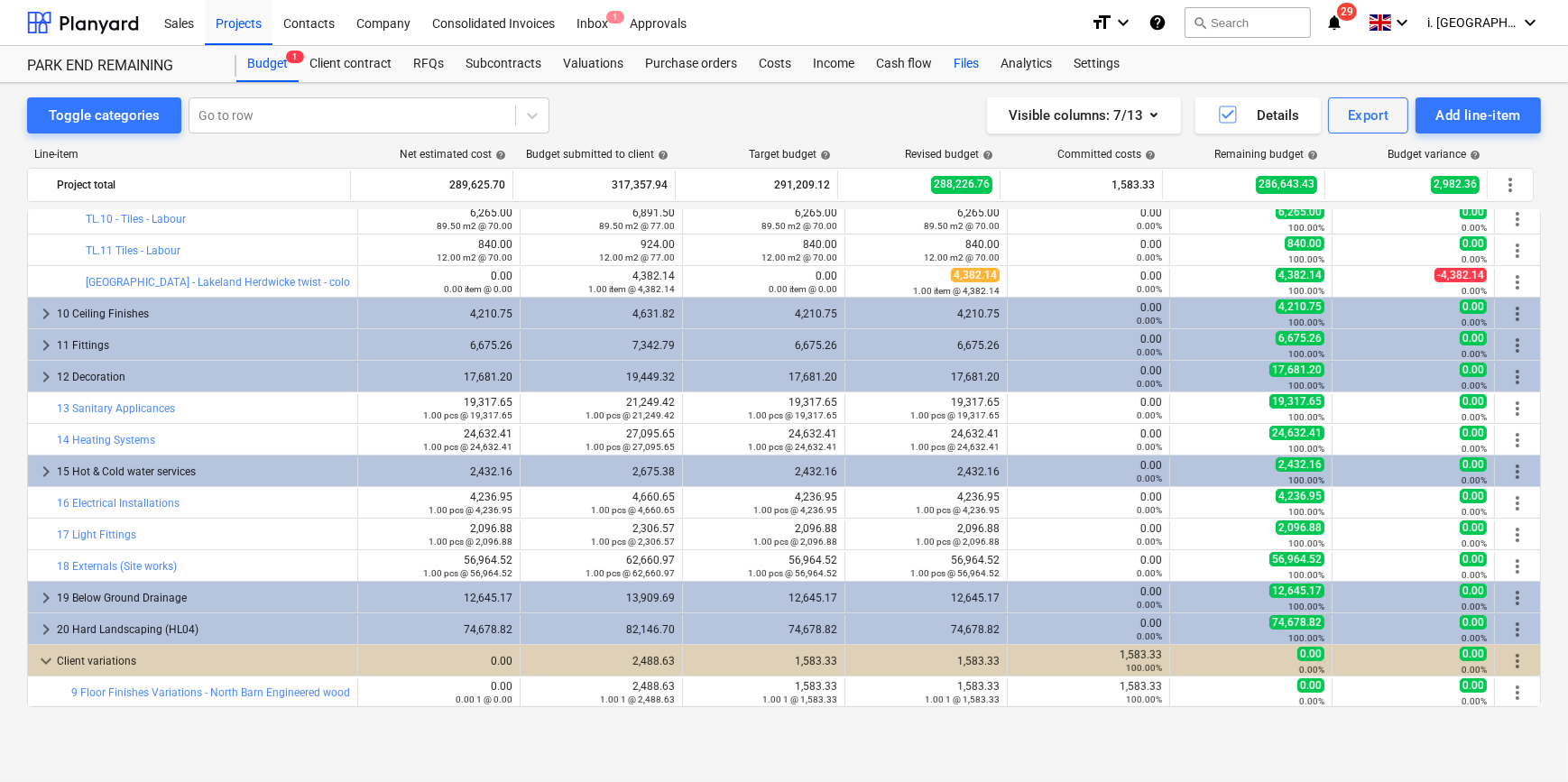
click at [955, 59] on div "Files" at bounding box center [966, 64] width 47 height 36
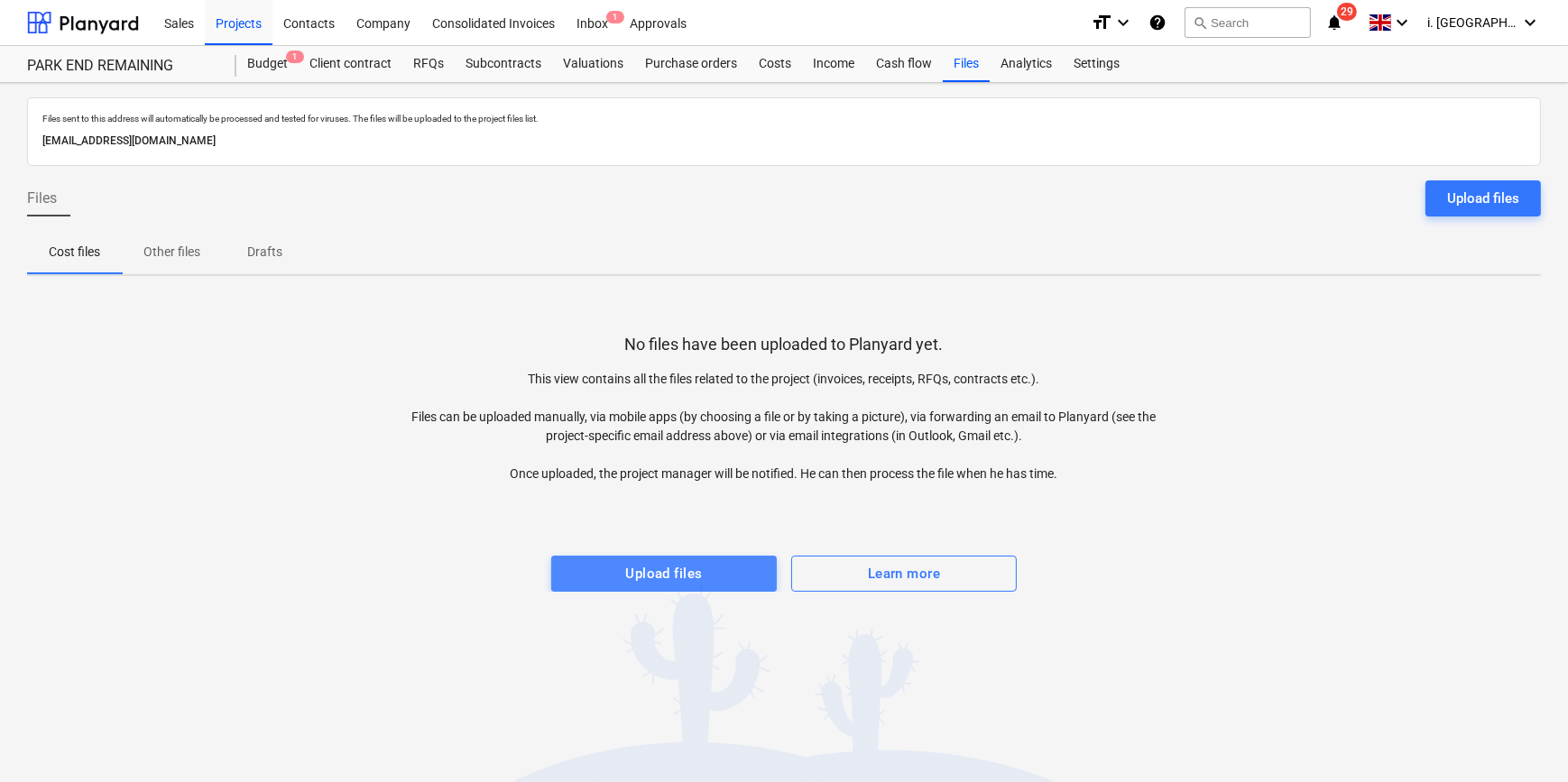
click at [689, 566] on div "Upload files" at bounding box center [663, 574] width 77 height 24
